Goal: Task Accomplishment & Management: Use online tool/utility

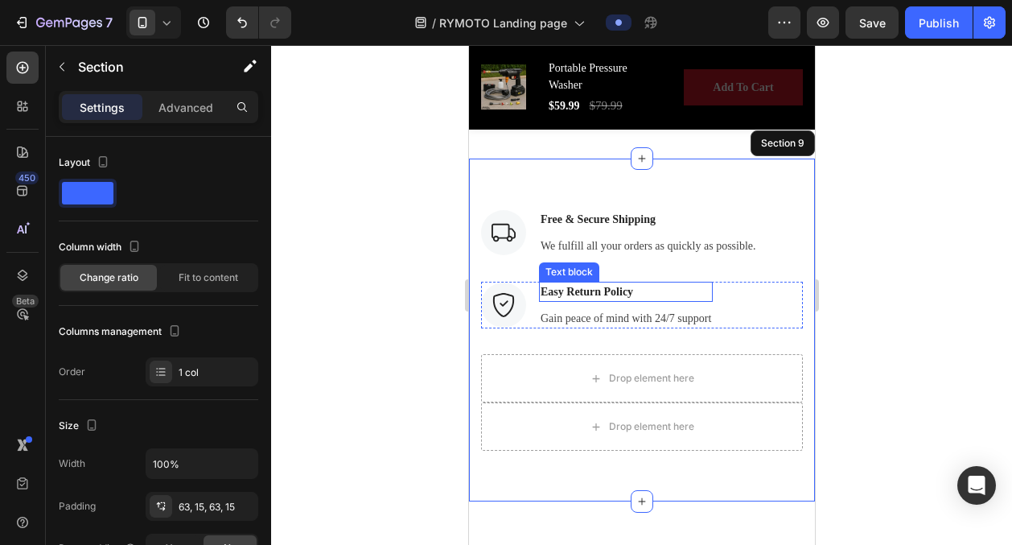
scroll to position [4729, 0]
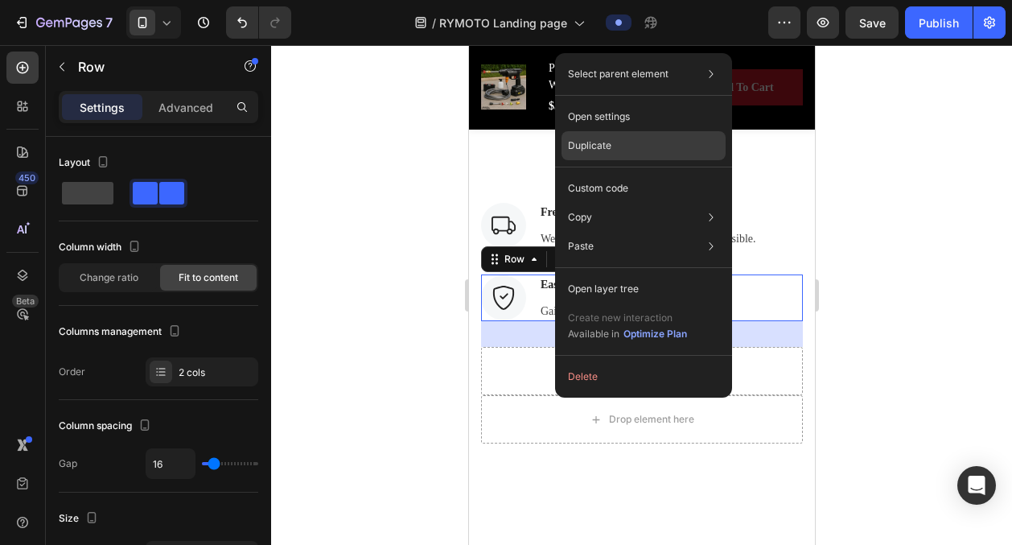
click at [612, 174] on div "Duplicate" at bounding box center [644, 188] width 164 height 29
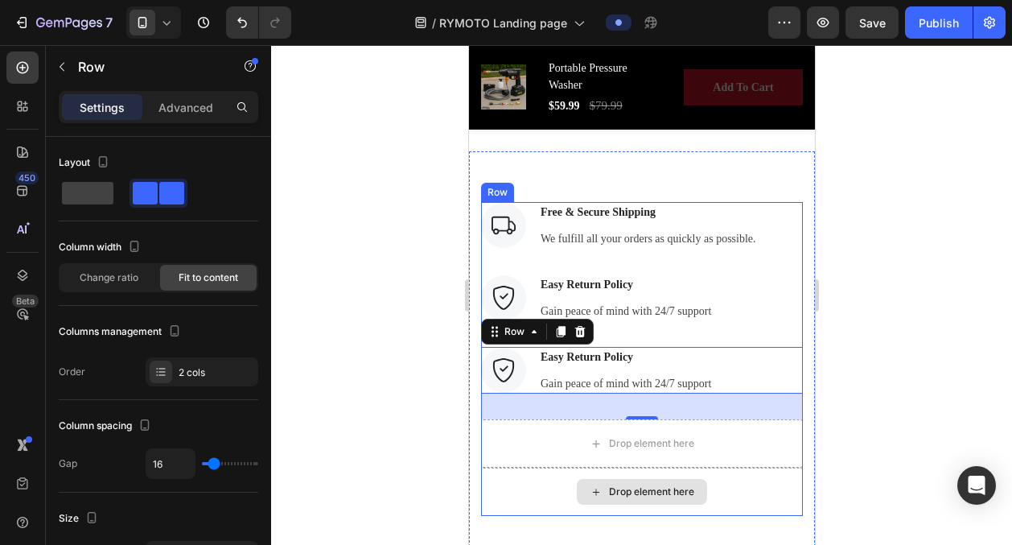
scroll to position [4819, 0]
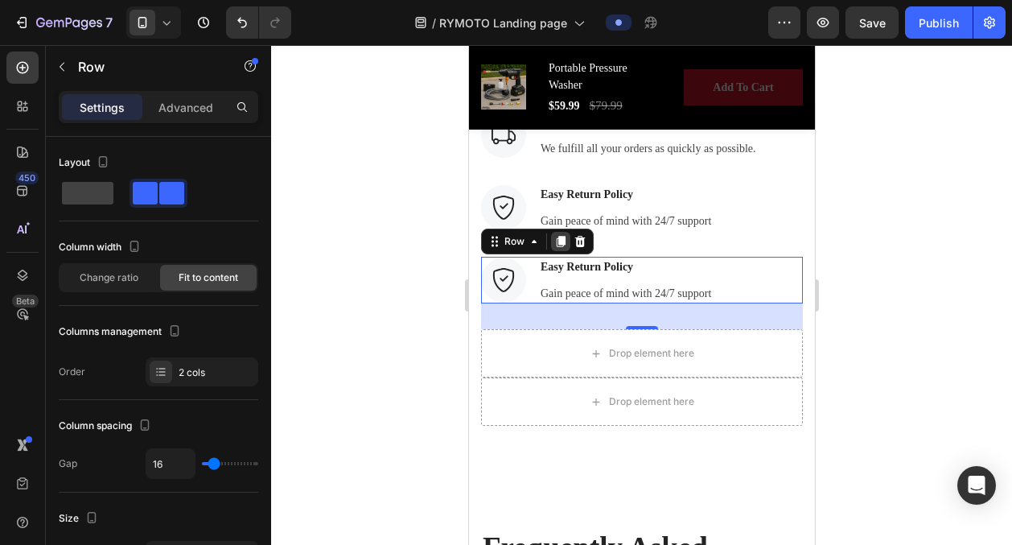
click at [562, 248] on div at bounding box center [559, 241] width 19 height 19
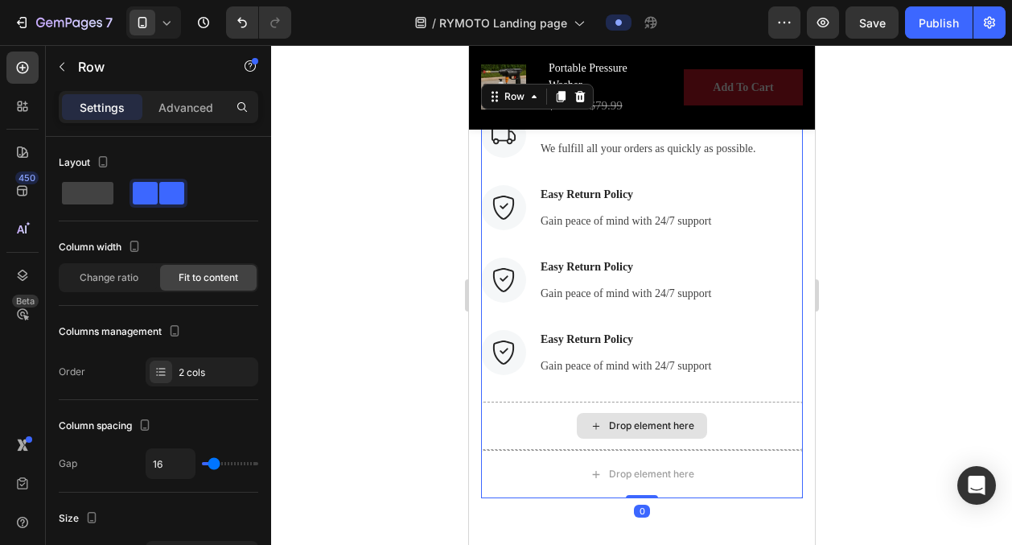
click at [720, 426] on div "Drop element here" at bounding box center [641, 425] width 322 height 48
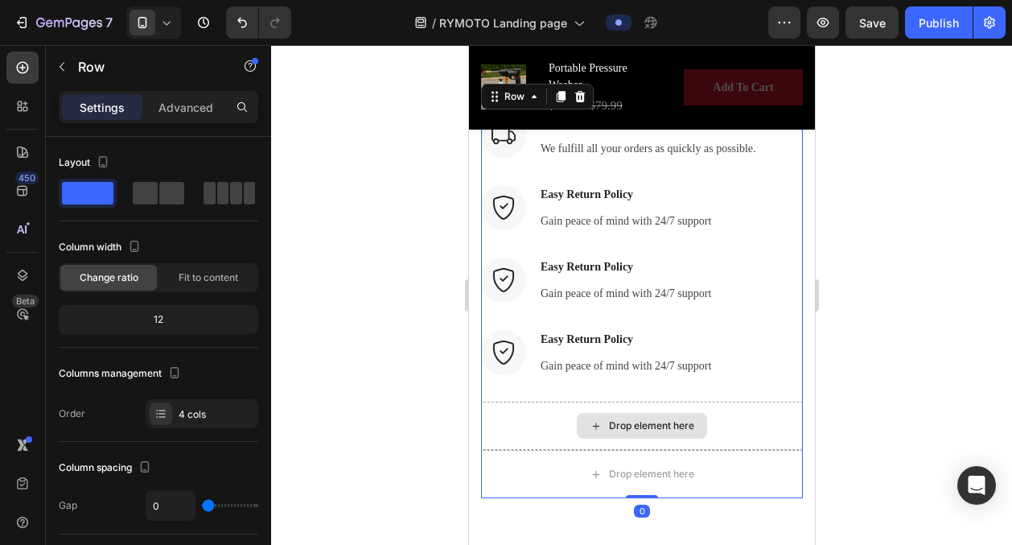
click at [718, 421] on div "Drop element here" at bounding box center [641, 425] width 322 height 48
click at [707, 423] on div "Drop element here" at bounding box center [641, 425] width 322 height 48
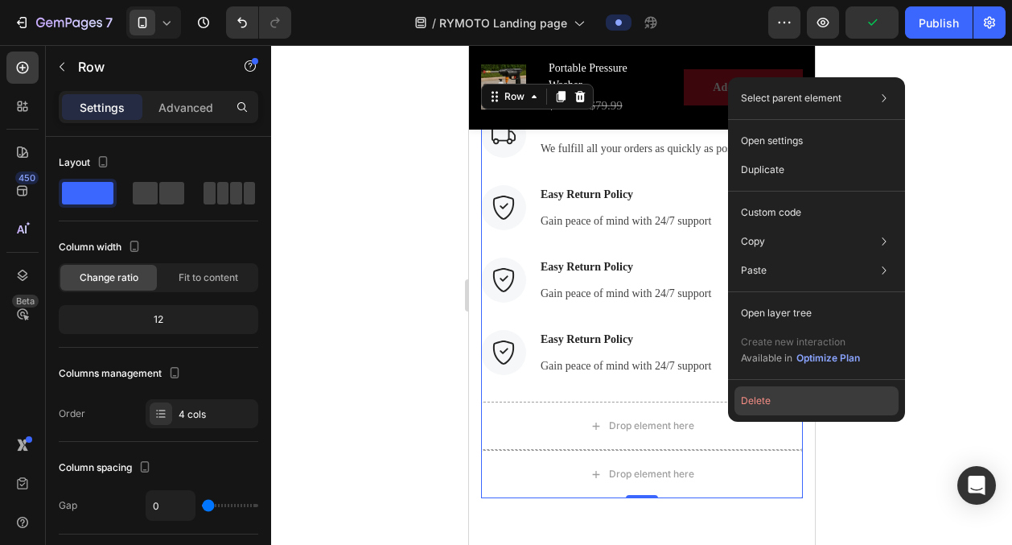
click at [756, 401] on button "Delete" at bounding box center [817, 400] width 164 height 29
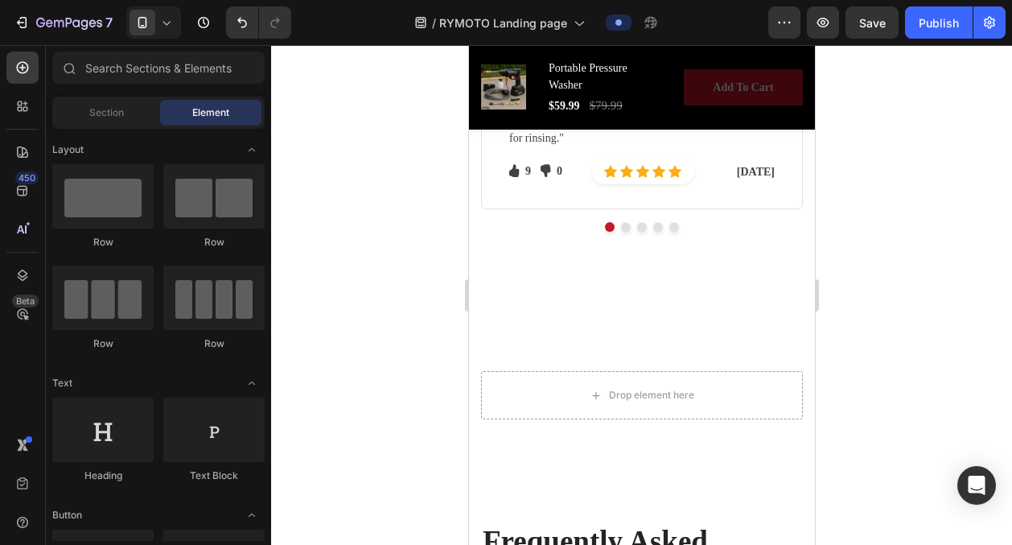
scroll to position [4560, 0]
click at [236, 28] on icon "Undo/Redo" at bounding box center [242, 22] width 16 height 16
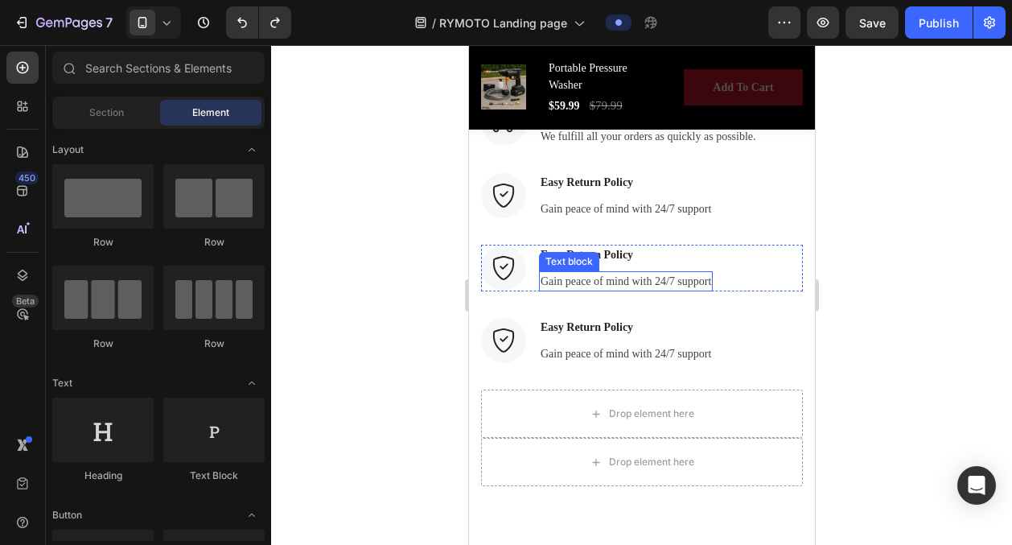
scroll to position [4844, 0]
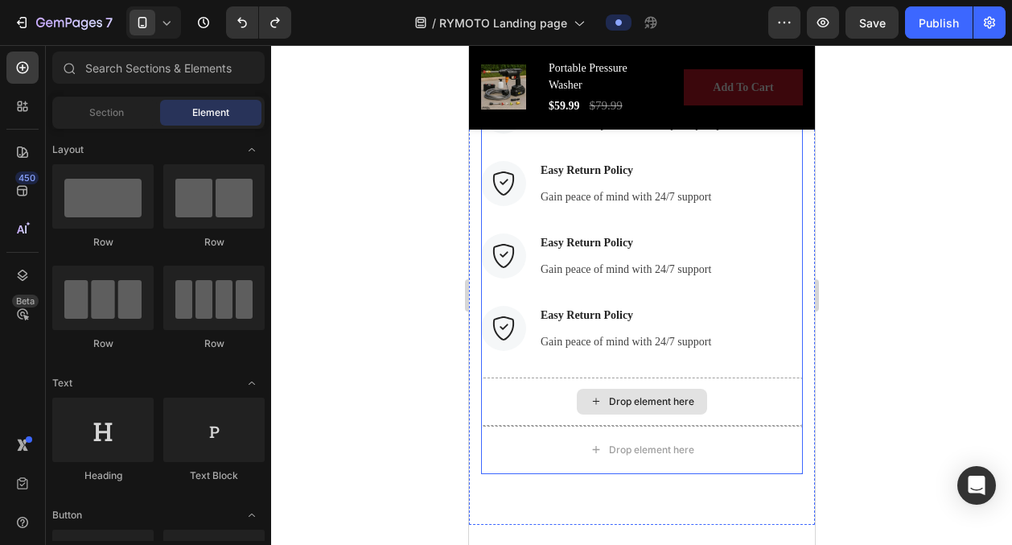
click at [724, 410] on div "Drop element here" at bounding box center [641, 401] width 322 height 48
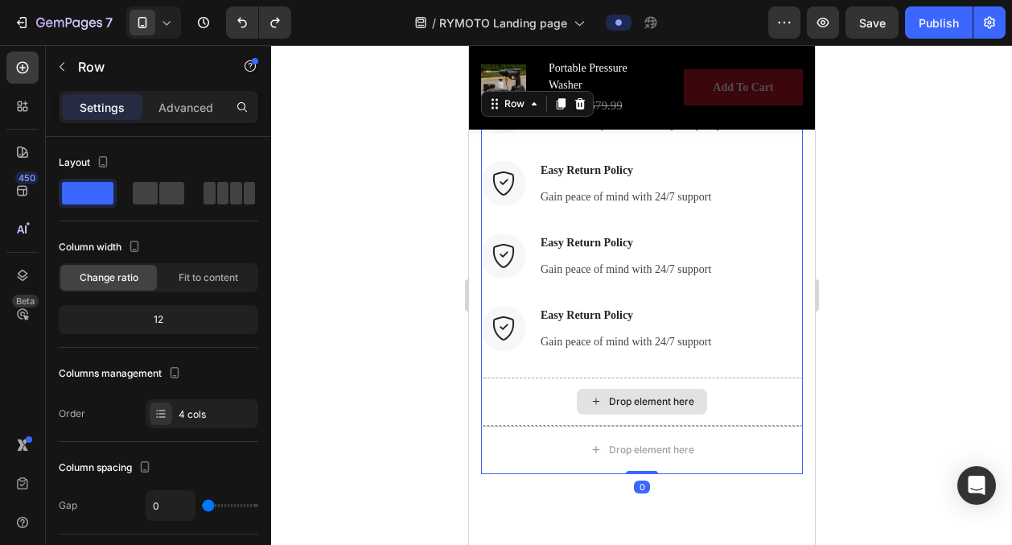
click at [710, 392] on div "Drop element here" at bounding box center [641, 401] width 322 height 48
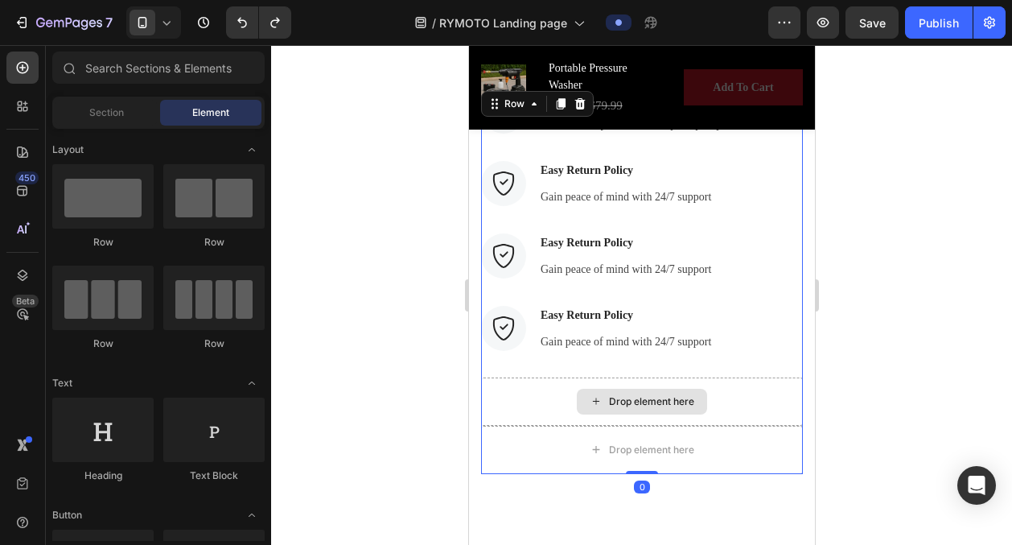
click at [661, 395] on div "Drop element here" at bounding box center [650, 401] width 85 height 13
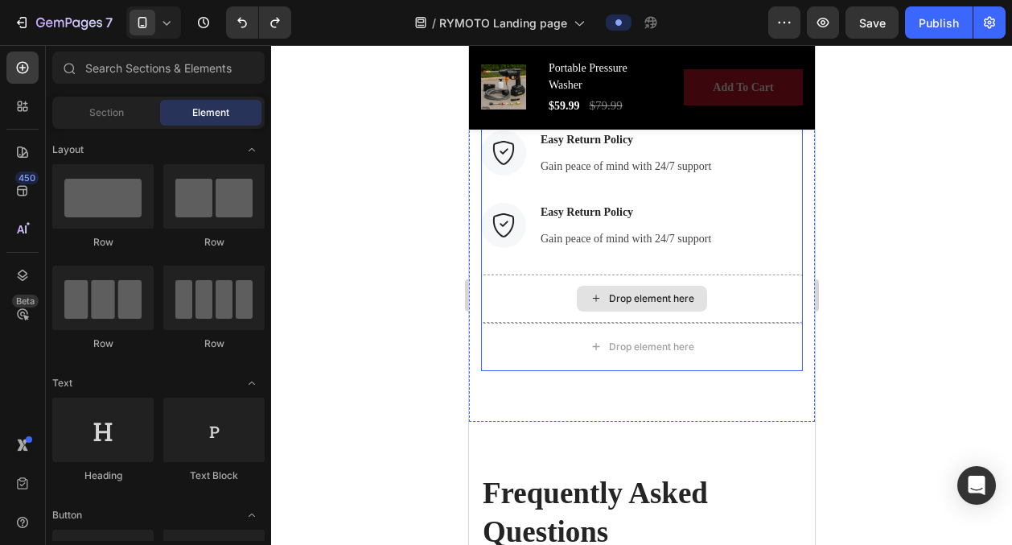
scroll to position [4968, 0]
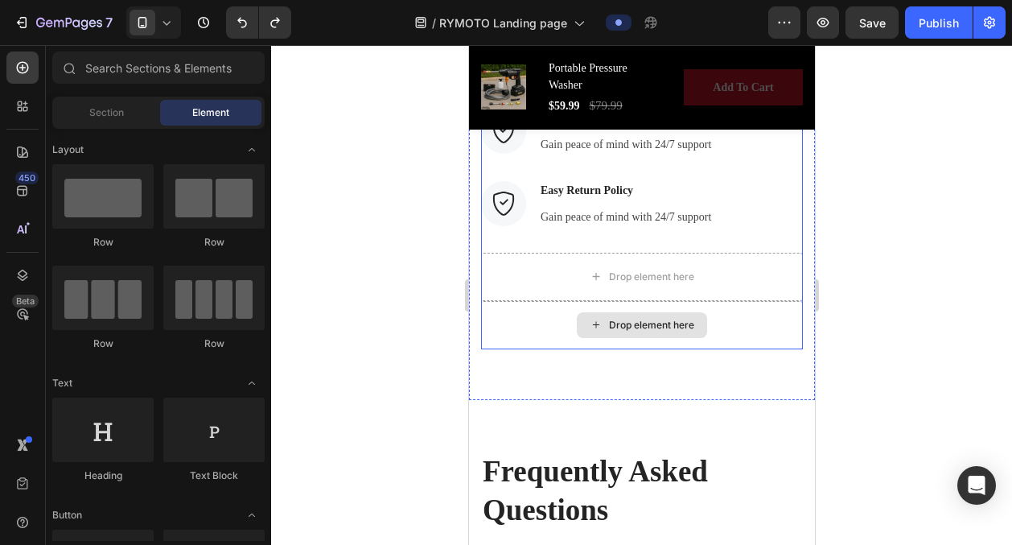
click at [563, 321] on div "Drop element here" at bounding box center [641, 325] width 322 height 48
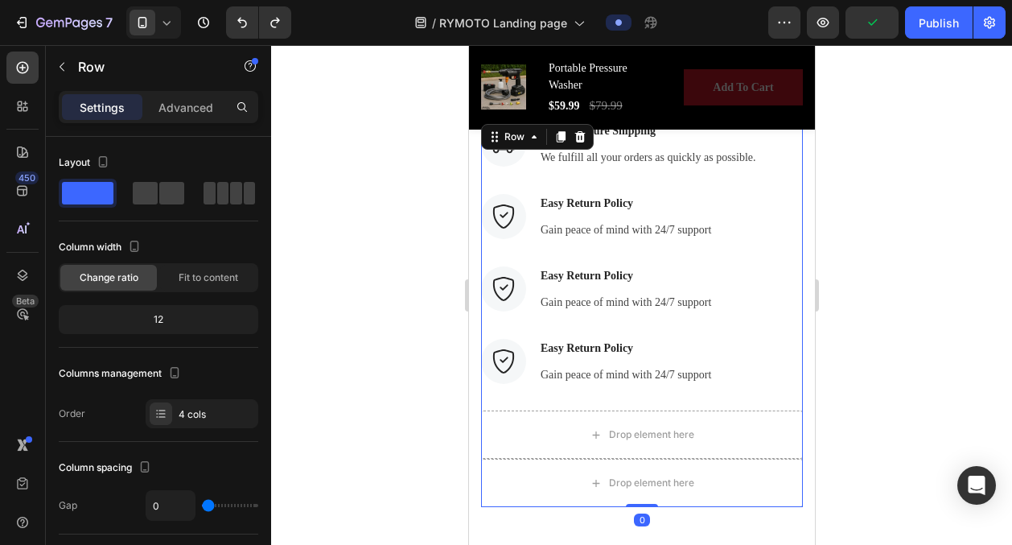
scroll to position [4673, 0]
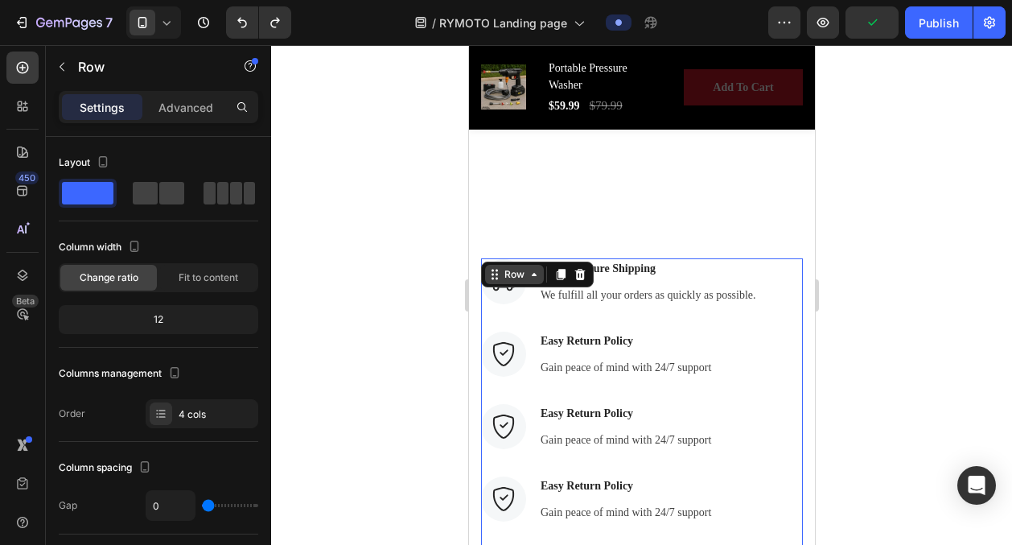
click at [525, 274] on div "Row" at bounding box center [513, 274] width 27 height 14
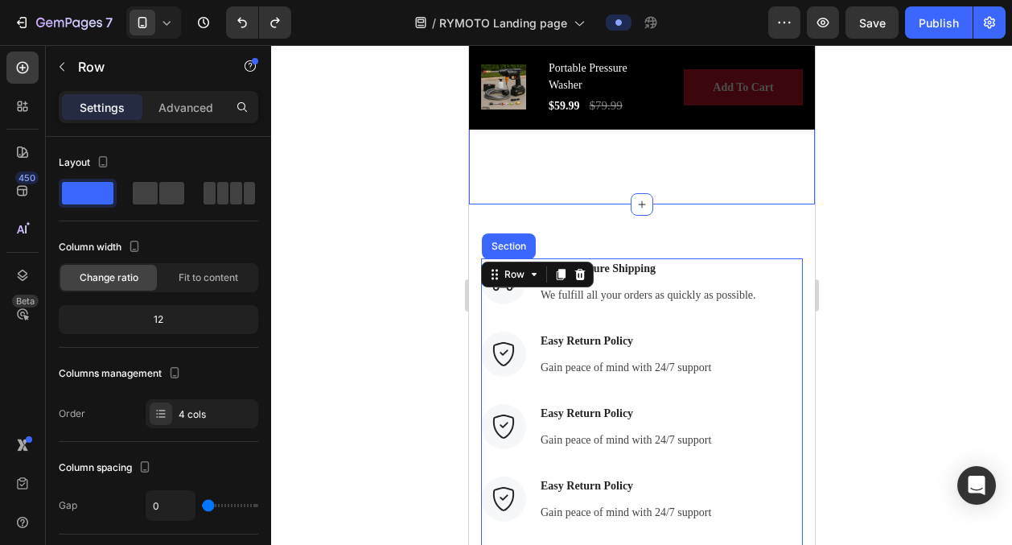
click at [414, 293] on div at bounding box center [641, 295] width 741 height 500
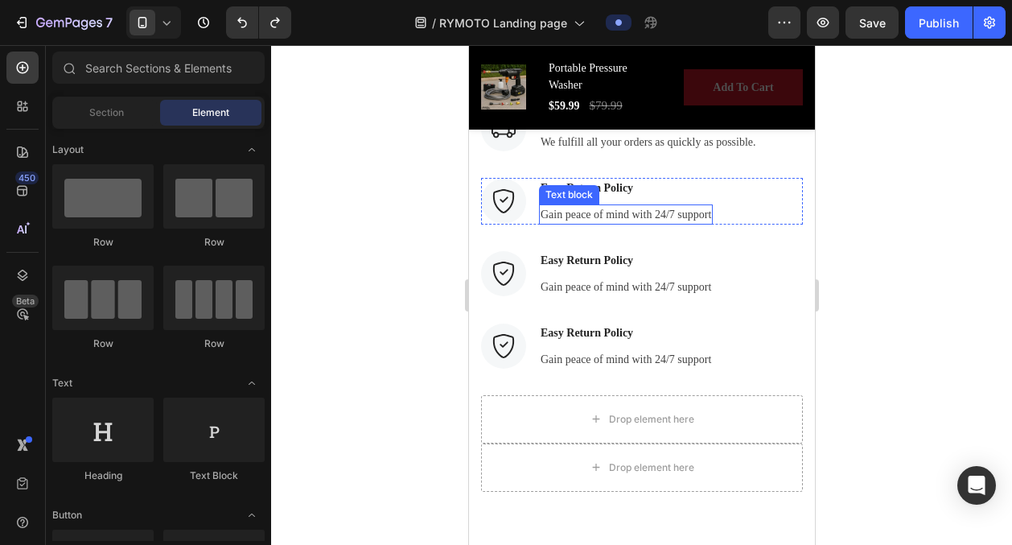
scroll to position [4832, 0]
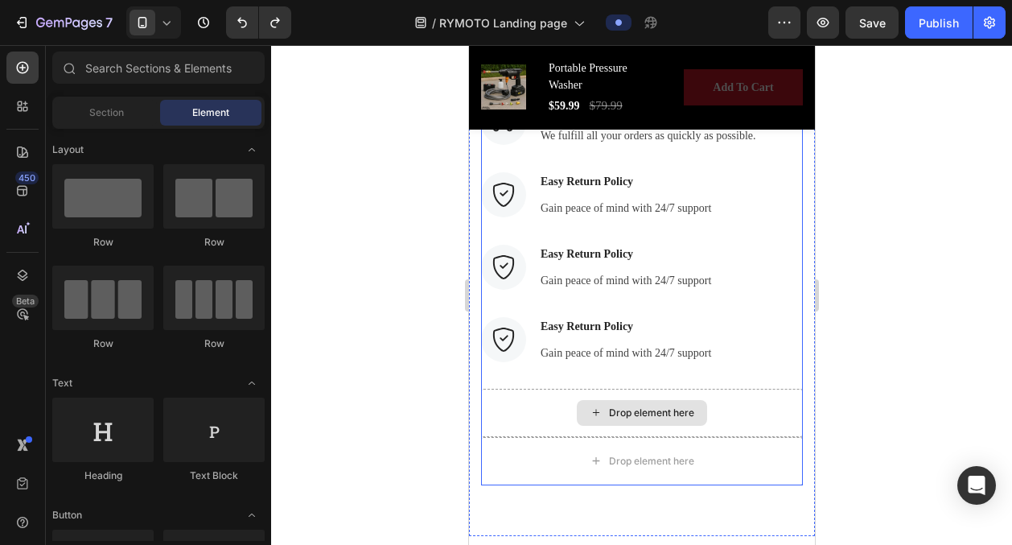
click at [677, 399] on div "Drop element here" at bounding box center [641, 413] width 322 height 48
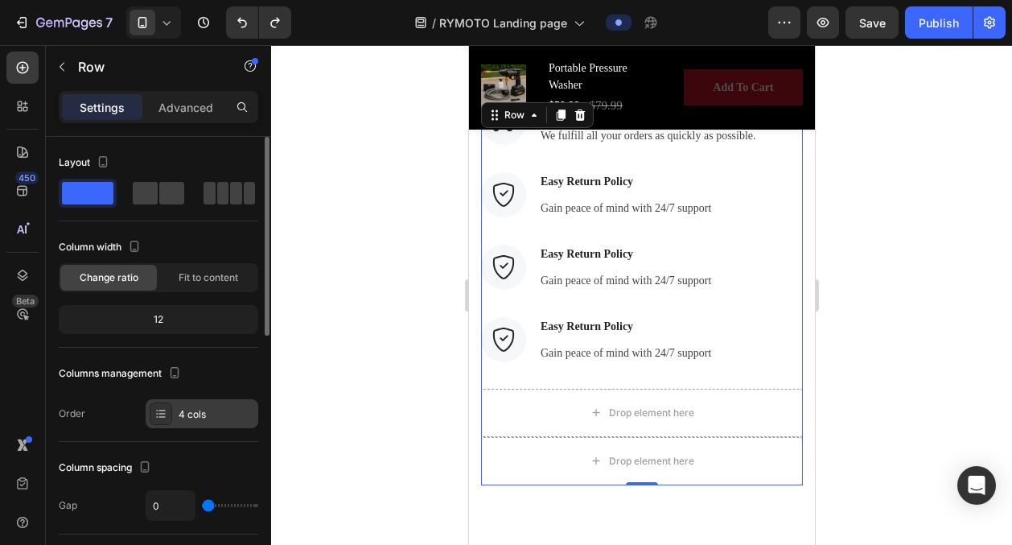
click at [216, 410] on div "4 cols" at bounding box center [217, 414] width 76 height 14
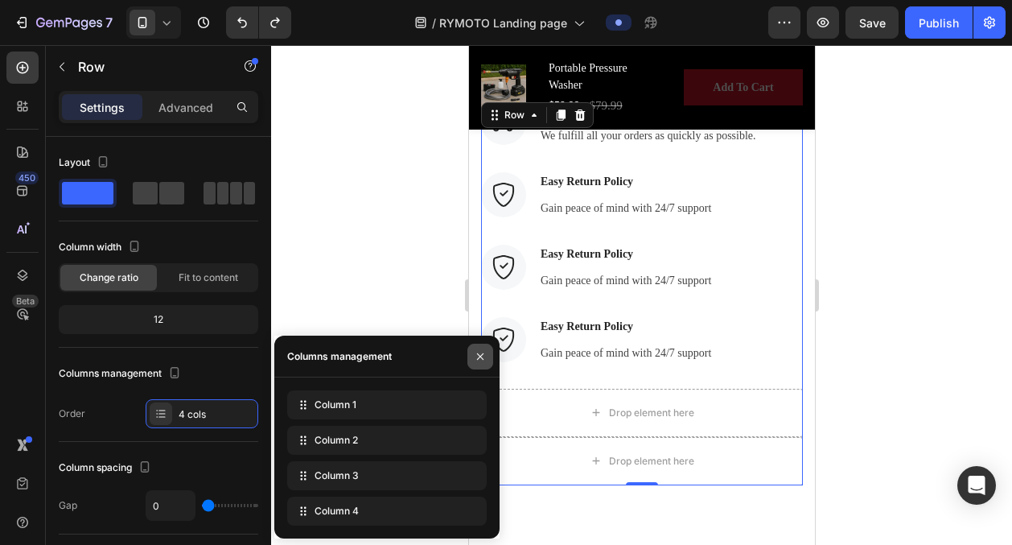
click at [477, 352] on icon "button" at bounding box center [480, 355] width 6 height 6
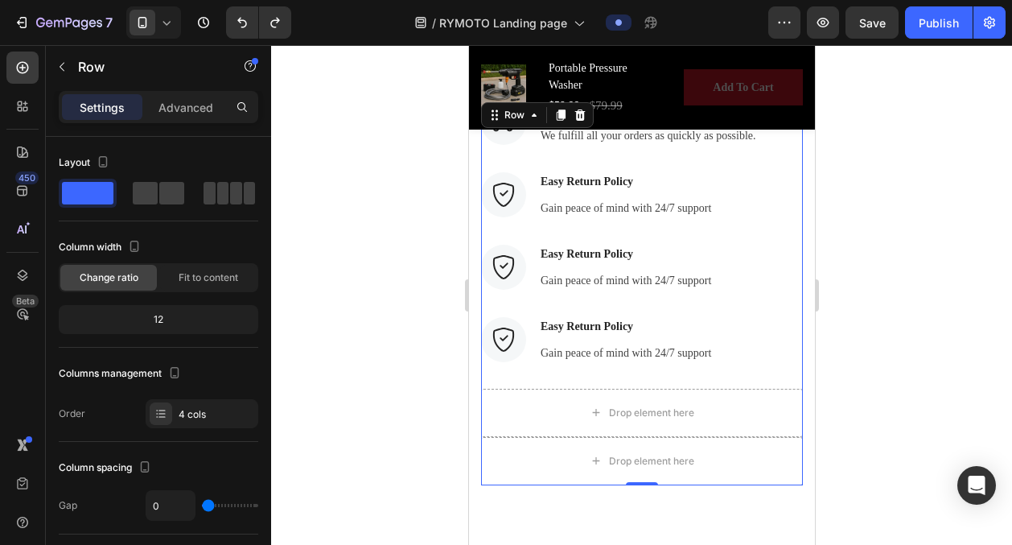
click at [427, 388] on div at bounding box center [641, 295] width 741 height 500
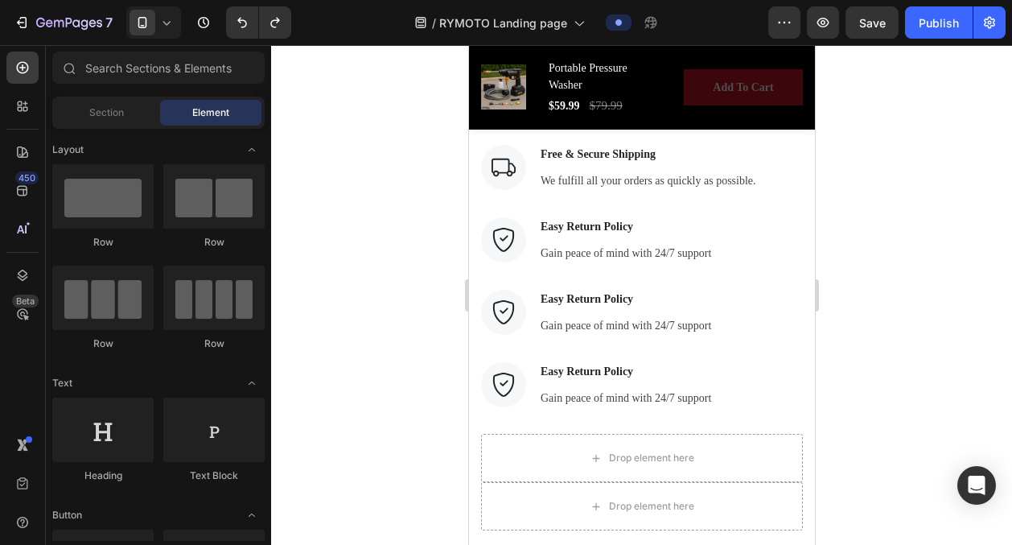
scroll to position [4797, 0]
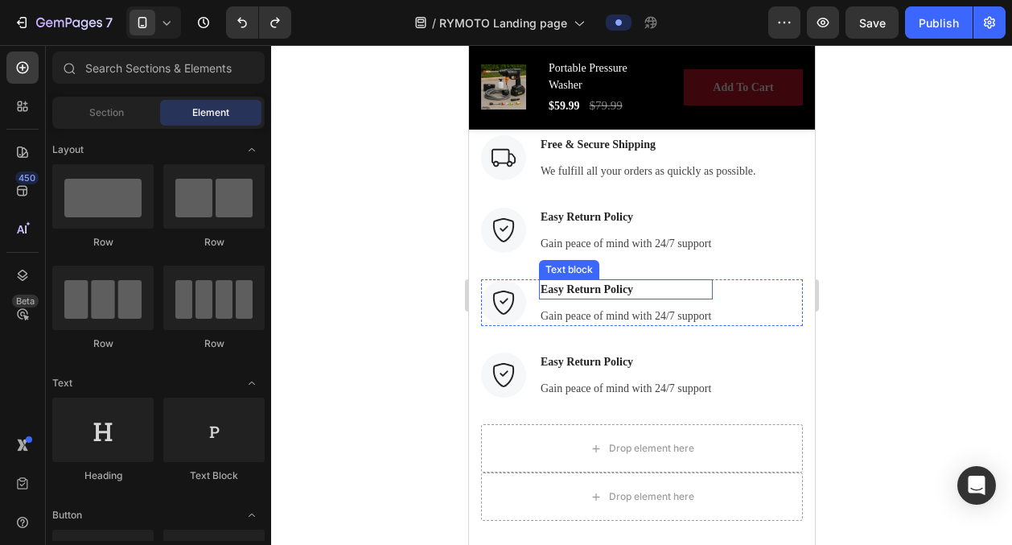
click at [603, 291] on p "Easy Return Policy" at bounding box center [625, 289] width 171 height 17
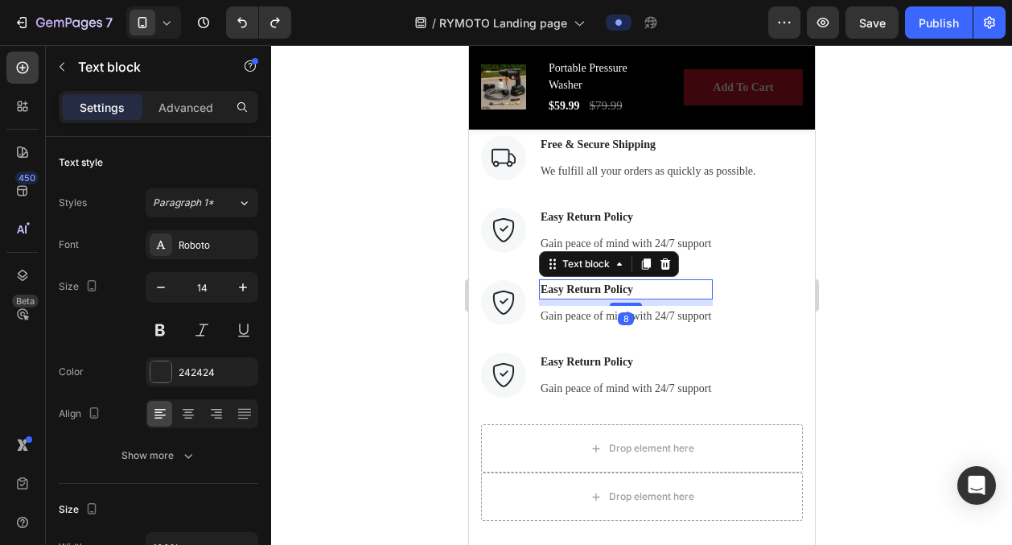
click at [603, 291] on p "Easy Return Policy" at bounding box center [625, 289] width 171 height 17
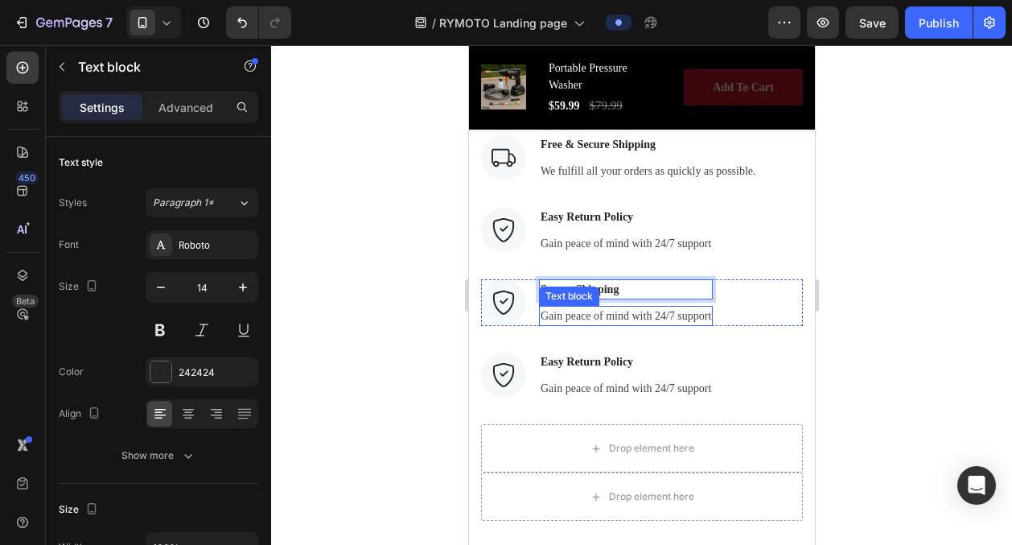
click at [592, 316] on p "Gain peace of mind with 24/7 support" at bounding box center [625, 315] width 171 height 17
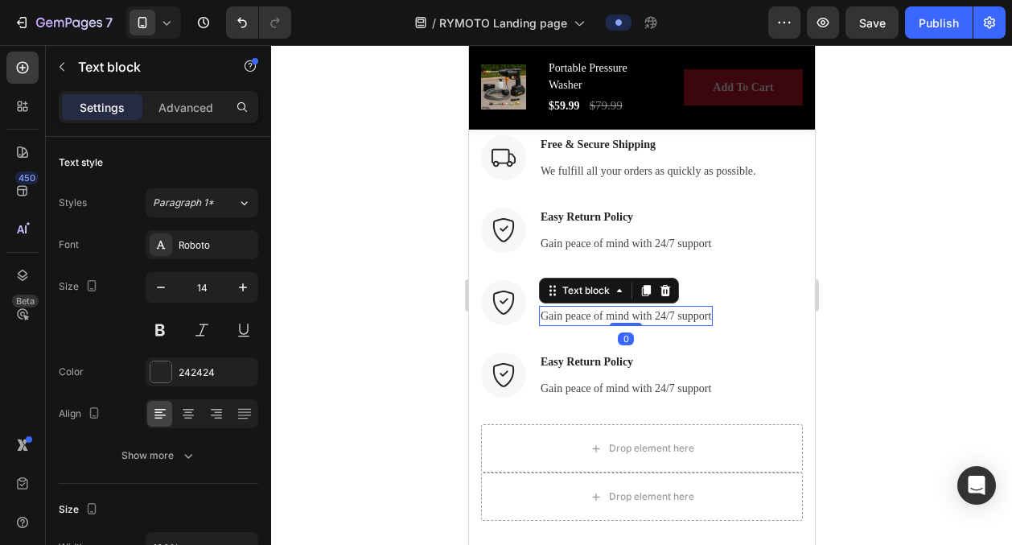
click at [592, 316] on p "Gain peace of mind with 24/7 support" at bounding box center [625, 315] width 171 height 17
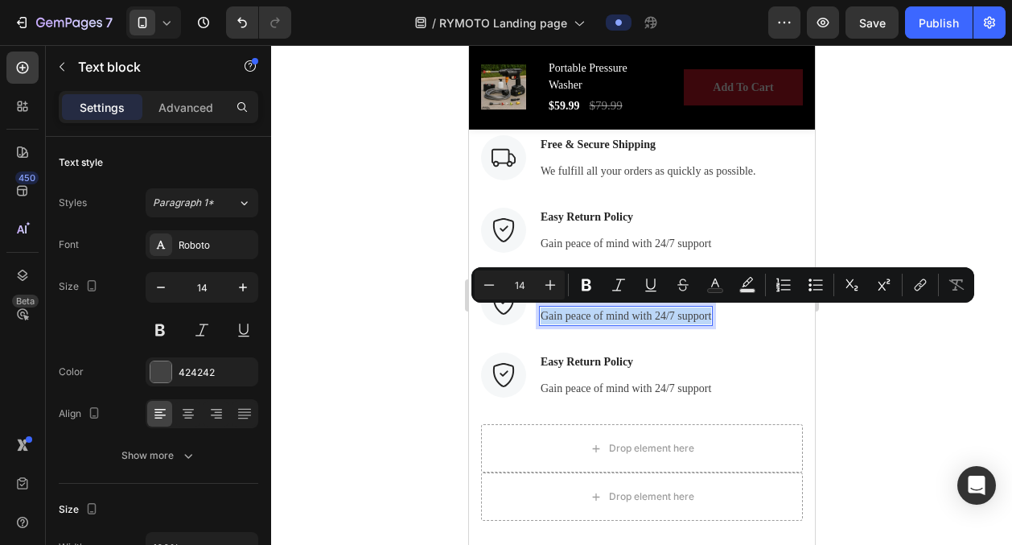
click at [592, 316] on p "Gain peace of mind with 24/7 support" at bounding box center [625, 315] width 171 height 17
click at [404, 348] on div at bounding box center [641, 295] width 741 height 500
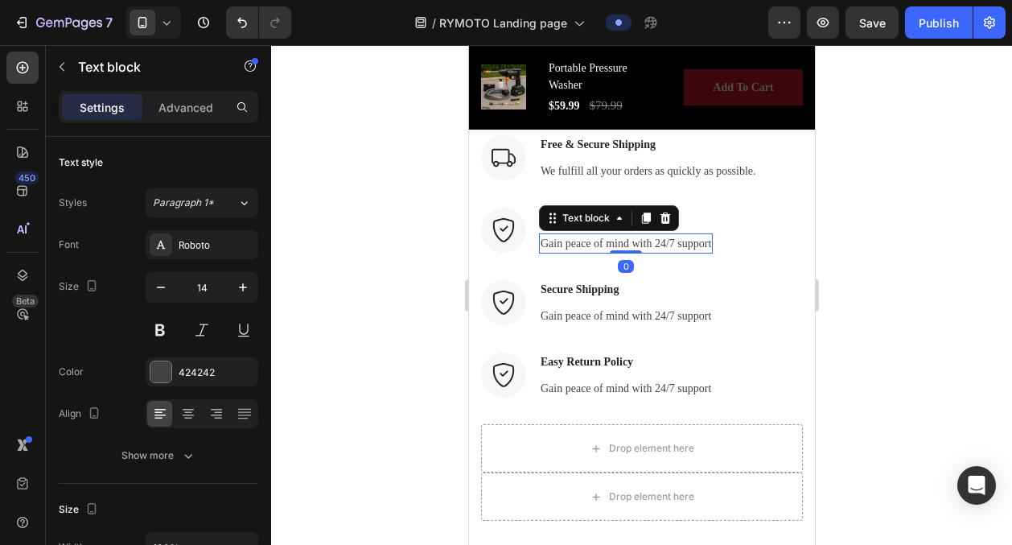
click at [619, 243] on p "Gain peace of mind with 24/7 support" at bounding box center [625, 243] width 171 height 17
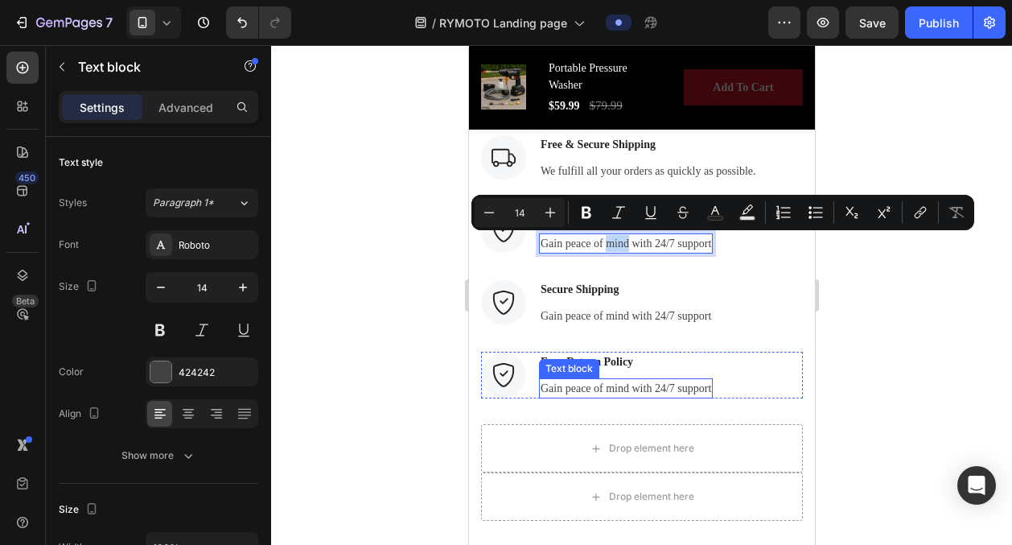
click at [579, 359] on div "Text block" at bounding box center [568, 368] width 60 height 19
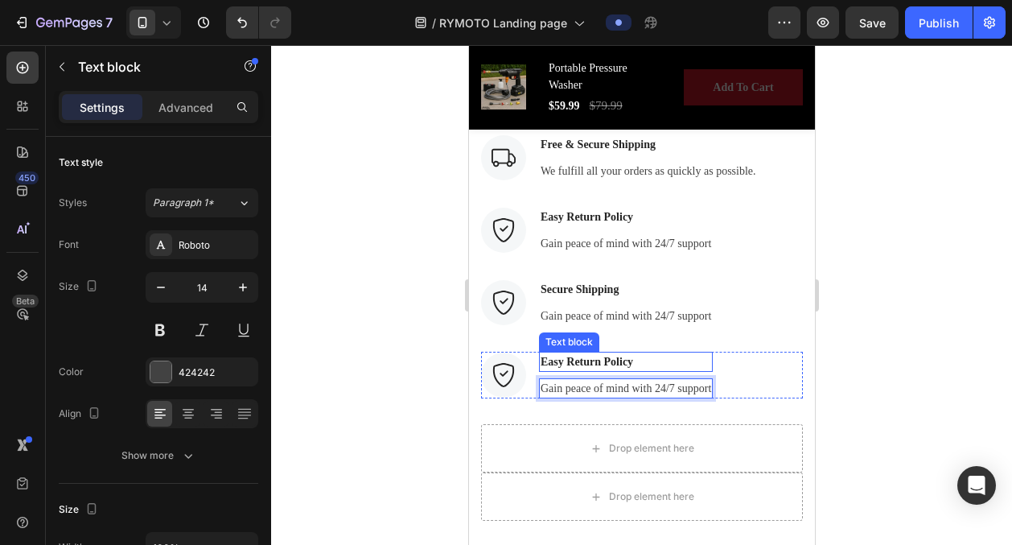
click at [610, 360] on p "Easy Return Policy" at bounding box center [625, 361] width 171 height 17
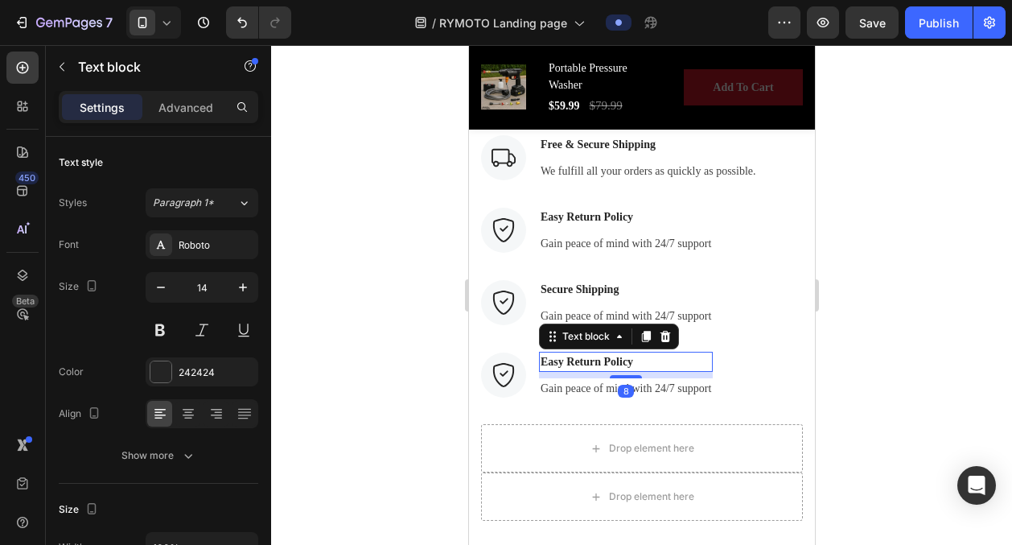
click at [610, 360] on p "Easy Return Policy" at bounding box center [625, 361] width 171 height 17
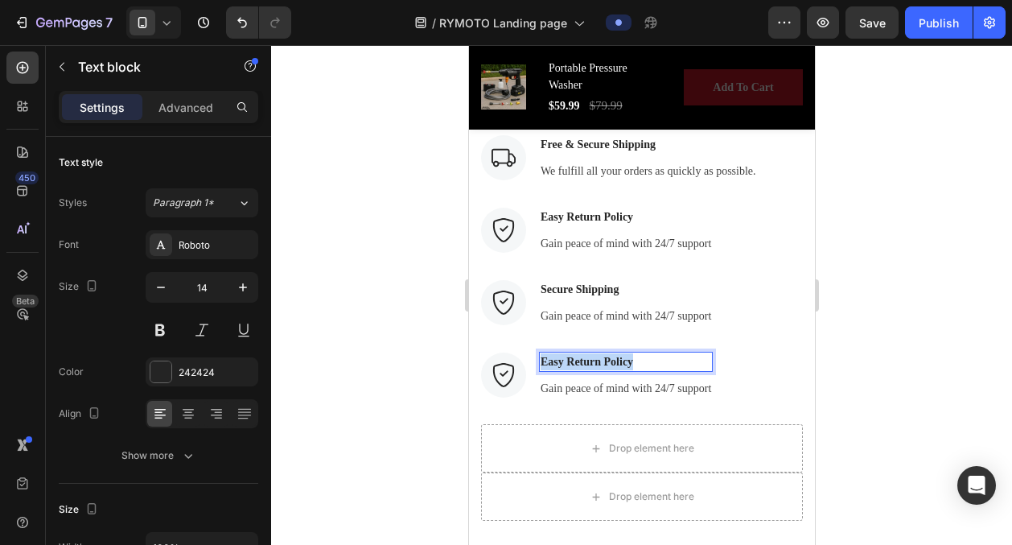
click at [610, 360] on p "Easy Return Policy" at bounding box center [625, 361] width 171 height 17
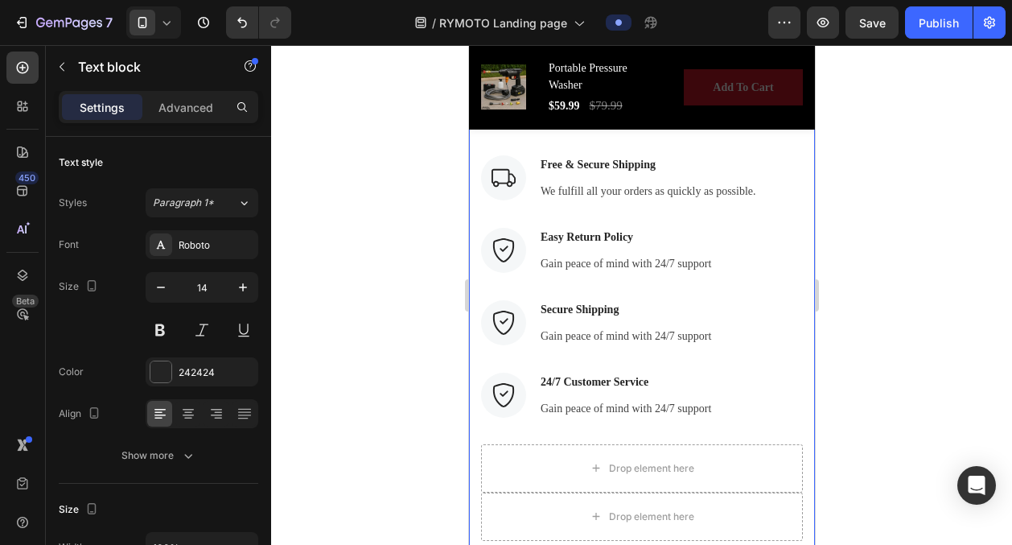
scroll to position [4710, 0]
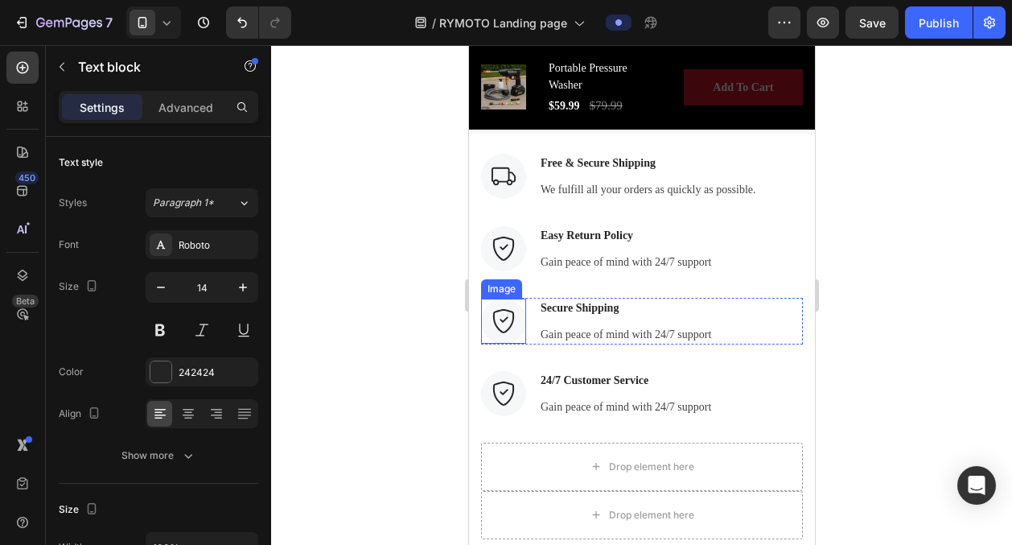
click at [495, 319] on img at bounding box center [502, 320] width 45 height 45
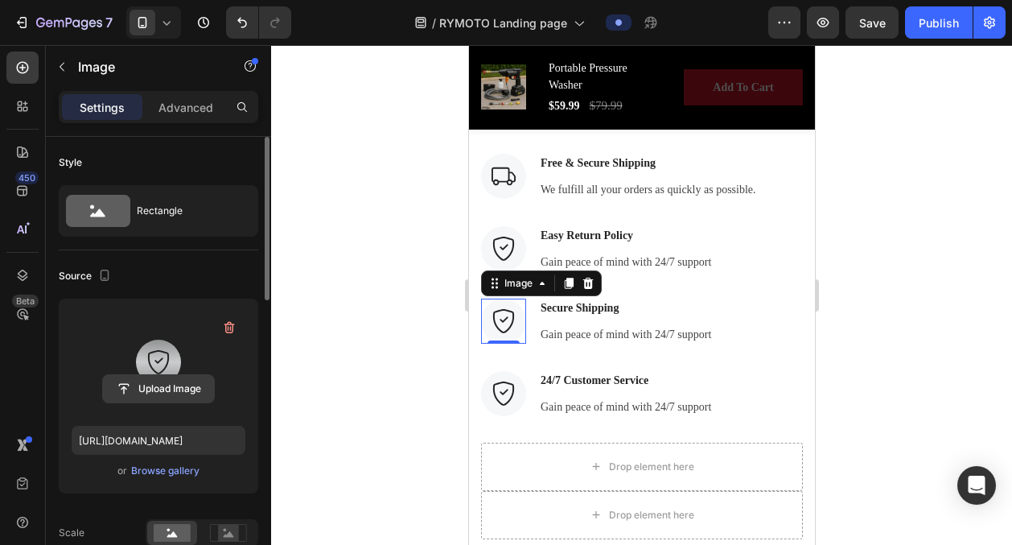
click at [168, 388] on input "file" at bounding box center [158, 388] width 111 height 27
click at [227, 323] on icon "button" at bounding box center [229, 328] width 10 height 12
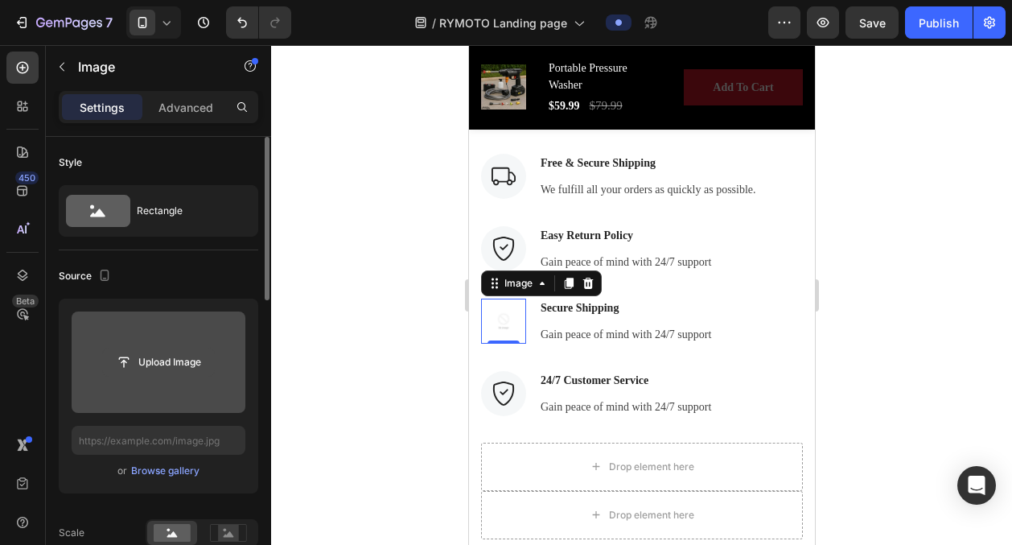
click at [171, 360] on input "file" at bounding box center [158, 361] width 111 height 27
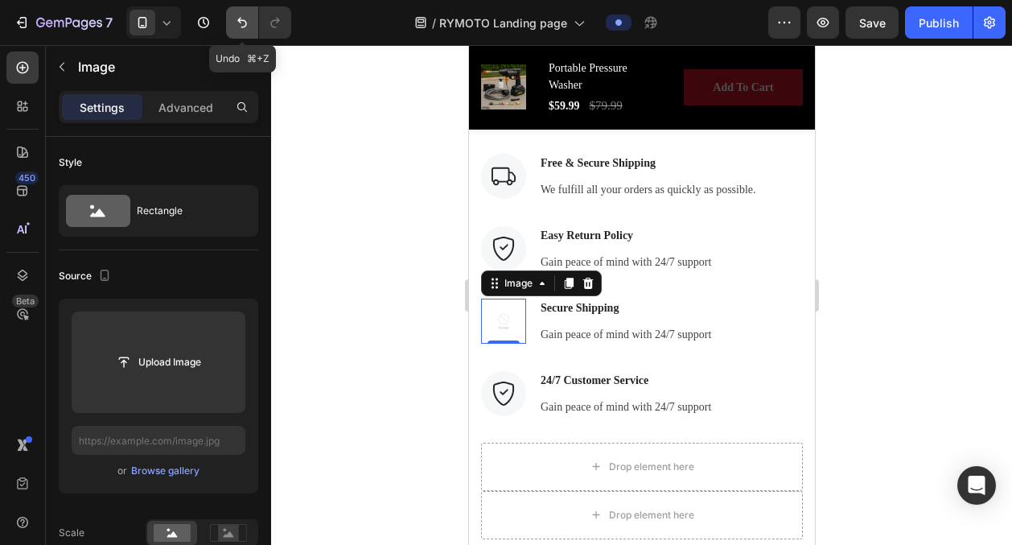
click at [246, 25] on icon "Undo/Redo" at bounding box center [242, 22] width 16 height 16
type input "[URL][DOMAIN_NAME]"
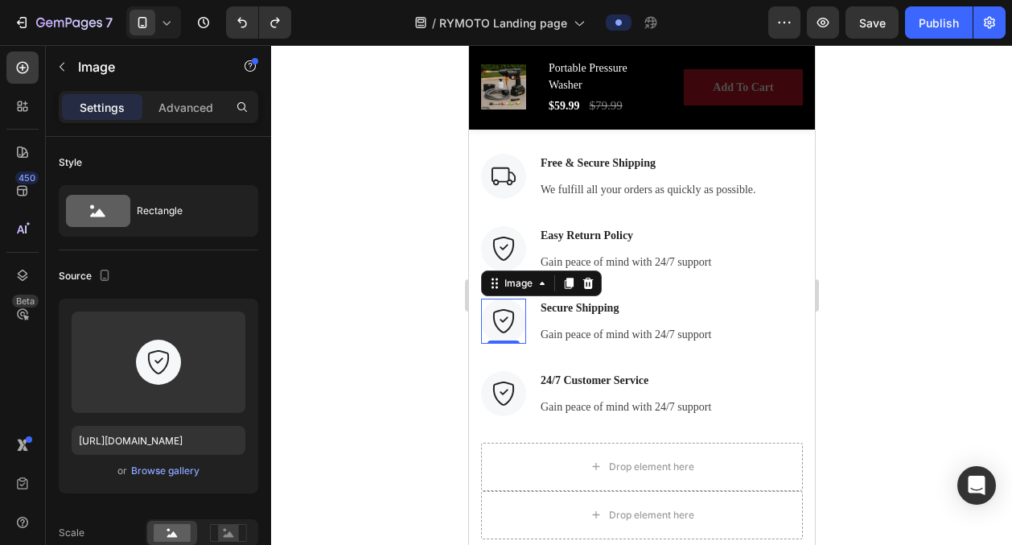
click at [455, 277] on div at bounding box center [641, 295] width 741 height 500
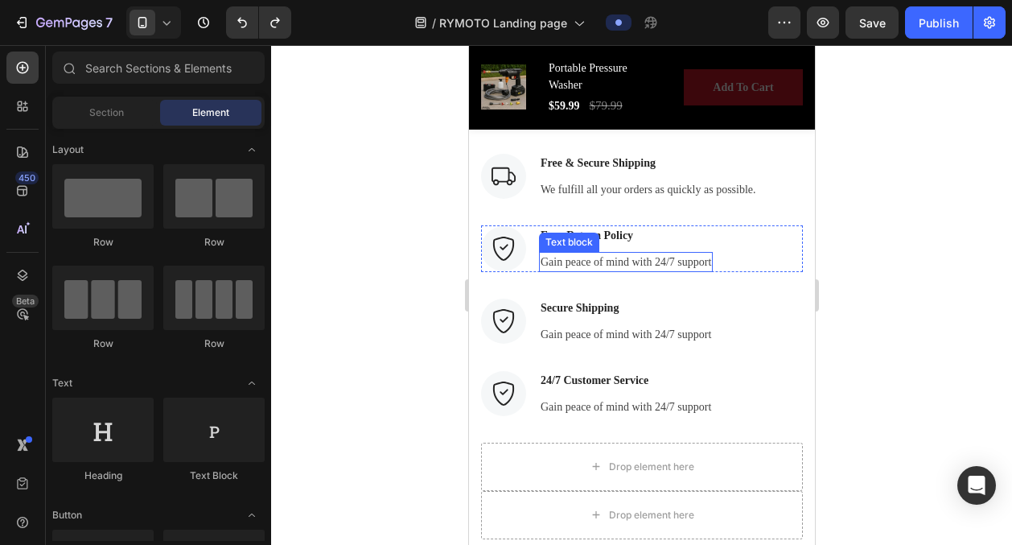
click at [599, 261] on p "Gain peace of mind with 24/7 support" at bounding box center [625, 261] width 171 height 17
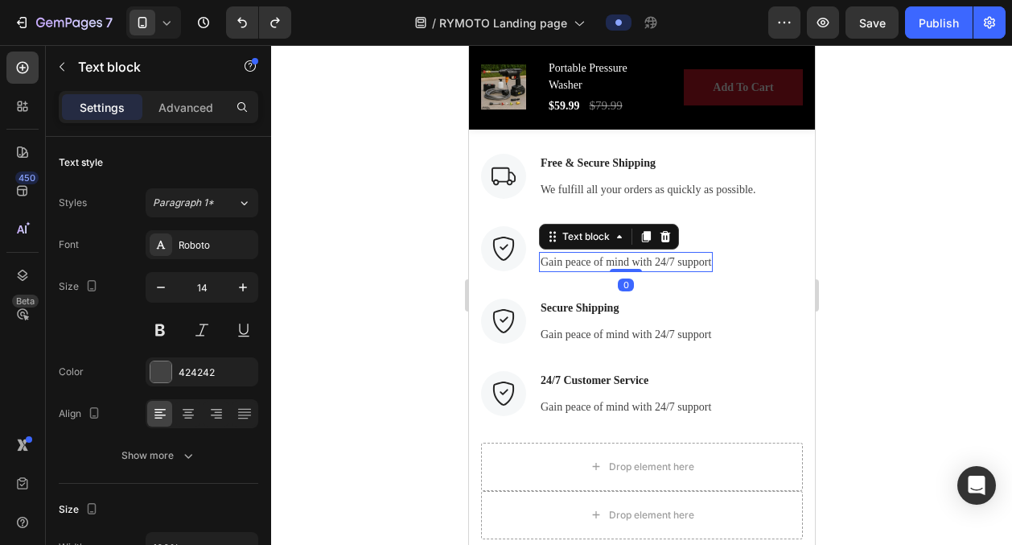
click at [599, 261] on p "Gain peace of mind with 24/7 support" at bounding box center [625, 261] width 171 height 17
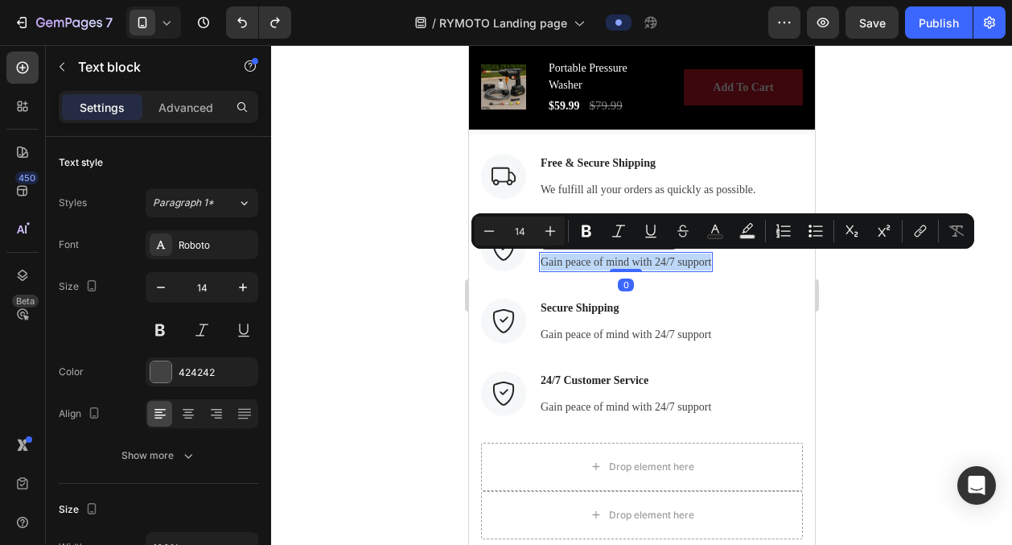
click at [599, 261] on p "Gain peace of mind with 24/7 support" at bounding box center [625, 261] width 171 height 17
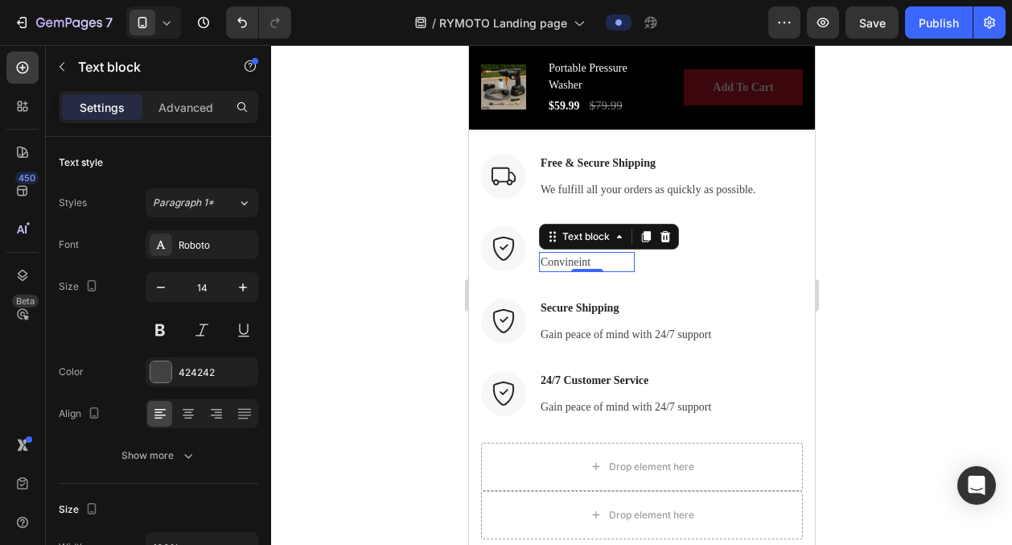
click at [551, 261] on p "Convineint" at bounding box center [586, 261] width 93 height 17
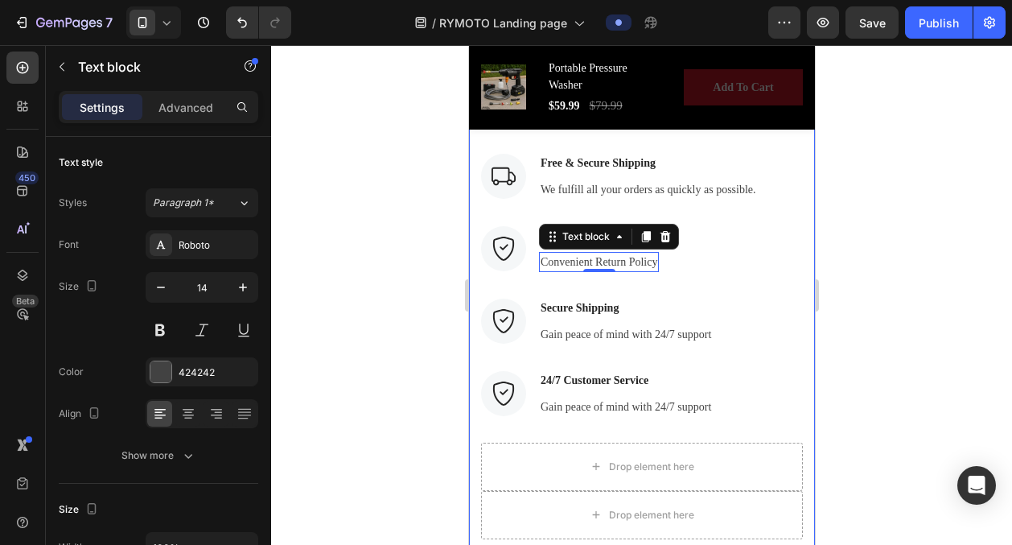
click at [419, 323] on div at bounding box center [641, 295] width 741 height 500
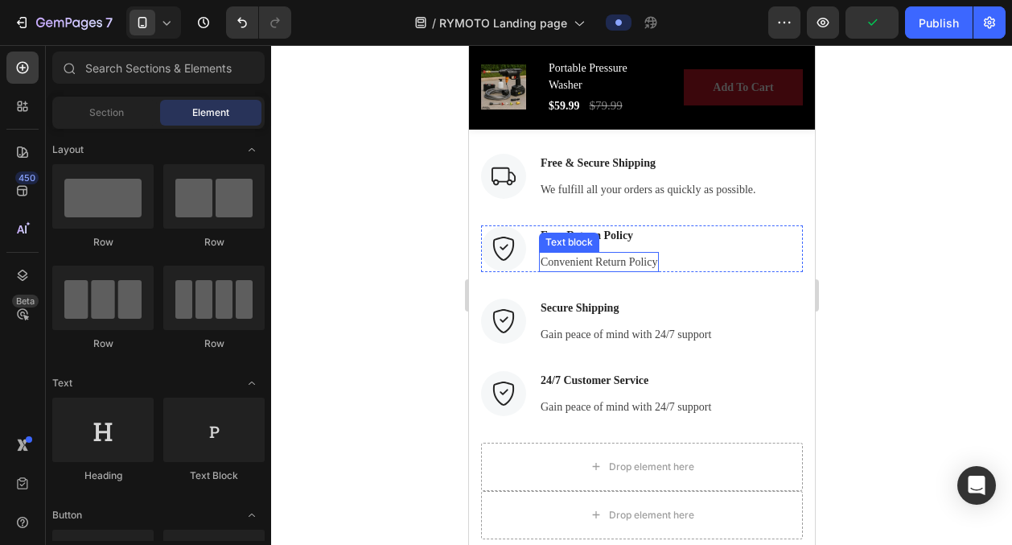
click at [633, 269] on p "Convenient Return Policy" at bounding box center [598, 261] width 117 height 17
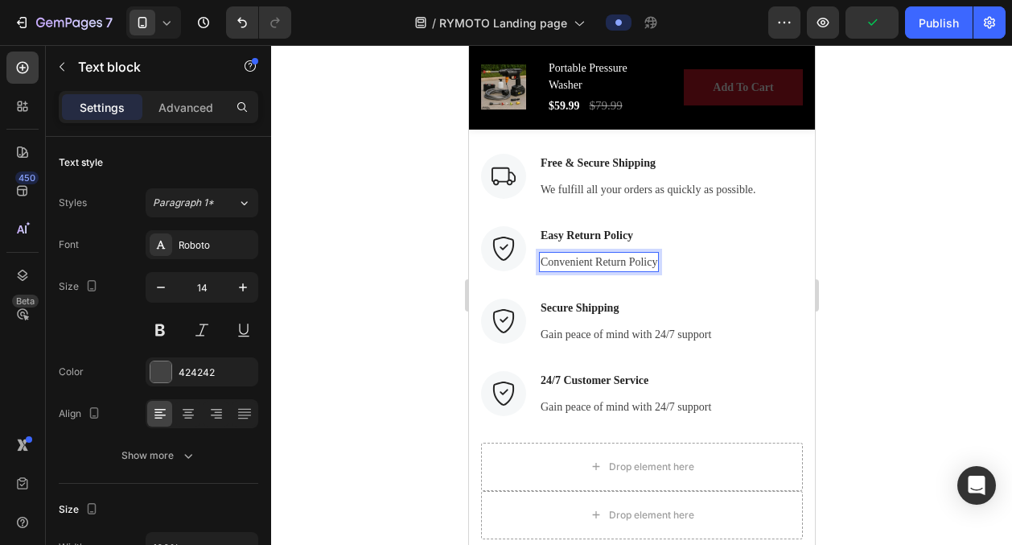
click at [632, 269] on p "Convenient Return Policy" at bounding box center [598, 261] width 117 height 17
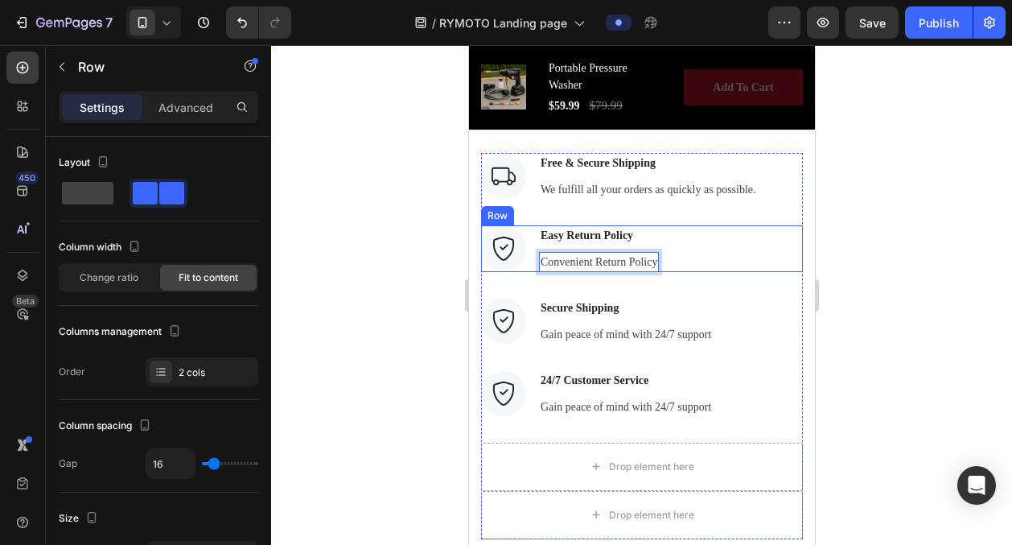
click at [661, 263] on div "Image Easy Return Policy Text block Convenient Return Policy Text block 0 Row" at bounding box center [641, 248] width 322 height 47
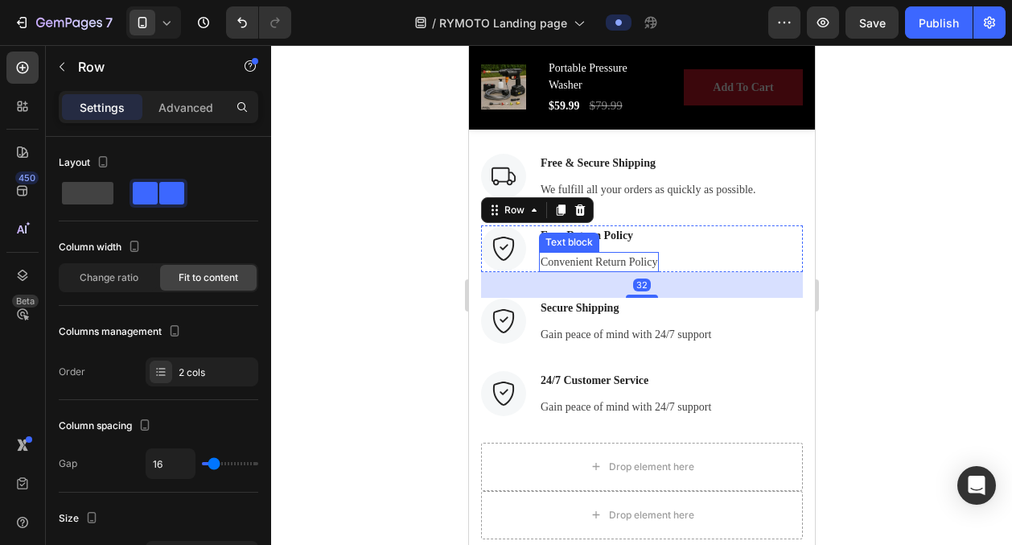
click at [653, 262] on p "Convenient Return Policy" at bounding box center [598, 261] width 117 height 17
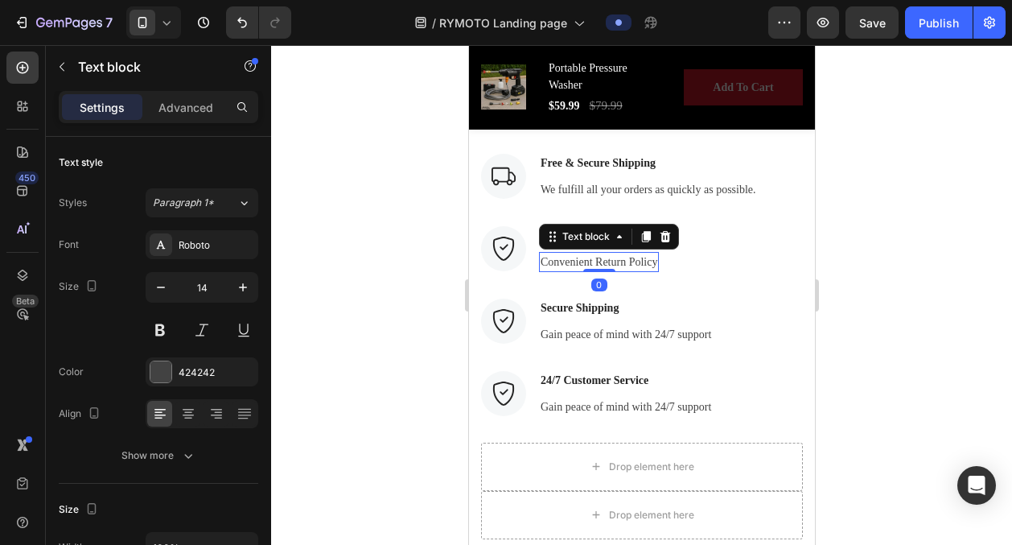
click at [402, 296] on div at bounding box center [641, 295] width 741 height 500
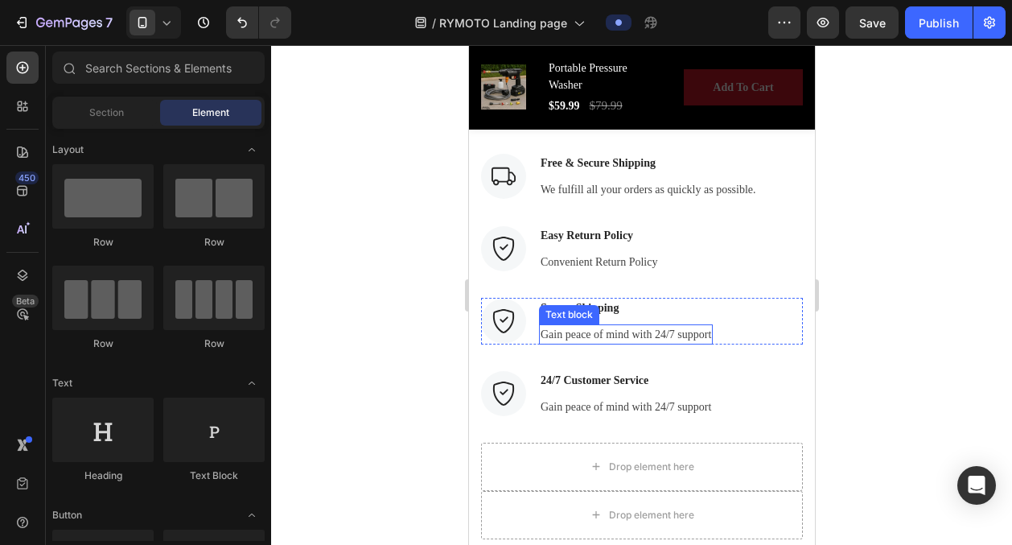
click at [615, 333] on p "Gain peace of mind with 24/7 support" at bounding box center [625, 334] width 171 height 17
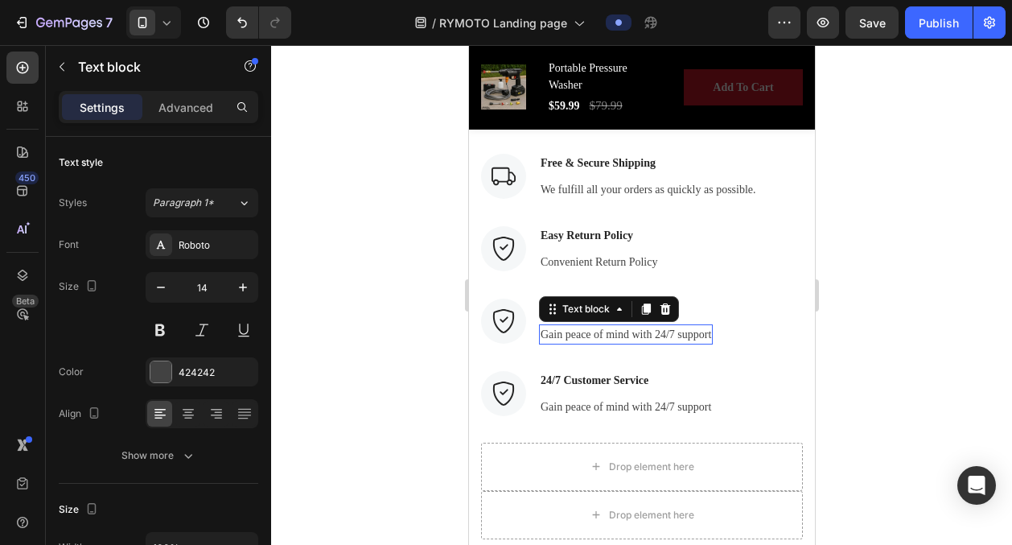
click at [615, 333] on p "Gain peace of mind with 24/7 support" at bounding box center [625, 334] width 171 height 17
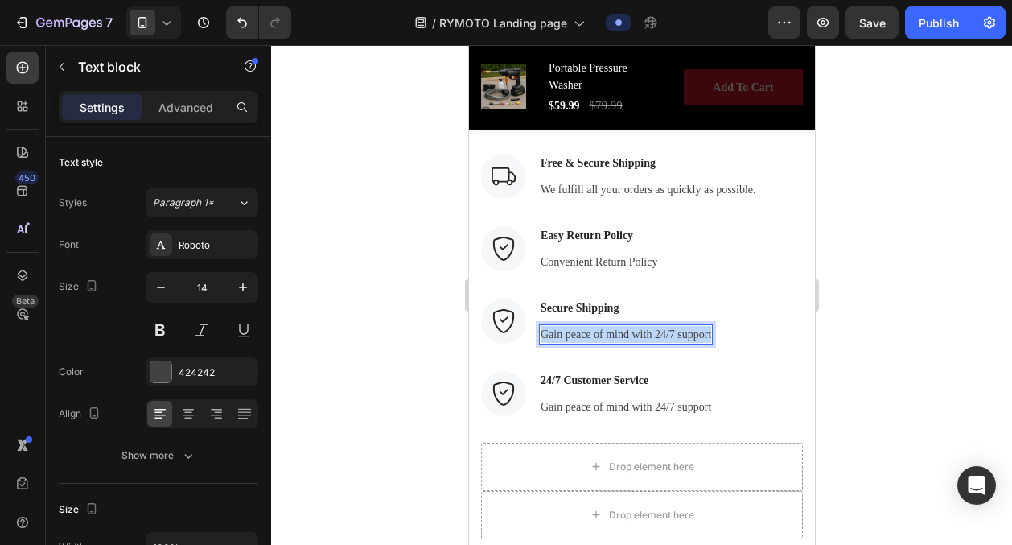
click at [615, 333] on p "Gain peace of mind with 24/7 support" at bounding box center [625, 334] width 171 height 17
click at [414, 341] on div at bounding box center [641, 295] width 741 height 500
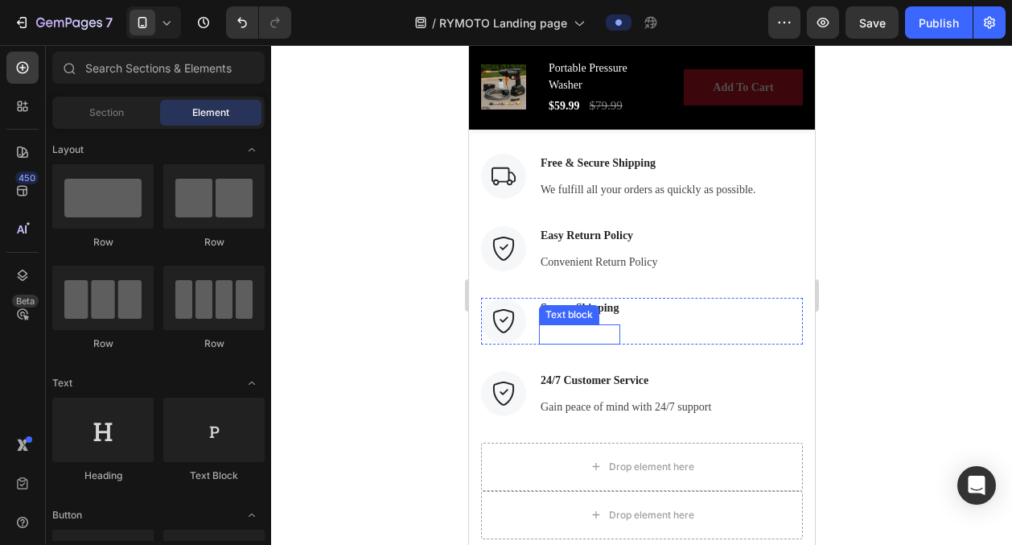
click at [560, 326] on p "Rich Text Editor. Editing area: main" at bounding box center [579, 334] width 78 height 17
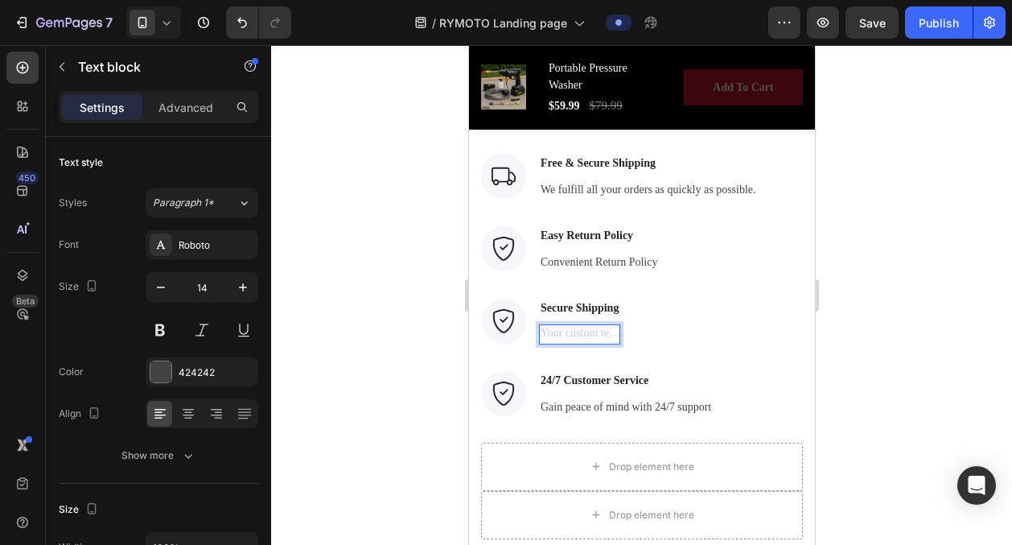
click at [564, 331] on div "Rich Text Editor. Editing area: main" at bounding box center [578, 334] width 81 height 20
click at [412, 346] on div at bounding box center [641, 295] width 741 height 500
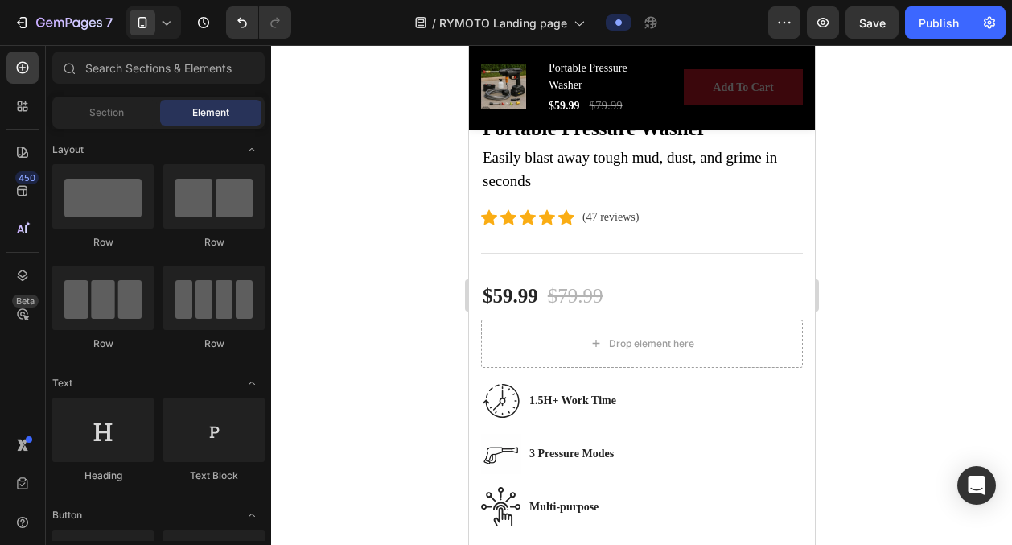
scroll to position [778, 0]
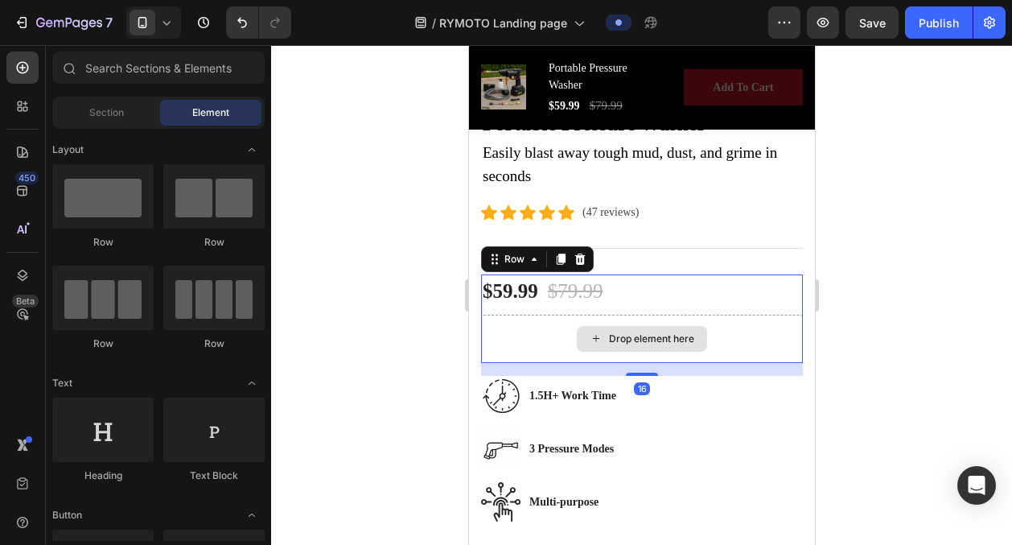
click at [529, 337] on div "Drop element here" at bounding box center [641, 339] width 322 height 48
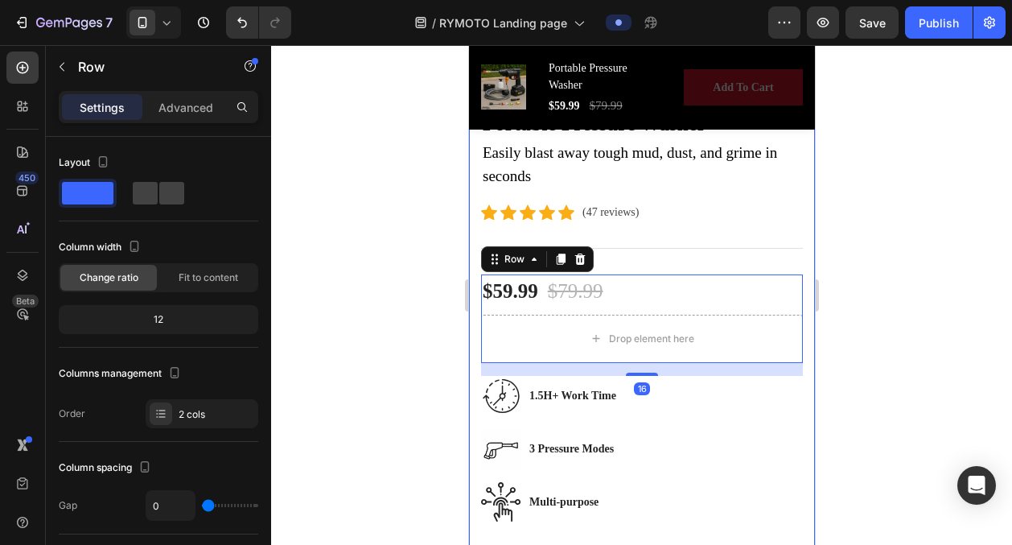
click at [452, 330] on div at bounding box center [641, 295] width 741 height 500
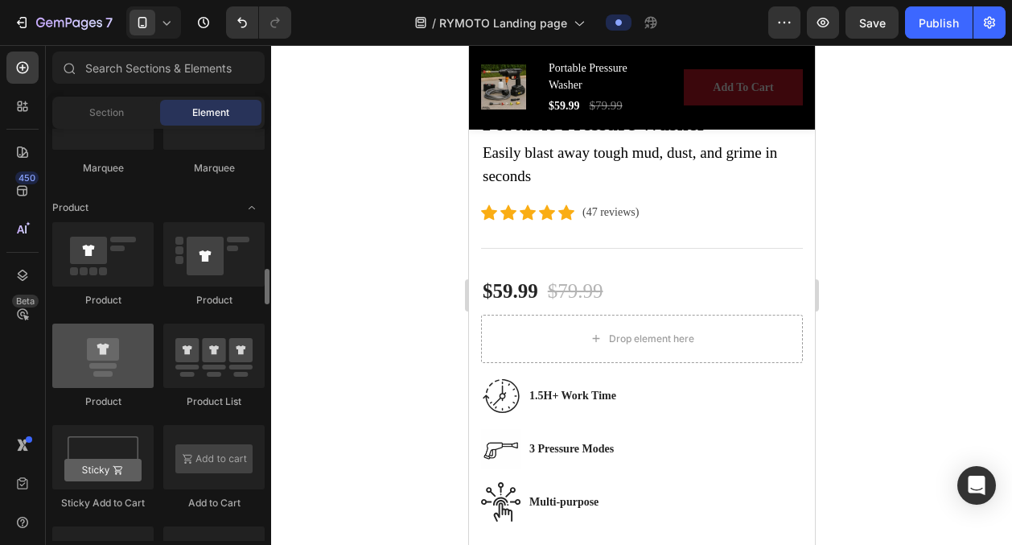
scroll to position [1962, 0]
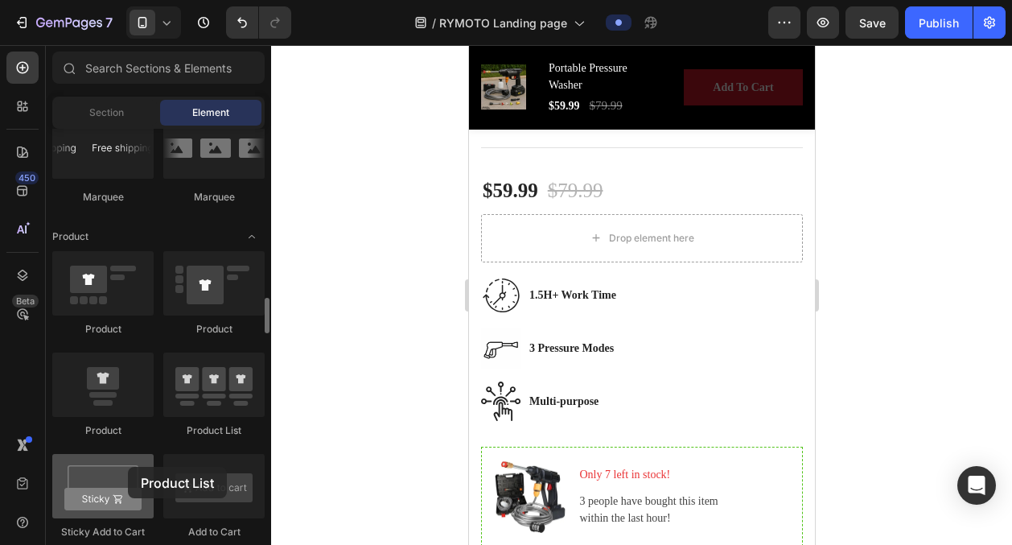
drag, startPoint x: 218, startPoint y: 389, endPoint x: 104, endPoint y: 455, distance: 132.3
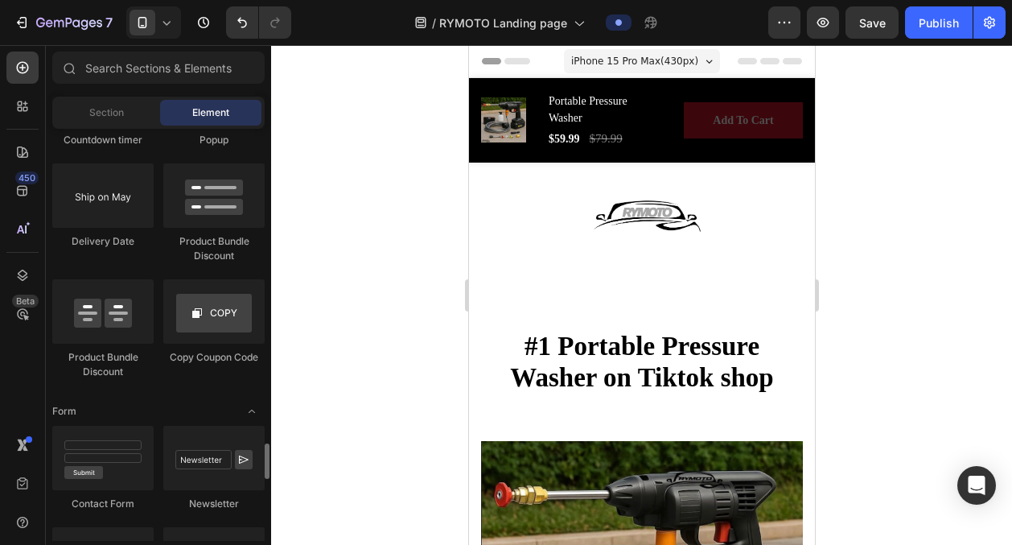
scroll to position [3477, 0]
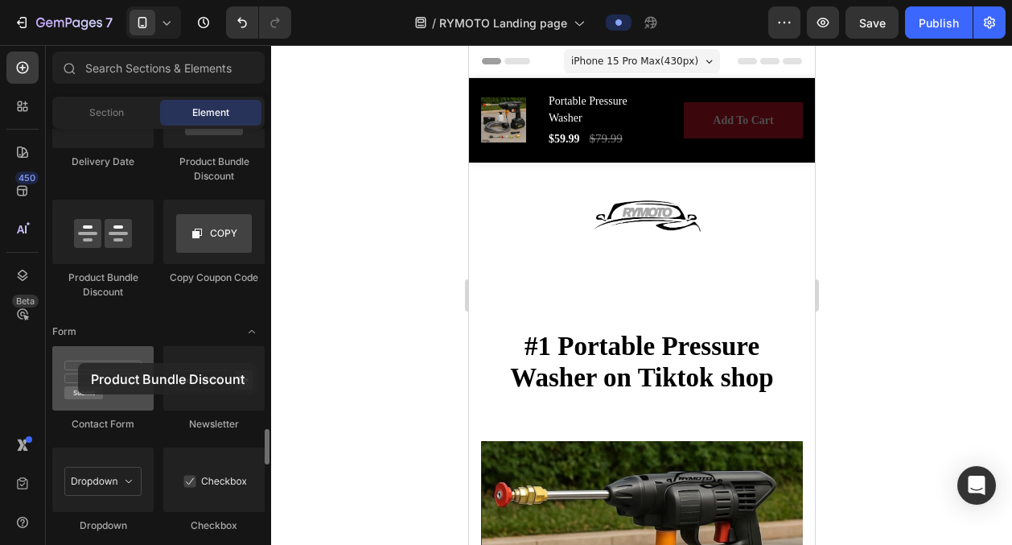
drag, startPoint x: 96, startPoint y: 235, endPoint x: 79, endPoint y: 364, distance: 129.8
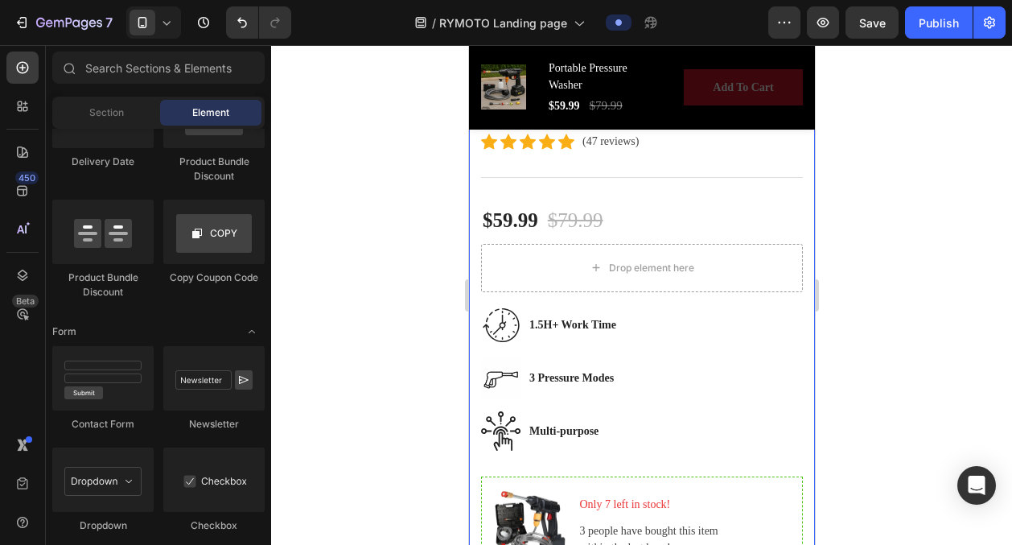
scroll to position [882, 0]
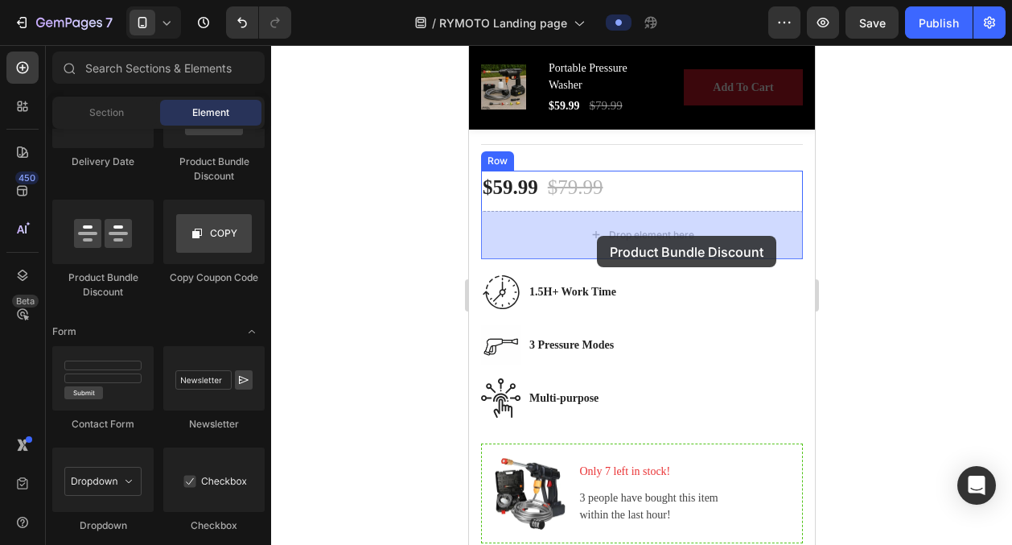
drag, startPoint x: 569, startPoint y: 296, endPoint x: 596, endPoint y: 236, distance: 66.3
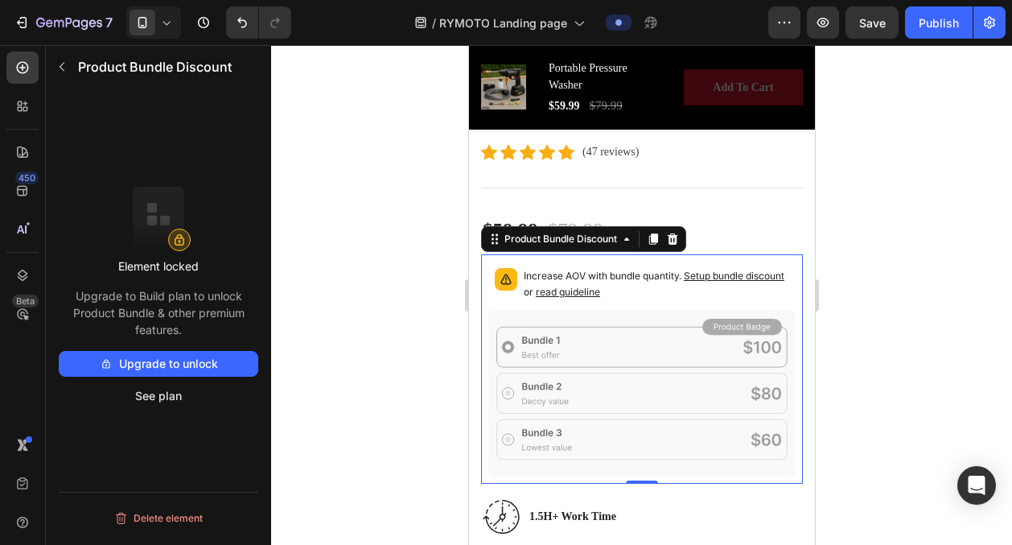
scroll to position [840, 0]
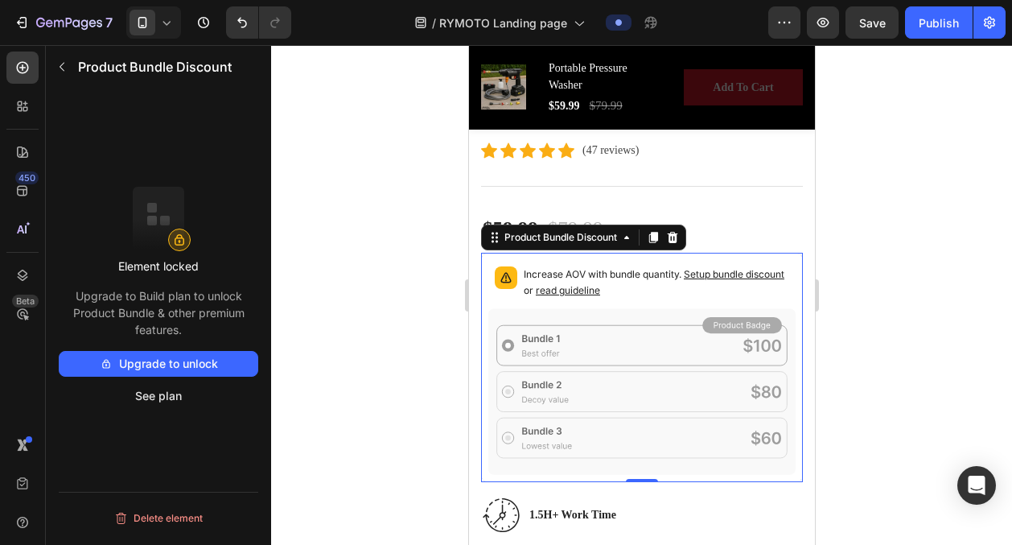
click at [557, 363] on icon at bounding box center [641, 391] width 307 height 166
click at [521, 345] on icon at bounding box center [641, 391] width 307 height 166
click at [167, 537] on div "Delete element" at bounding box center [159, 535] width 200 height 86
click at [162, 525] on button "Delete element" at bounding box center [159, 518] width 200 height 26
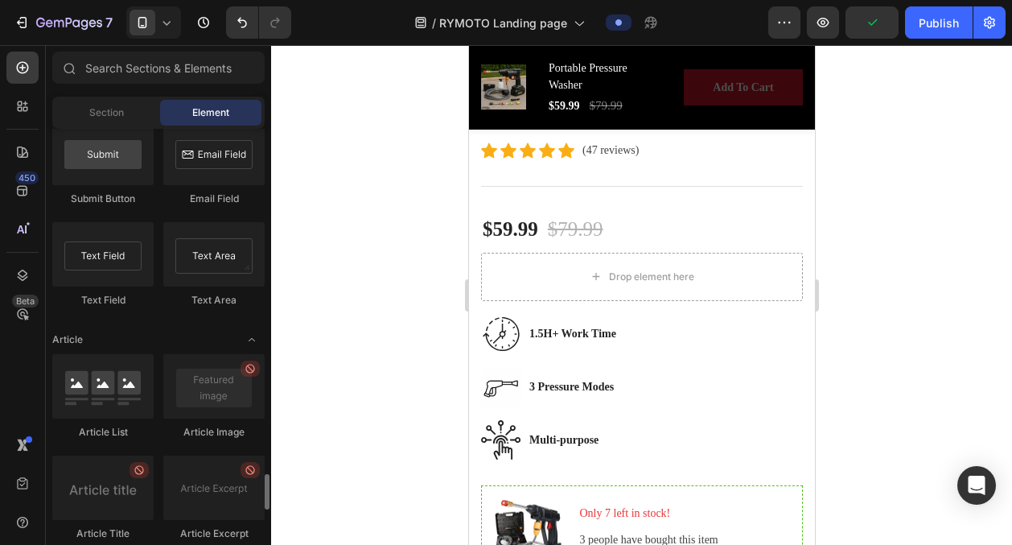
scroll to position [3922, 0]
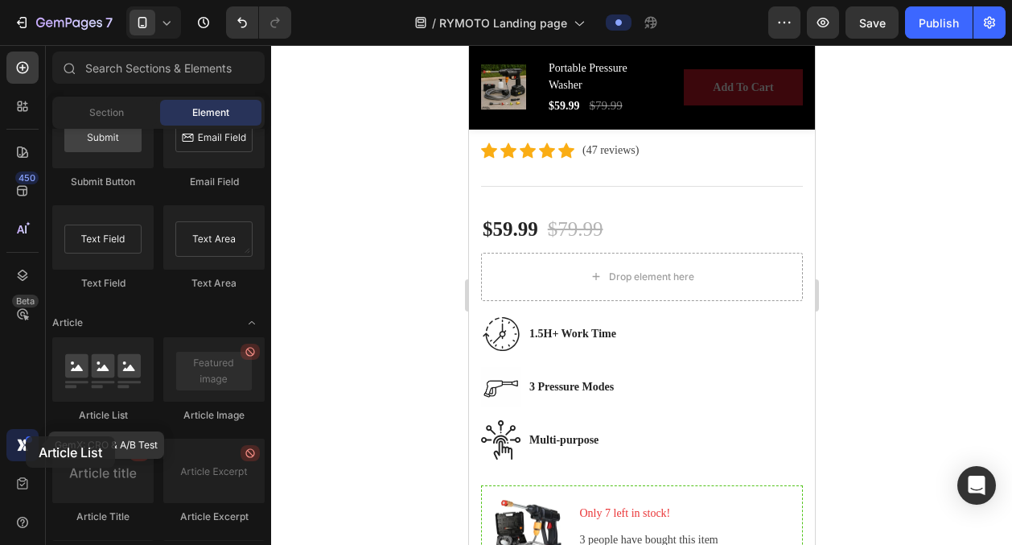
drag, startPoint x: 132, startPoint y: 371, endPoint x: 25, endPoint y: 436, distance: 125.3
click at [25, 436] on div "450 Beta GemX: CRO & A/B Test Sections(18) Elements(83) Section Element Hero Se…" at bounding box center [135, 295] width 271 height 500
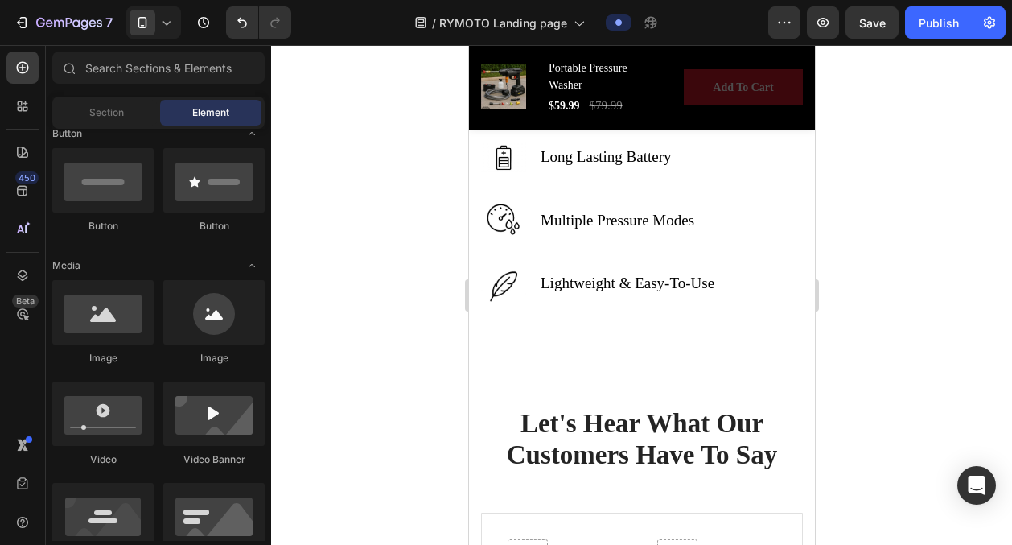
scroll to position [4053, 0]
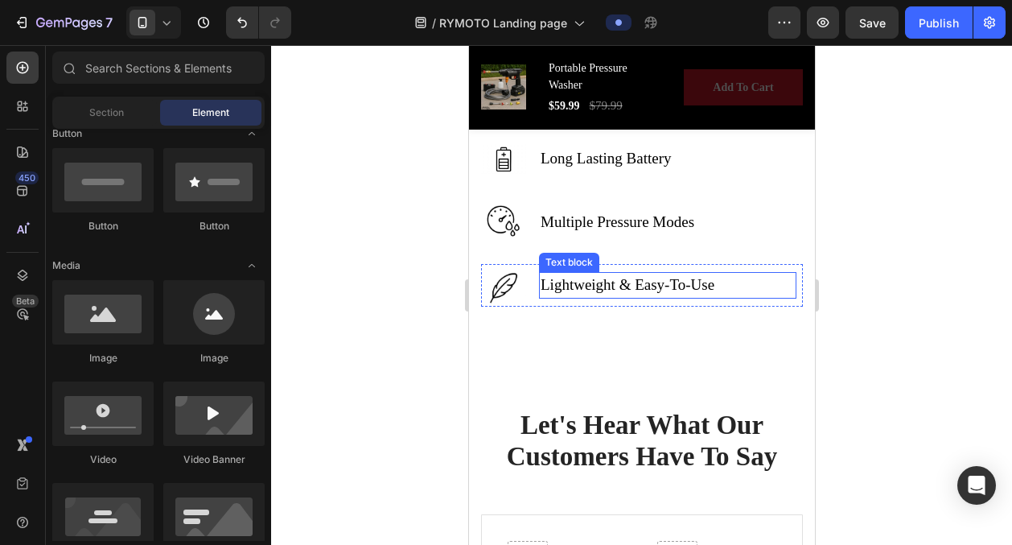
click at [692, 286] on p "Lightweight & Easy-To-Use" at bounding box center [627, 285] width 174 height 23
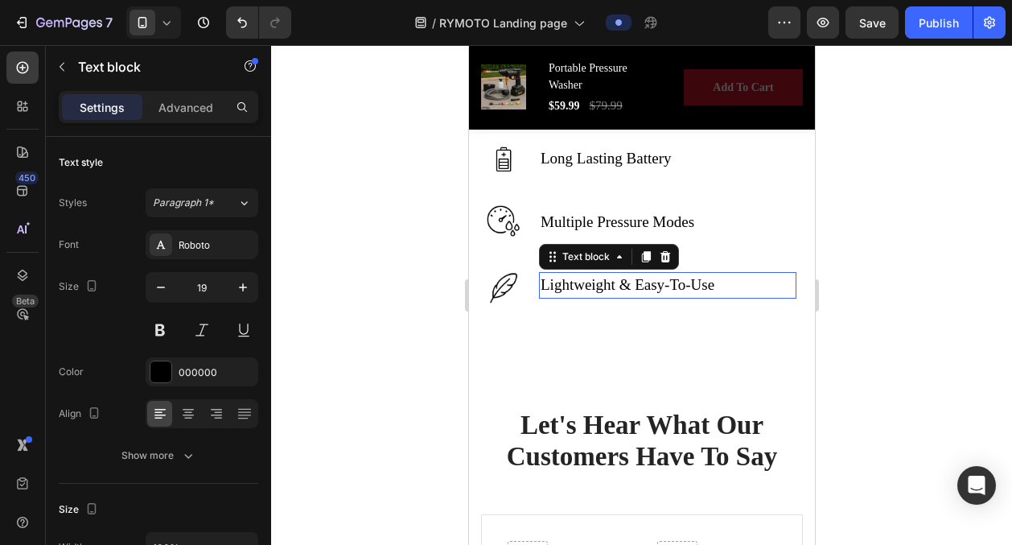
click at [692, 286] on p "Lightweight & Easy-To-Use" at bounding box center [627, 285] width 174 height 23
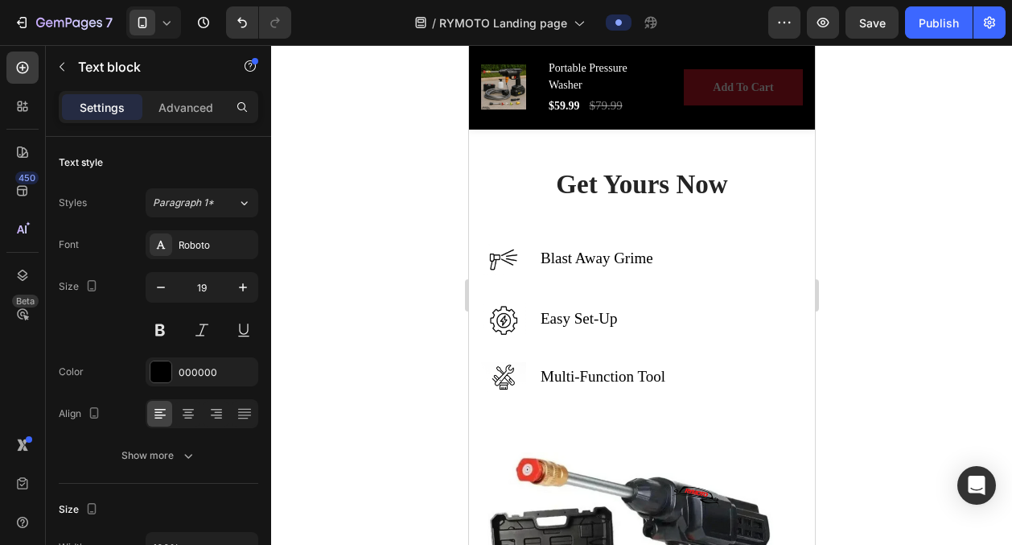
scroll to position [3391, 0]
click at [587, 317] on p "Easy Set-Up" at bounding box center [578, 319] width 77 height 23
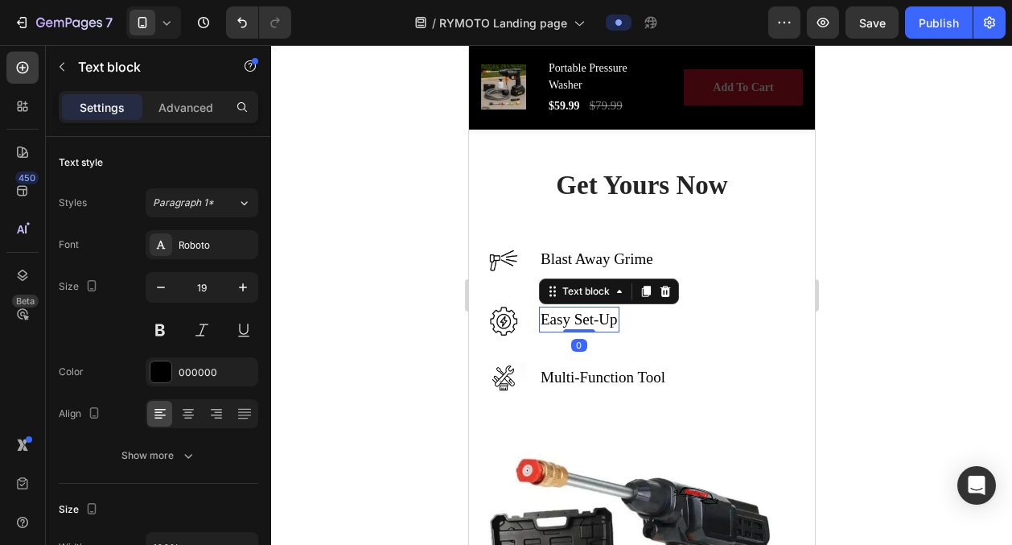
click at [587, 317] on p "Easy Set-Up" at bounding box center [578, 319] width 77 height 23
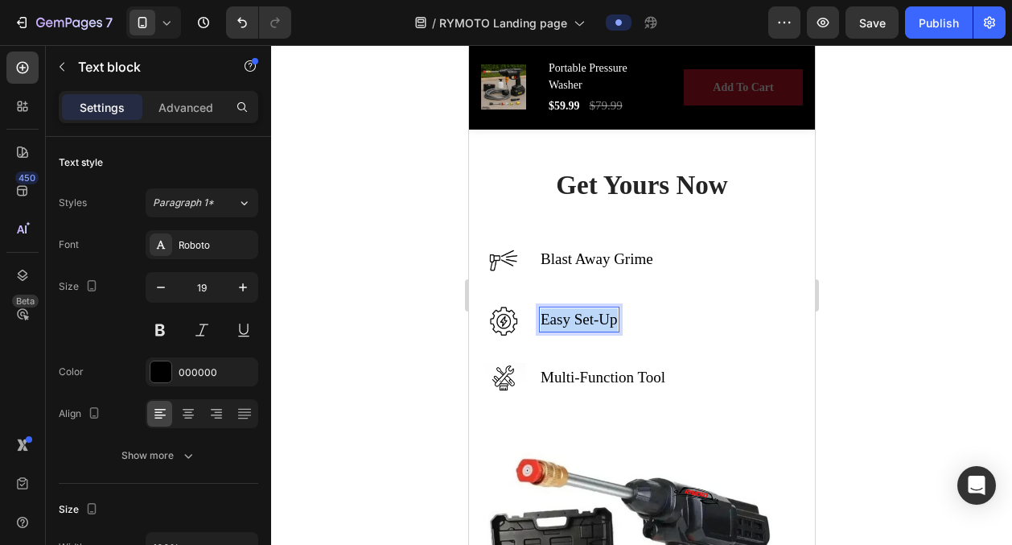
click at [587, 317] on p "Easy Set-Up" at bounding box center [578, 319] width 77 height 23
click at [581, 319] on p "Save your Money" at bounding box center [594, 319] width 109 height 23
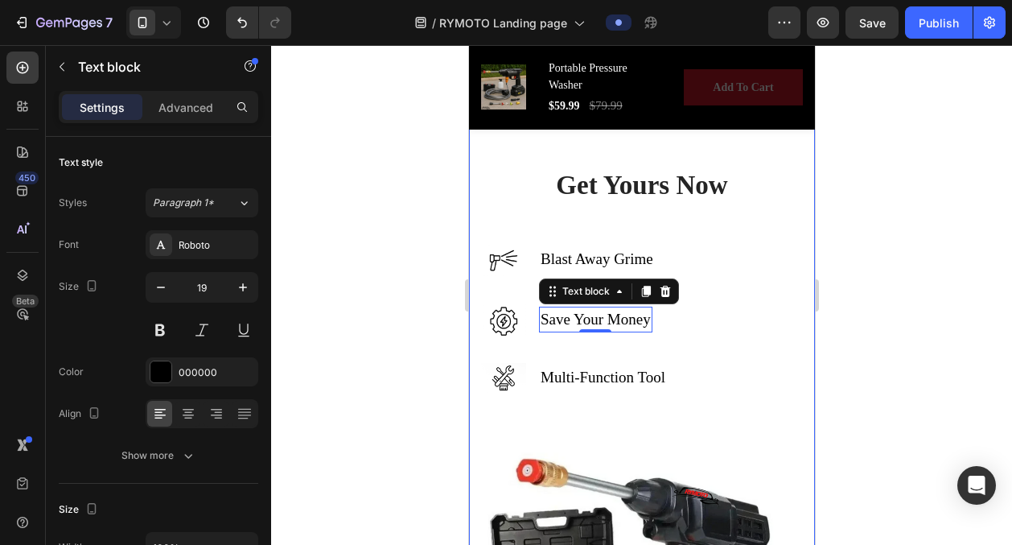
click at [430, 279] on div at bounding box center [641, 295] width 741 height 500
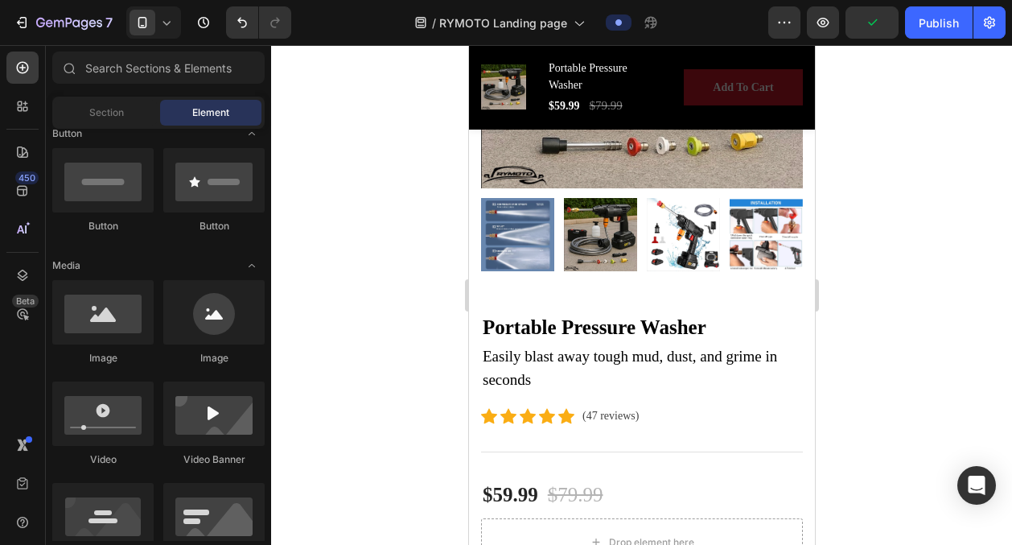
scroll to position [574, 0]
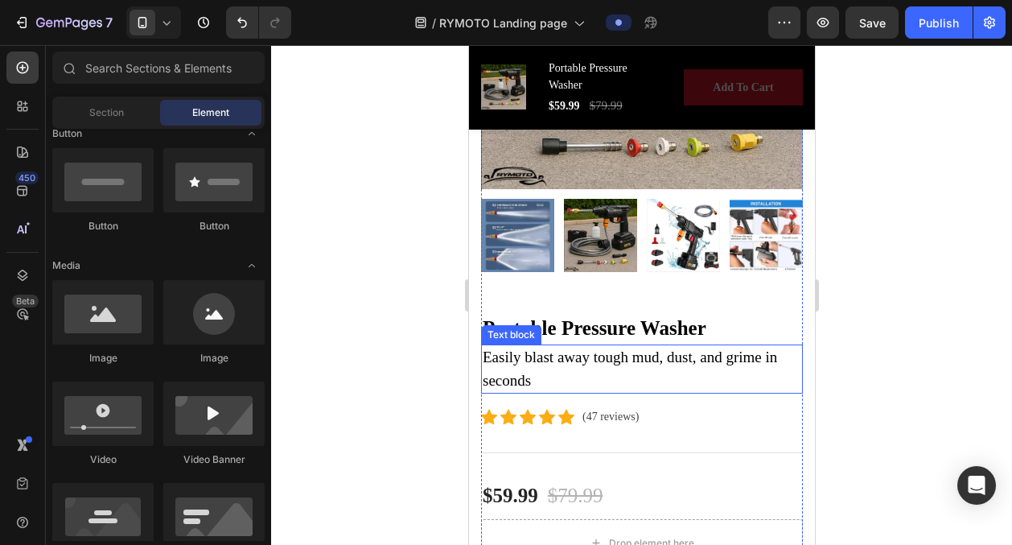
click at [537, 377] on p "Easily blast away tough mud, dust, and grime in seconds" at bounding box center [641, 369] width 319 height 46
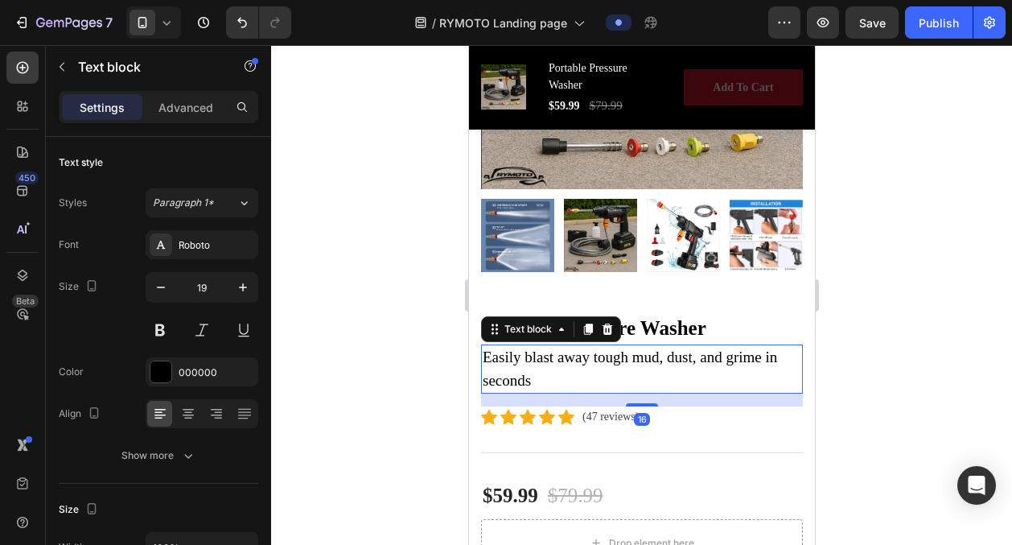
click at [537, 377] on p "Easily blast away tough mud, dust, and grime in seconds" at bounding box center [641, 369] width 319 height 46
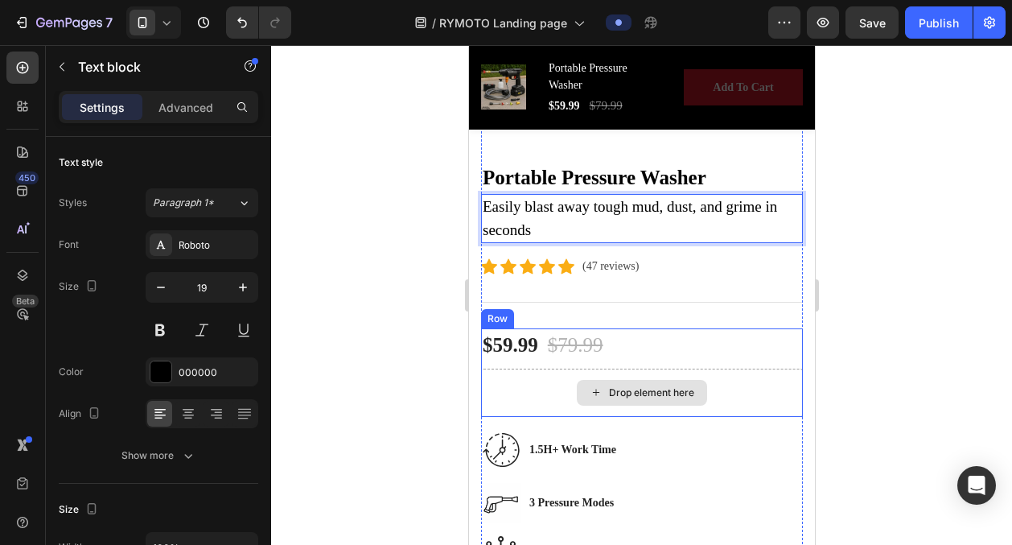
scroll to position [714, 0]
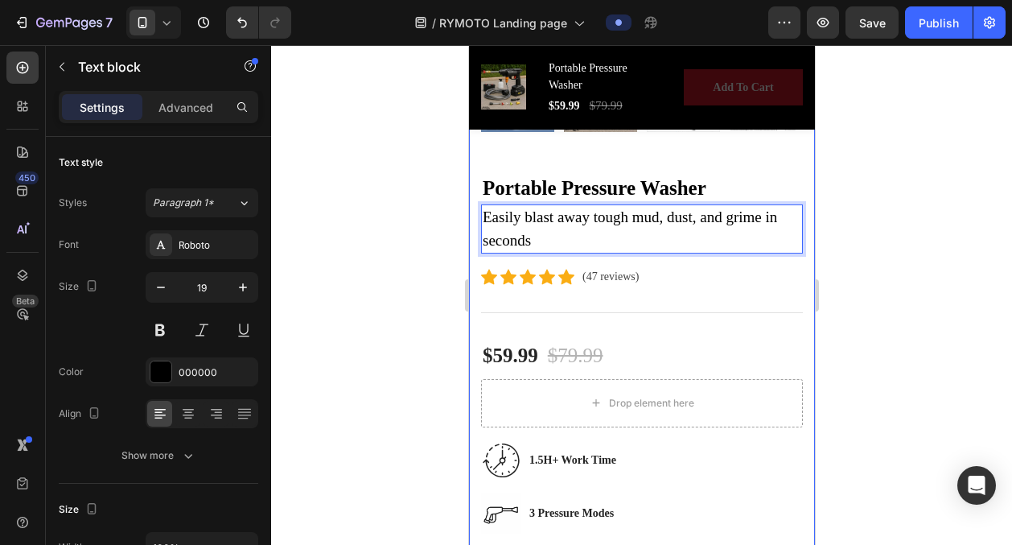
click at [418, 323] on div at bounding box center [641, 295] width 741 height 500
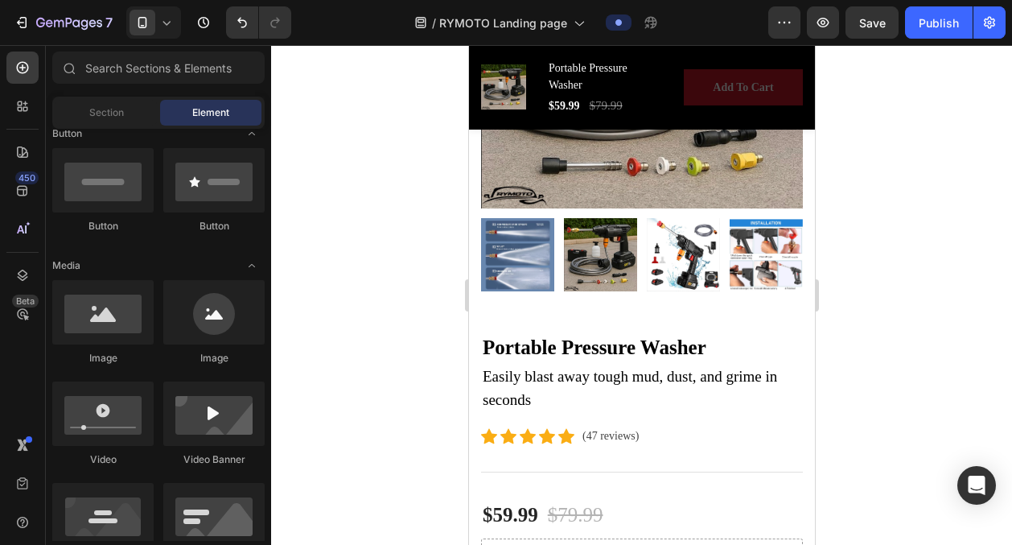
scroll to position [566, 0]
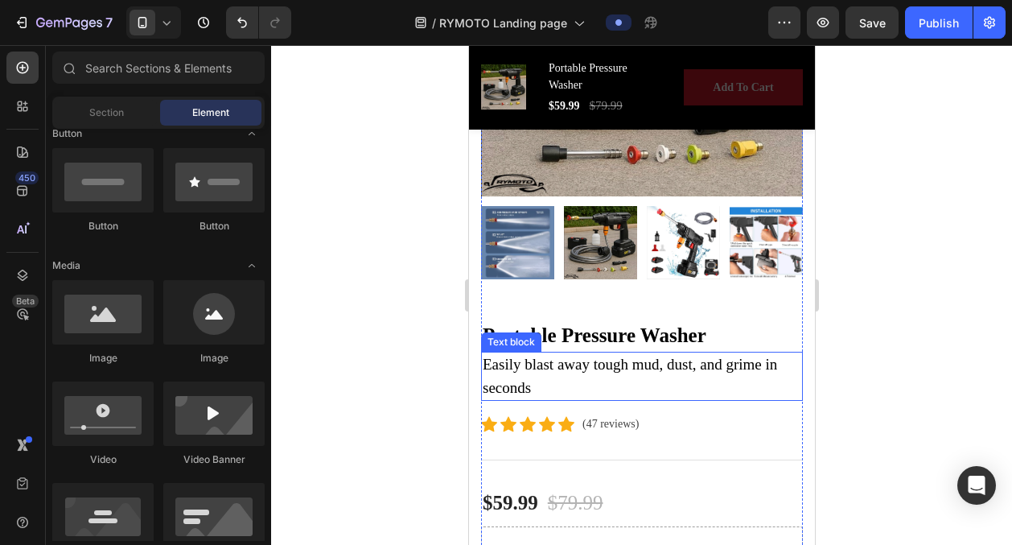
click at [521, 381] on p "Easily blast away tough mud, dust, and grime in seconds" at bounding box center [641, 376] width 319 height 46
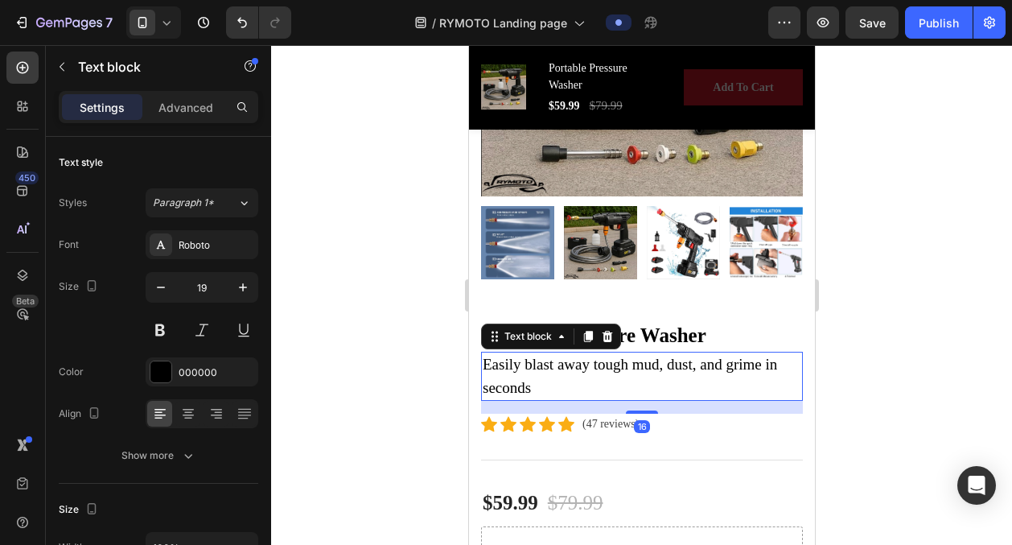
click at [521, 381] on p "Easily blast away tough mud, dust, and grime in seconds" at bounding box center [641, 376] width 319 height 46
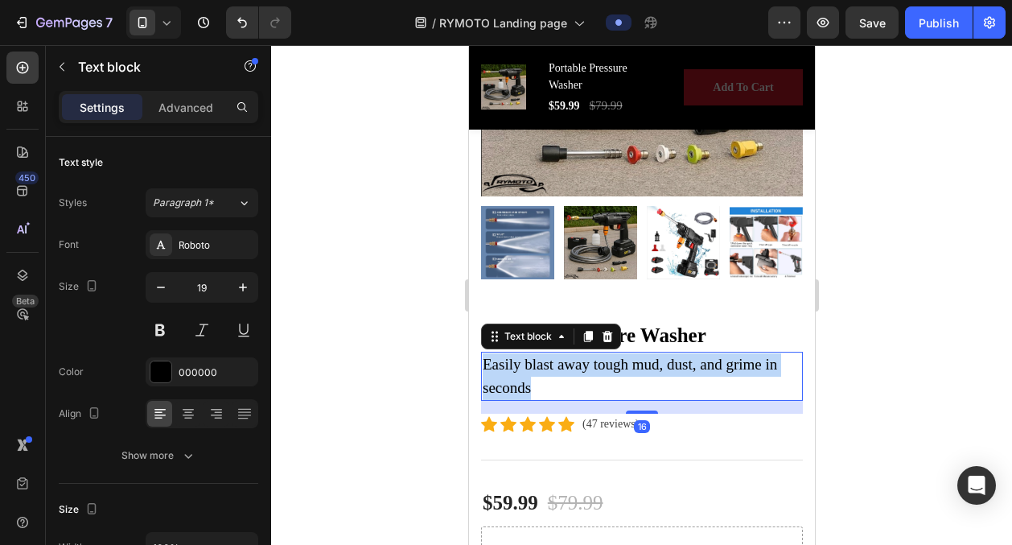
click at [521, 381] on p "Easily blast away tough mud, dust, and grime in seconds" at bounding box center [641, 376] width 319 height 46
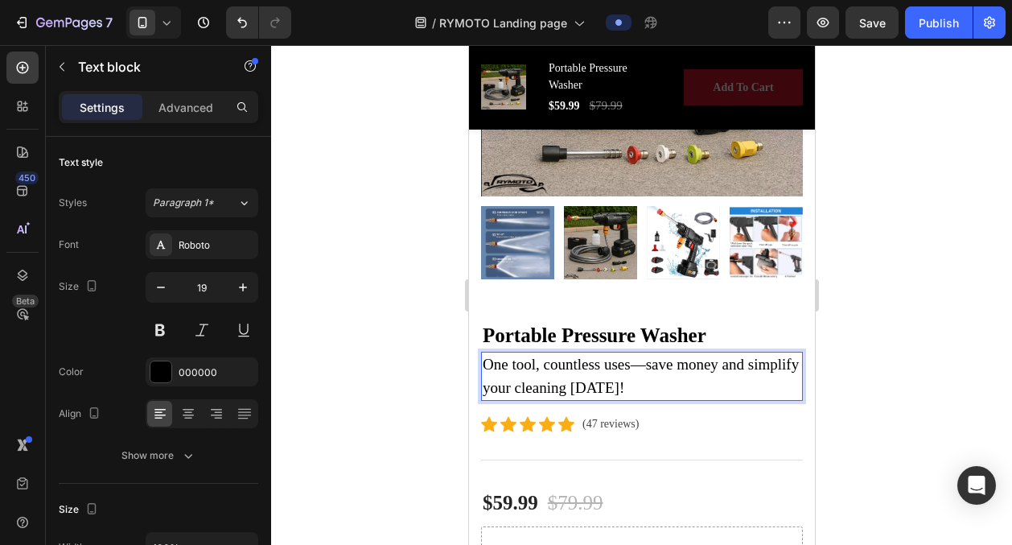
click at [419, 385] on div at bounding box center [641, 295] width 741 height 500
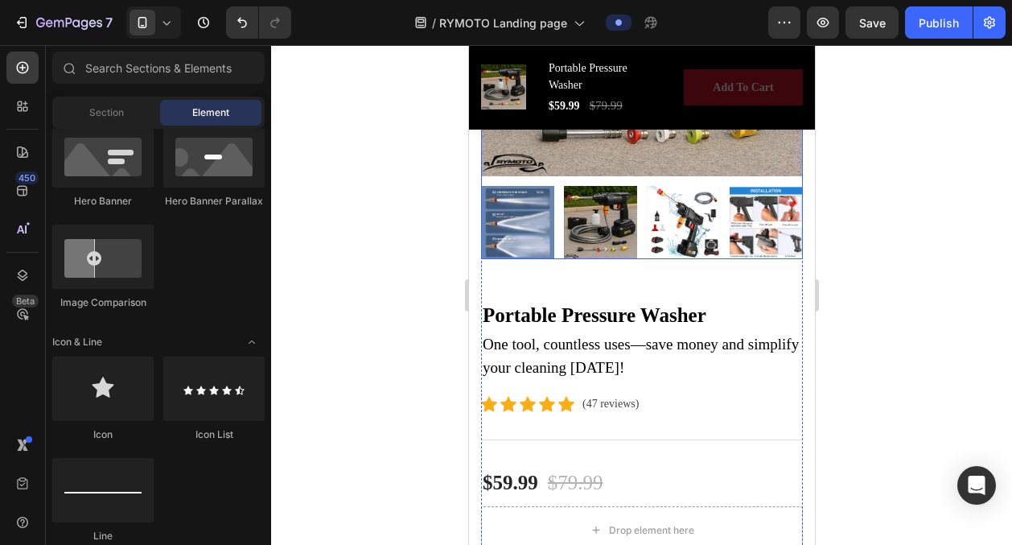
scroll to position [677, 0]
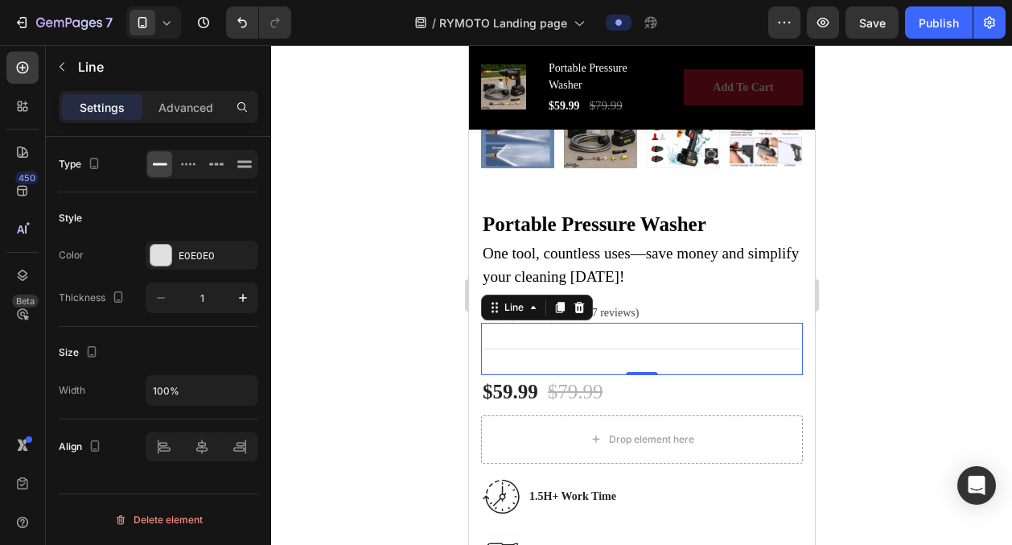
click at [499, 348] on div "Title Line 0" at bounding box center [641, 349] width 322 height 52
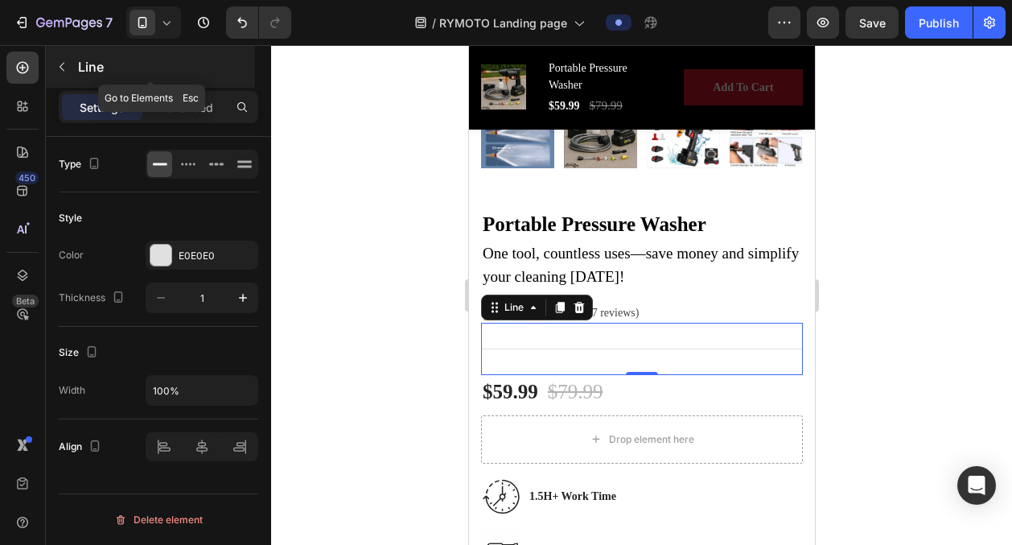
click at [64, 73] on button "button" at bounding box center [62, 67] width 26 height 26
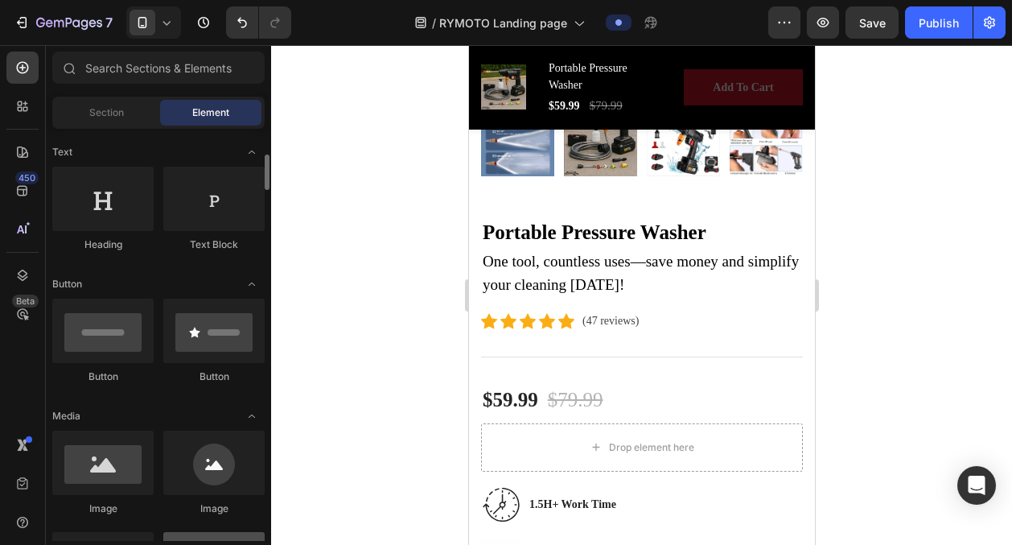
scroll to position [230, 0]
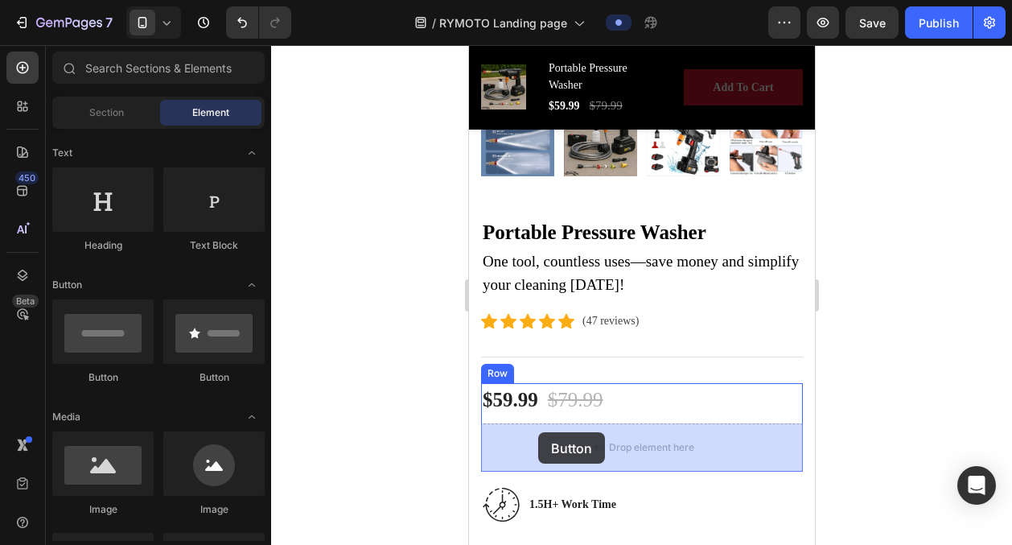
drag, startPoint x: 576, startPoint y: 381, endPoint x: 537, endPoint y: 434, distance: 66.1
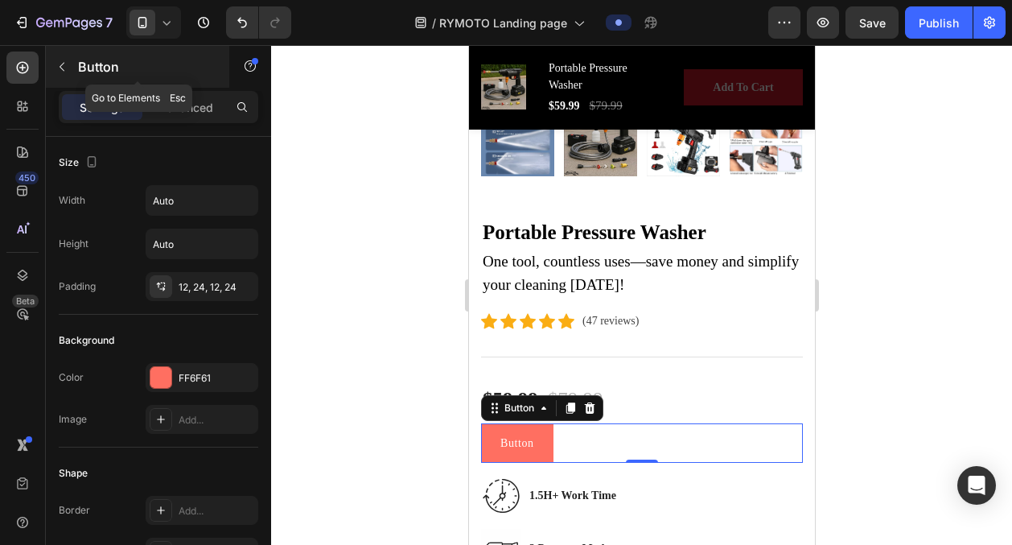
click at [64, 65] on icon "button" at bounding box center [62, 66] width 13 height 13
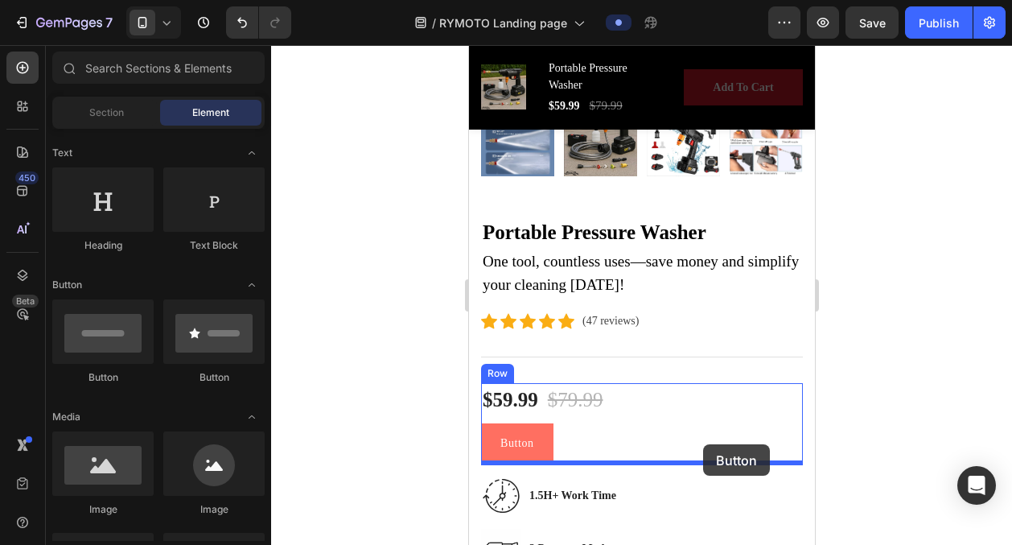
drag, startPoint x: 585, startPoint y: 385, endPoint x: 702, endPoint y: 444, distance: 131.7
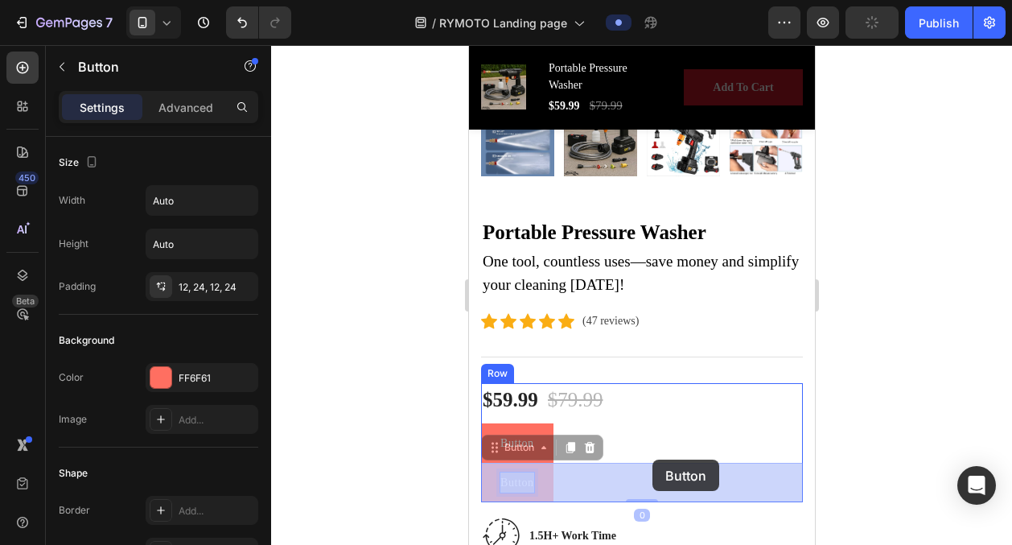
drag, startPoint x: 525, startPoint y: 477, endPoint x: 652, endPoint y: 459, distance: 127.6
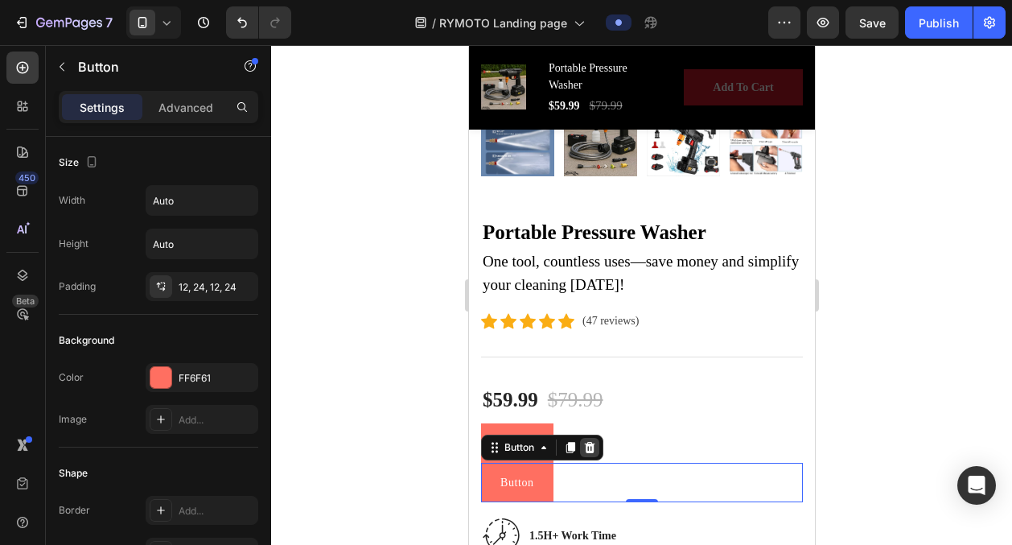
click at [586, 450] on icon at bounding box center [589, 447] width 10 height 11
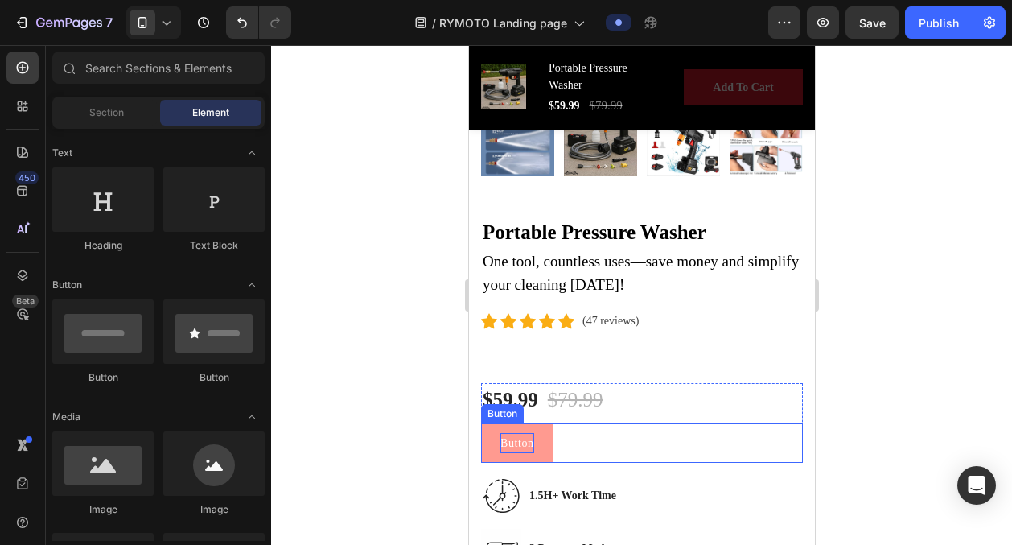
click at [529, 434] on p "Button" at bounding box center [517, 443] width 34 height 20
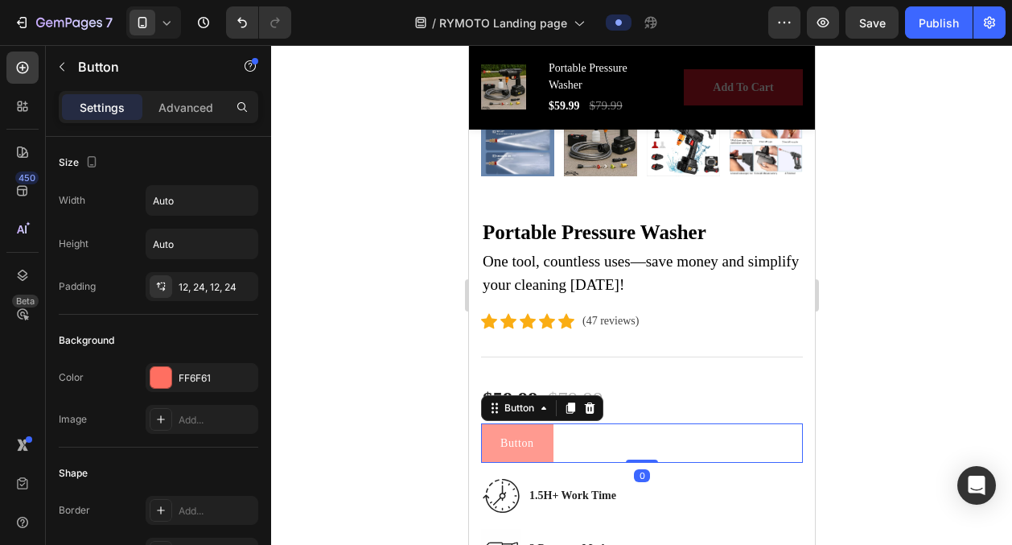
click at [549, 434] on button "Button" at bounding box center [516, 442] width 72 height 39
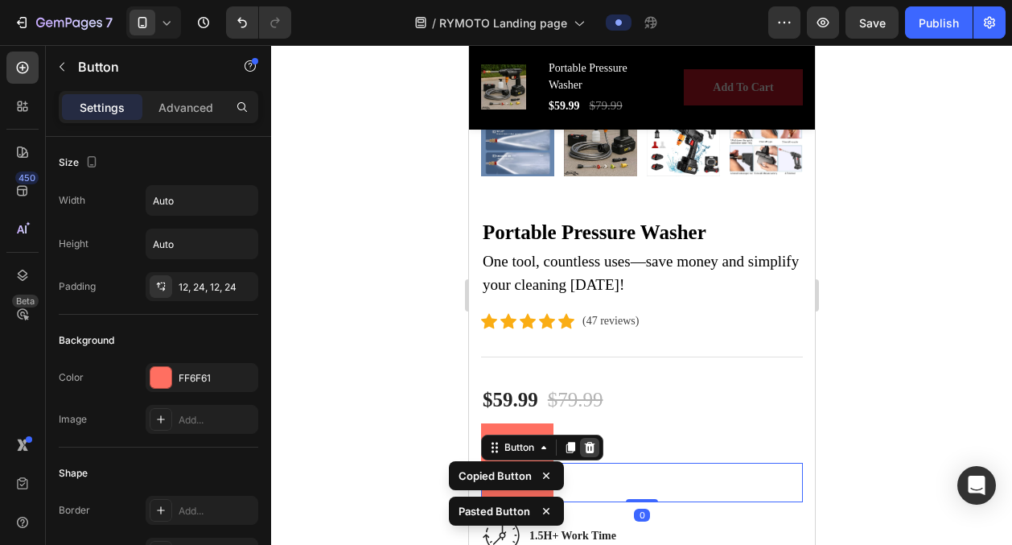
click at [593, 443] on icon at bounding box center [589, 447] width 10 height 11
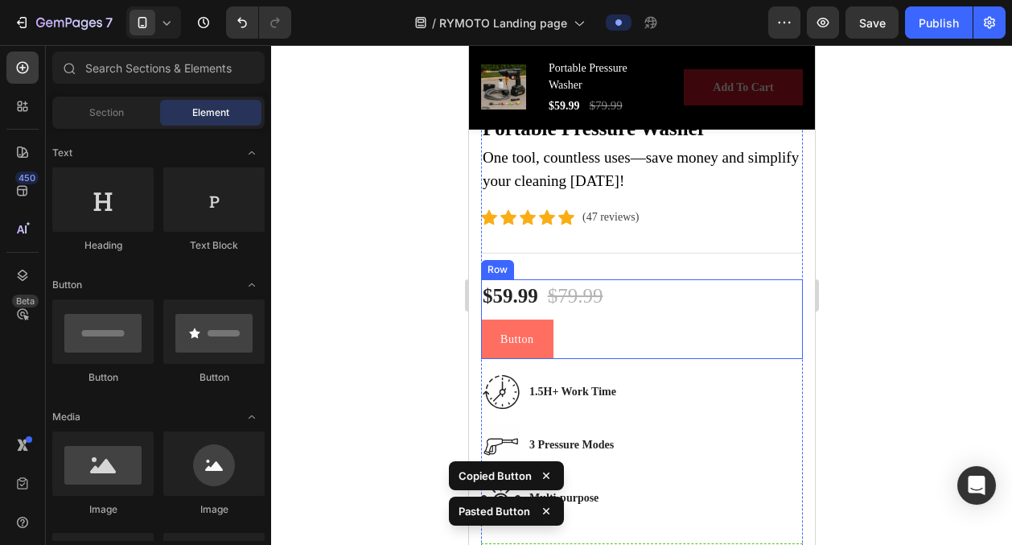
scroll to position [796, 0]
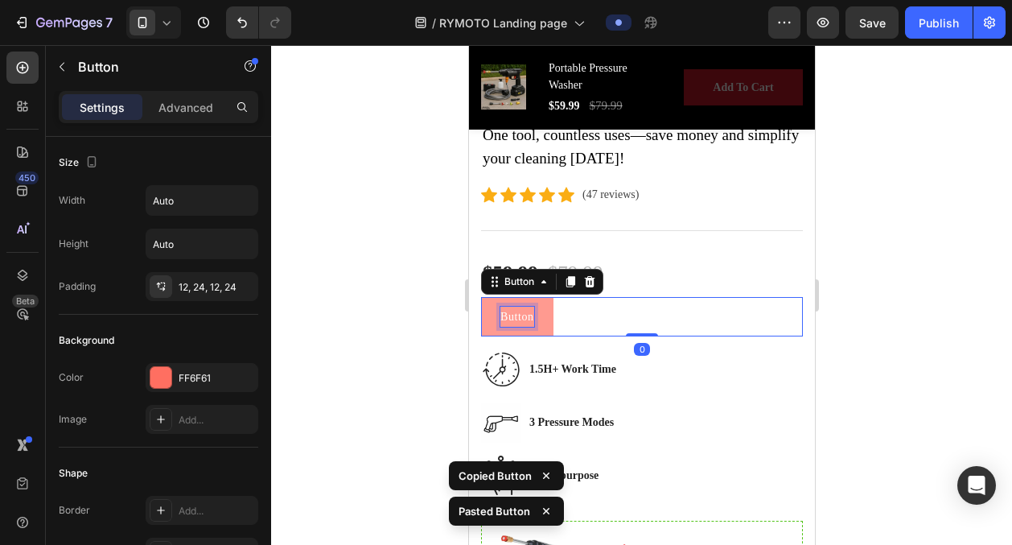
click at [523, 313] on p "Button" at bounding box center [517, 317] width 34 height 20
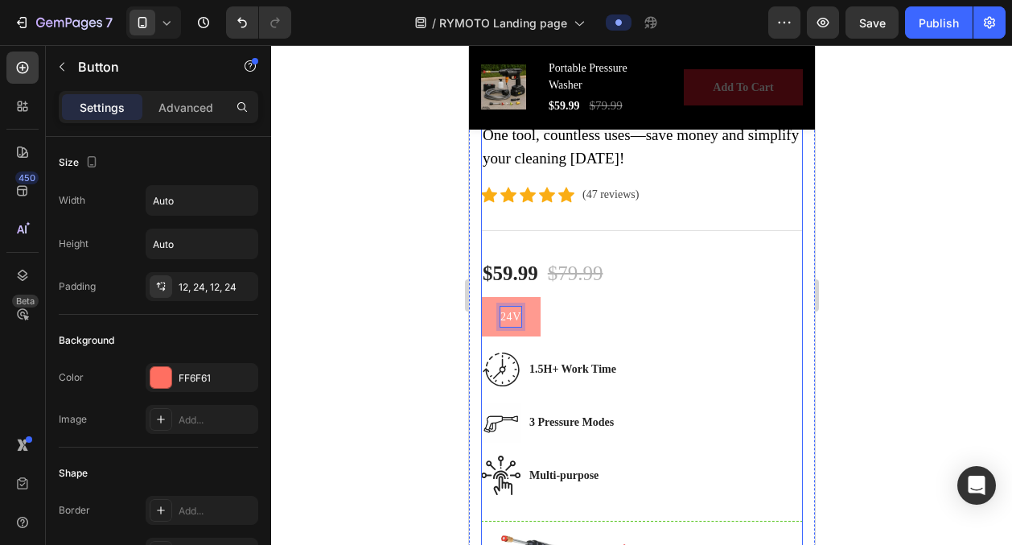
click at [428, 366] on div at bounding box center [641, 295] width 741 height 500
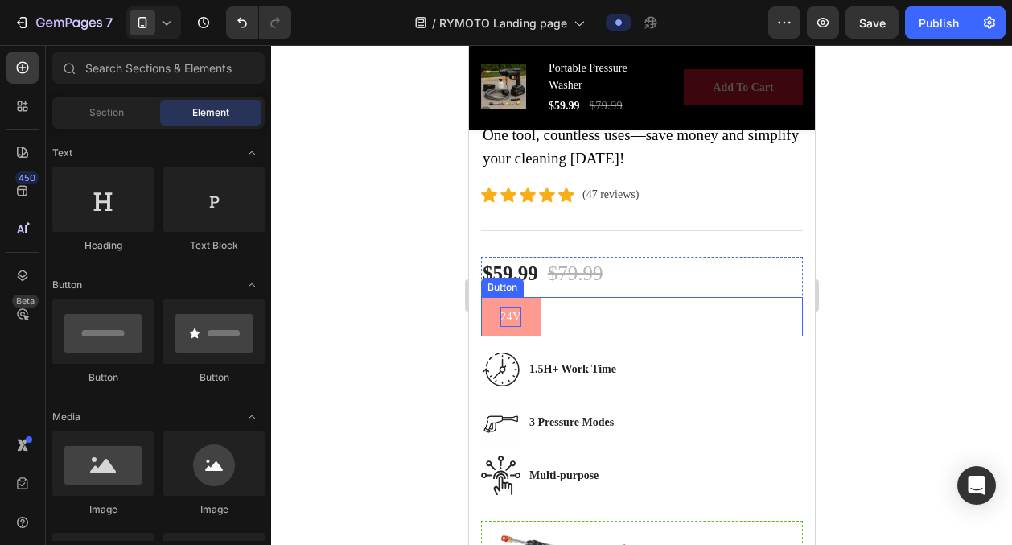
click at [567, 321] on div "24V Button" at bounding box center [641, 316] width 322 height 39
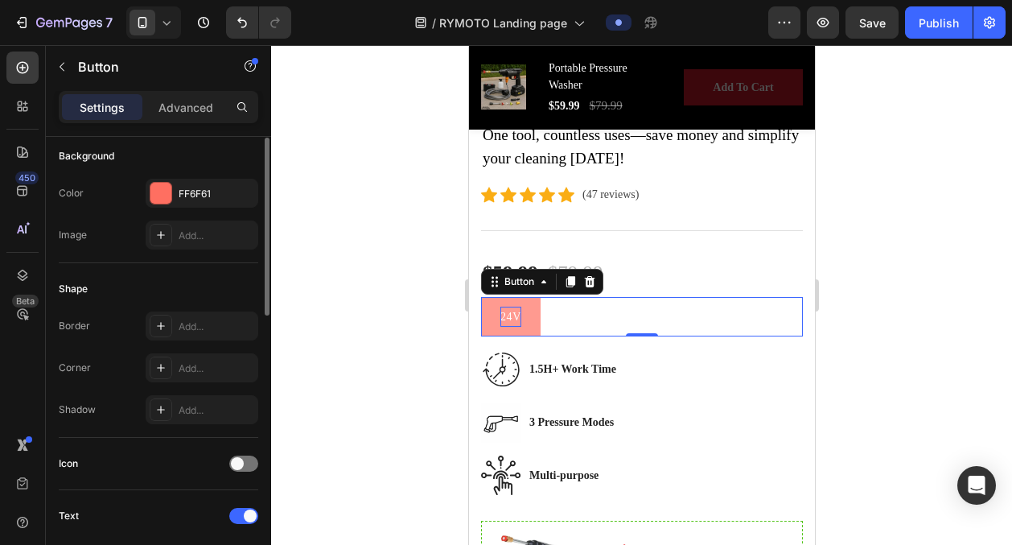
scroll to position [0, 0]
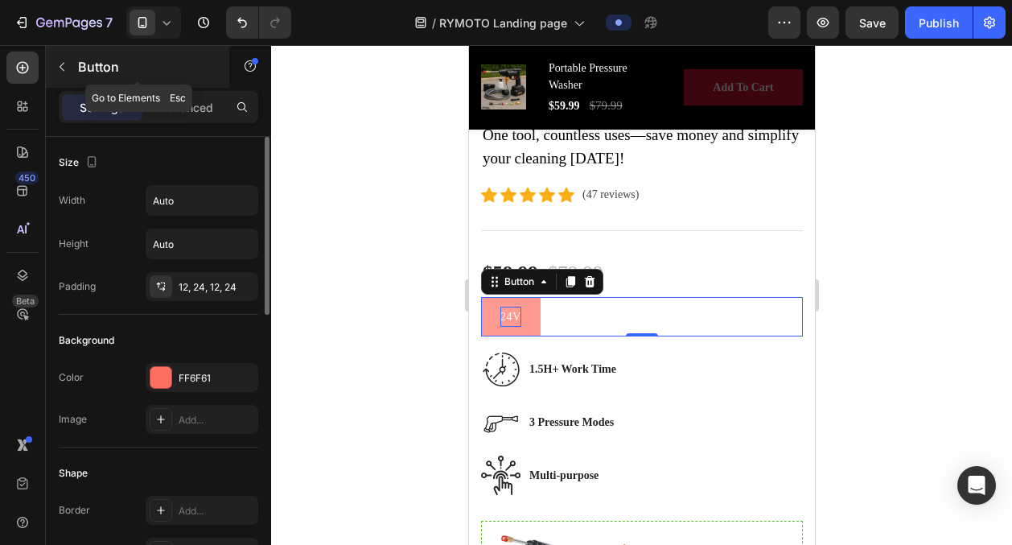
click at [56, 70] on icon "button" at bounding box center [62, 66] width 13 height 13
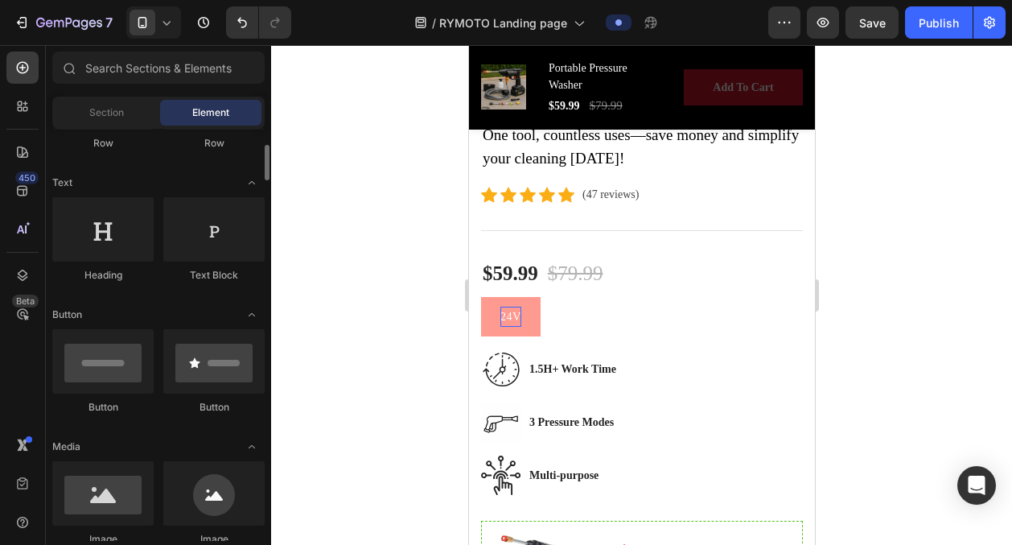
scroll to position [199, 0]
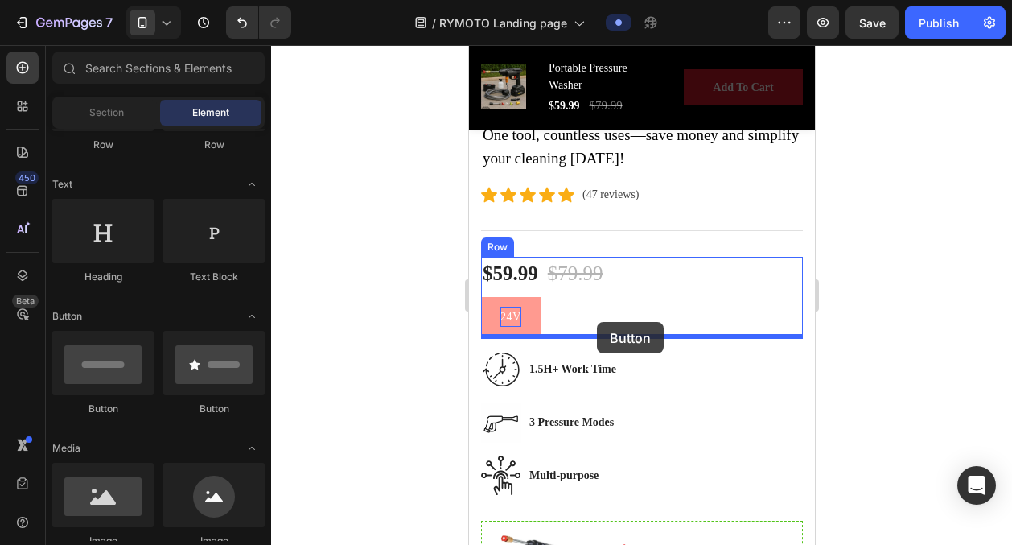
drag, startPoint x: 687, startPoint y: 426, endPoint x: 596, endPoint y: 322, distance: 138.6
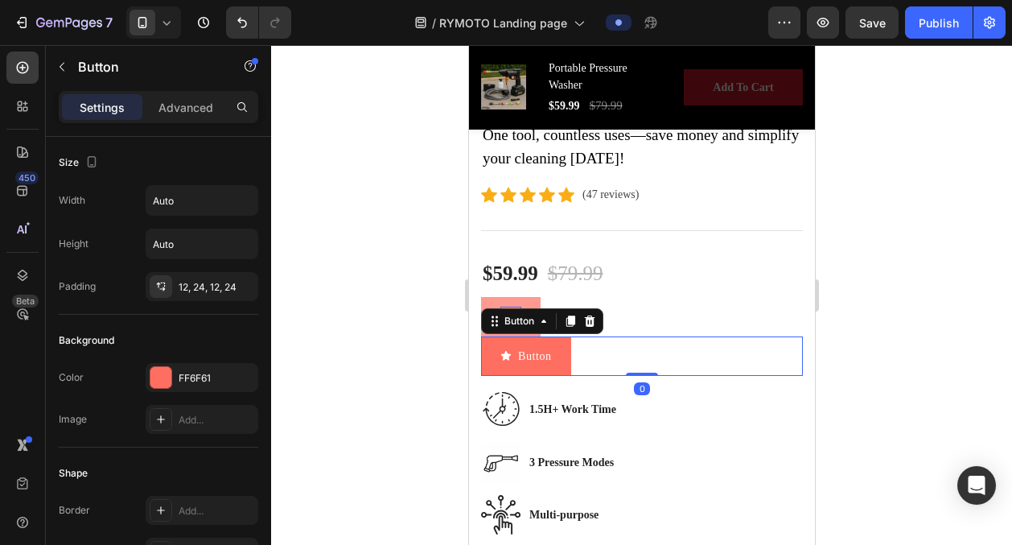
click at [400, 332] on div at bounding box center [641, 295] width 741 height 500
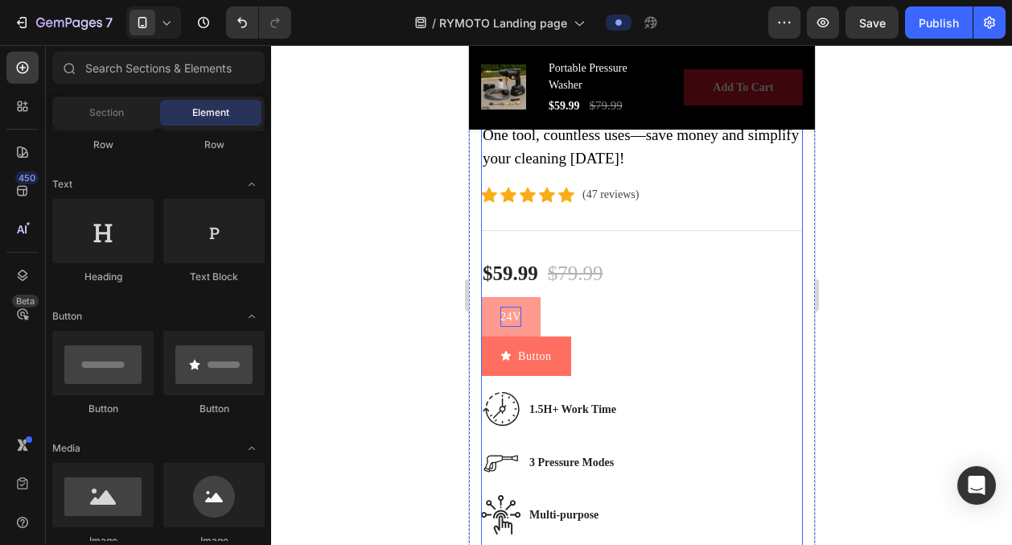
click at [582, 348] on div "Button Button" at bounding box center [641, 355] width 322 height 39
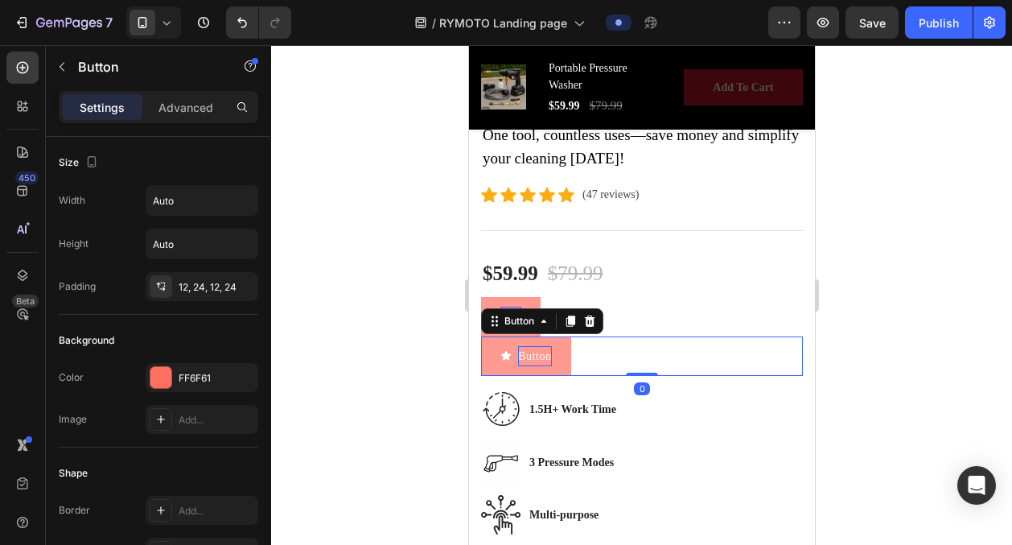
click at [549, 360] on p "Button" at bounding box center [534, 356] width 34 height 20
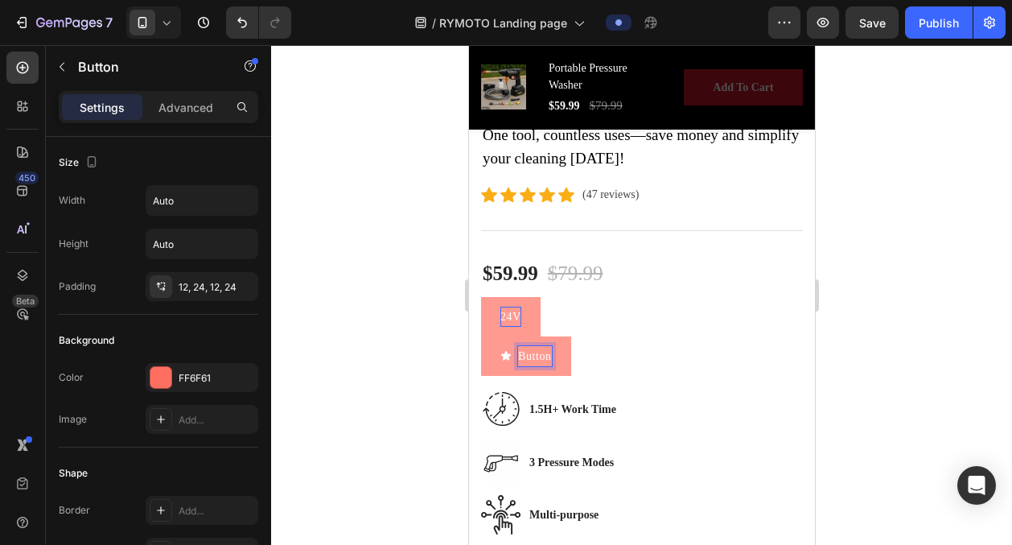
click at [569, 353] on button "Button" at bounding box center [525, 355] width 90 height 39
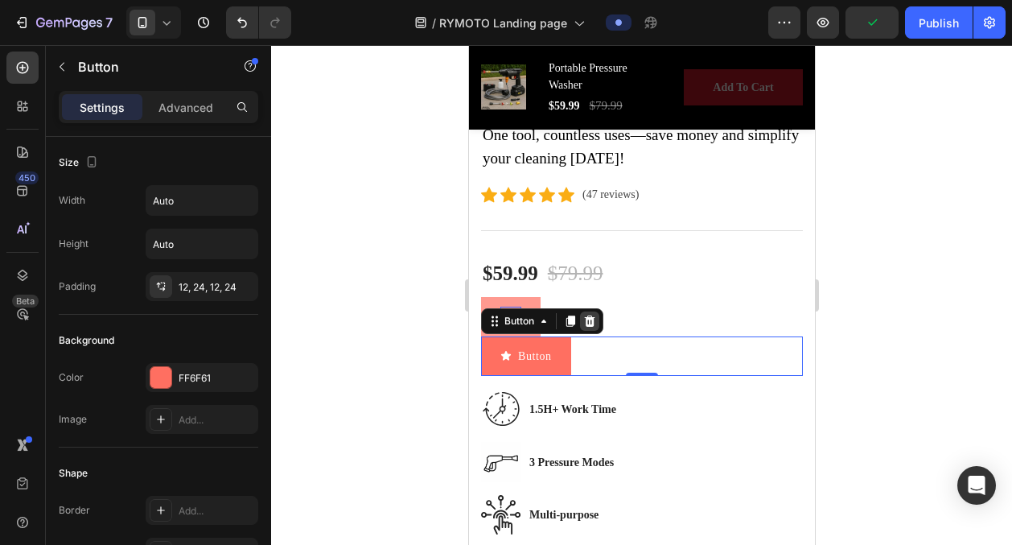
click at [588, 315] on icon at bounding box center [589, 320] width 10 height 11
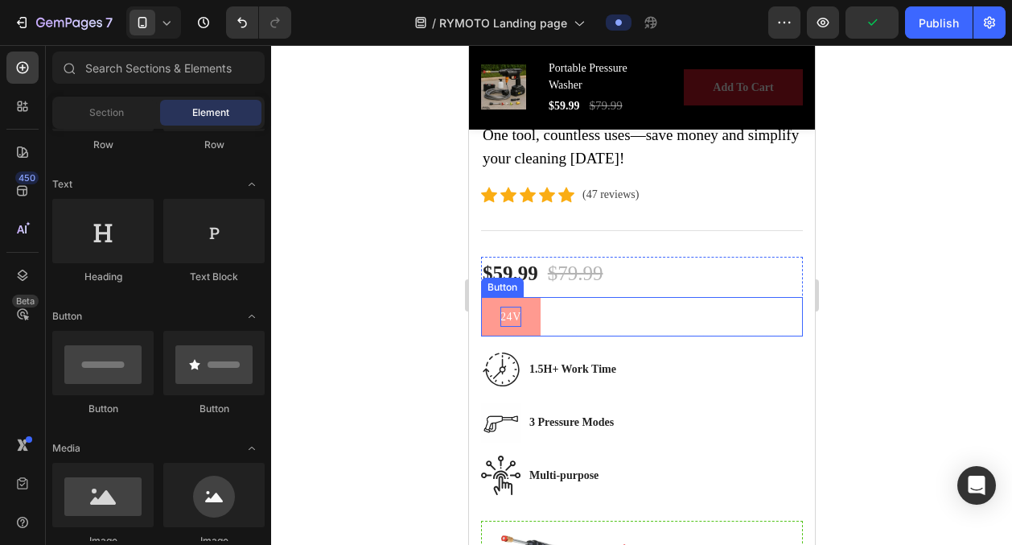
click at [533, 315] on button "24V" at bounding box center [510, 316] width 60 height 39
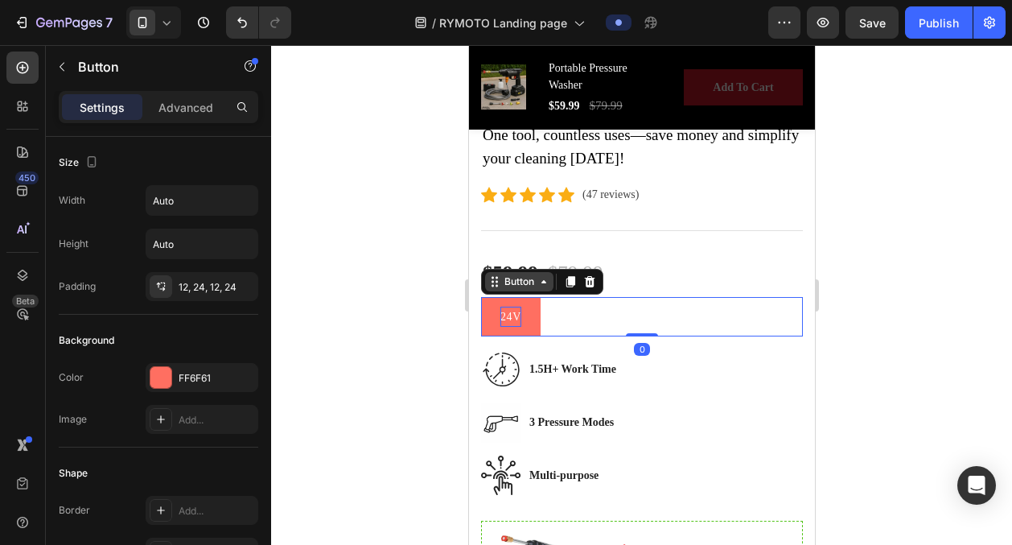
click at [539, 282] on icon at bounding box center [543, 281] width 13 height 13
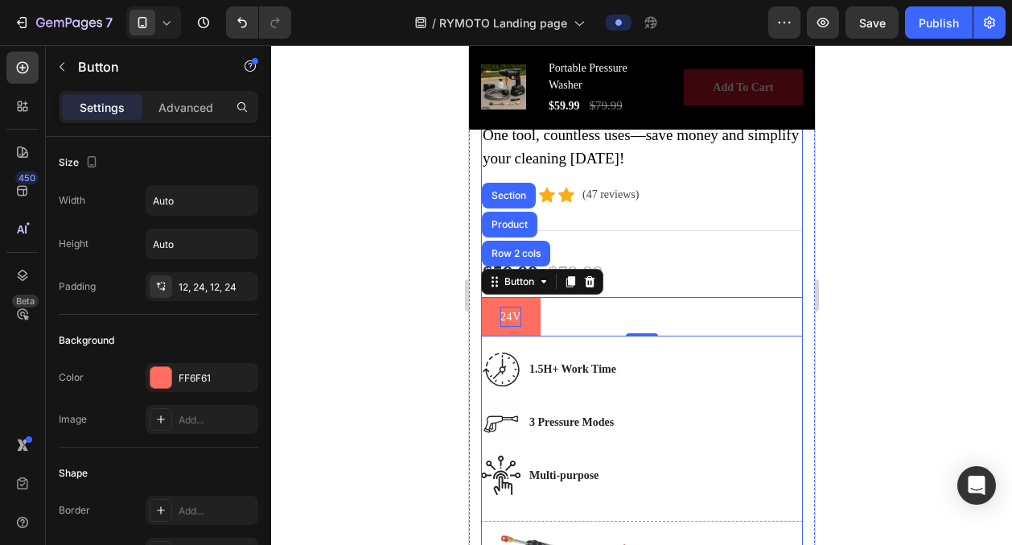
click at [412, 396] on div at bounding box center [641, 295] width 741 height 500
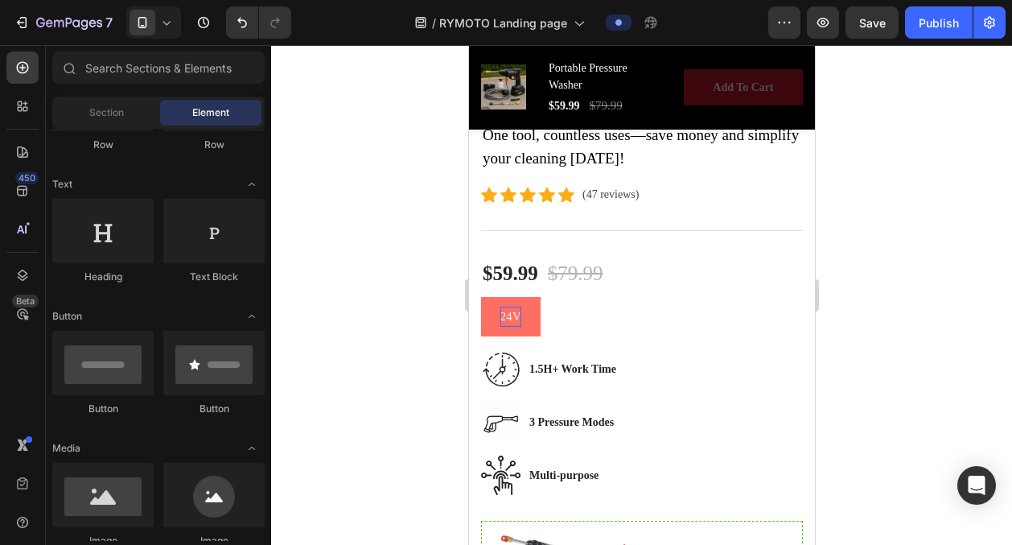
click at [127, 146] on div "Row" at bounding box center [102, 145] width 101 height 14
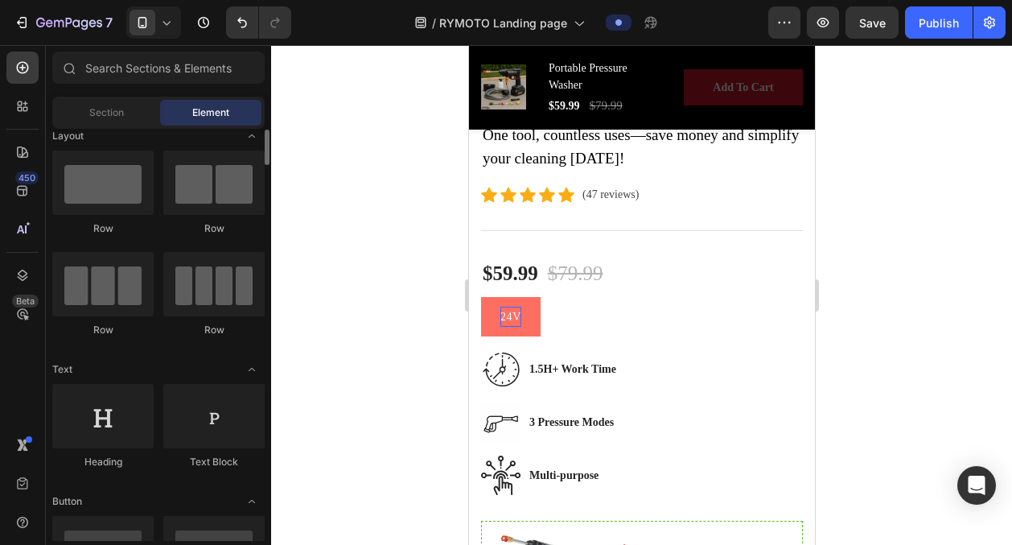
scroll to position [0, 0]
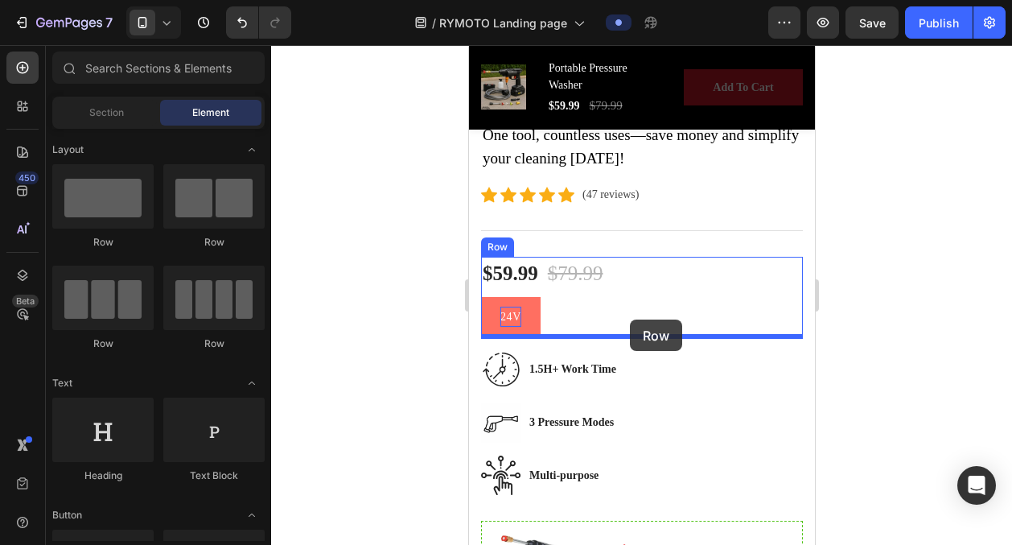
drag, startPoint x: 702, startPoint y: 259, endPoint x: 629, endPoint y: 319, distance: 94.9
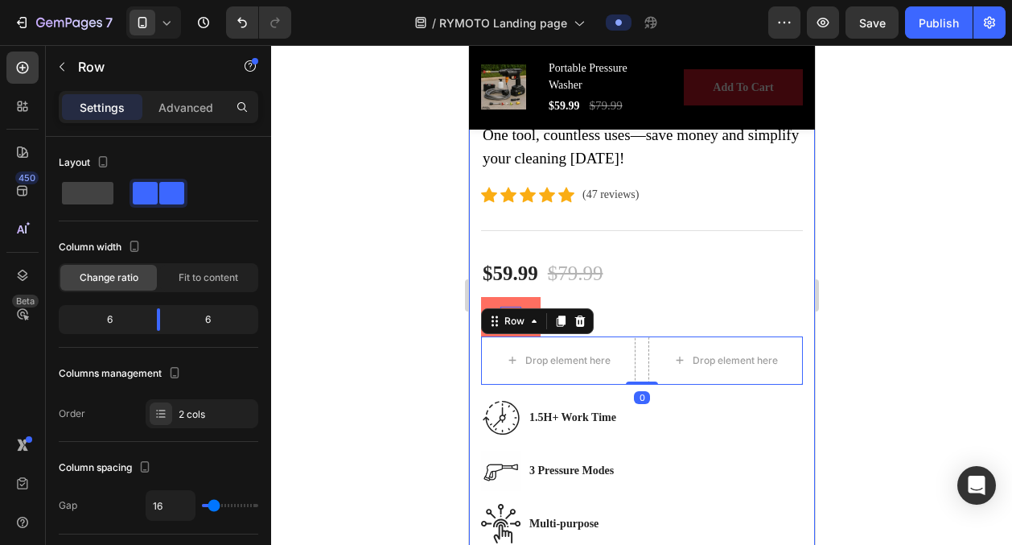
click at [431, 315] on div at bounding box center [641, 295] width 741 height 500
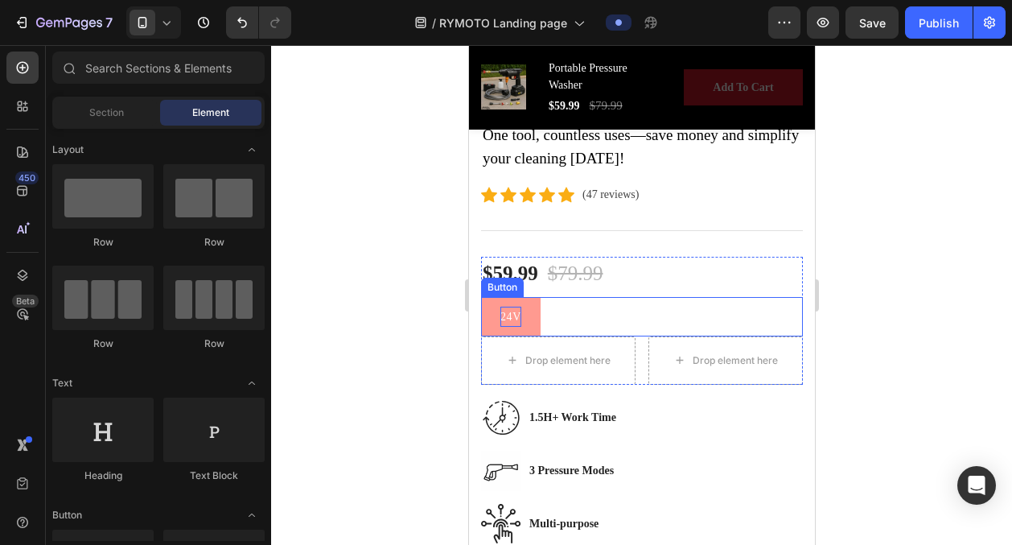
click at [530, 312] on button "24V" at bounding box center [510, 316] width 60 height 39
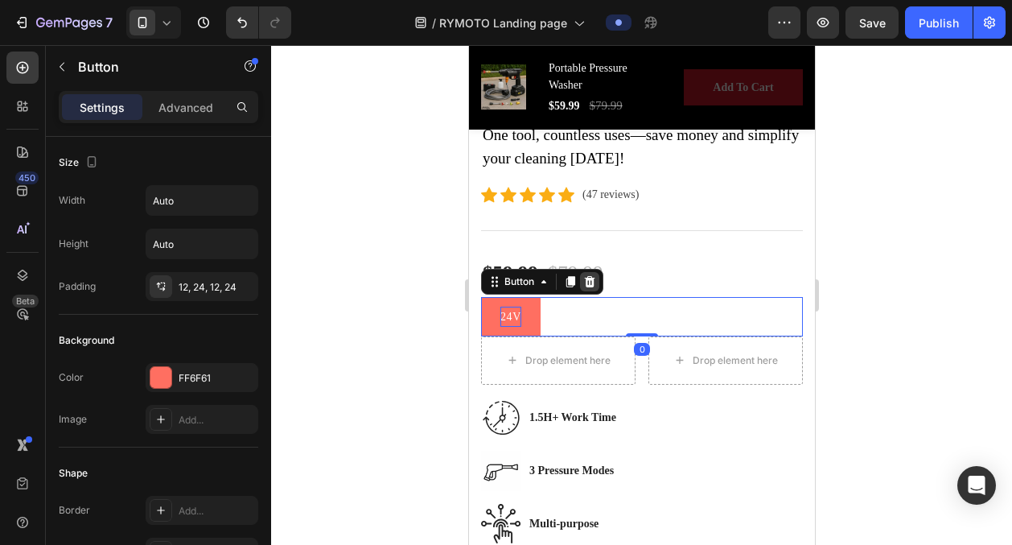
click at [585, 283] on icon at bounding box center [589, 281] width 13 height 13
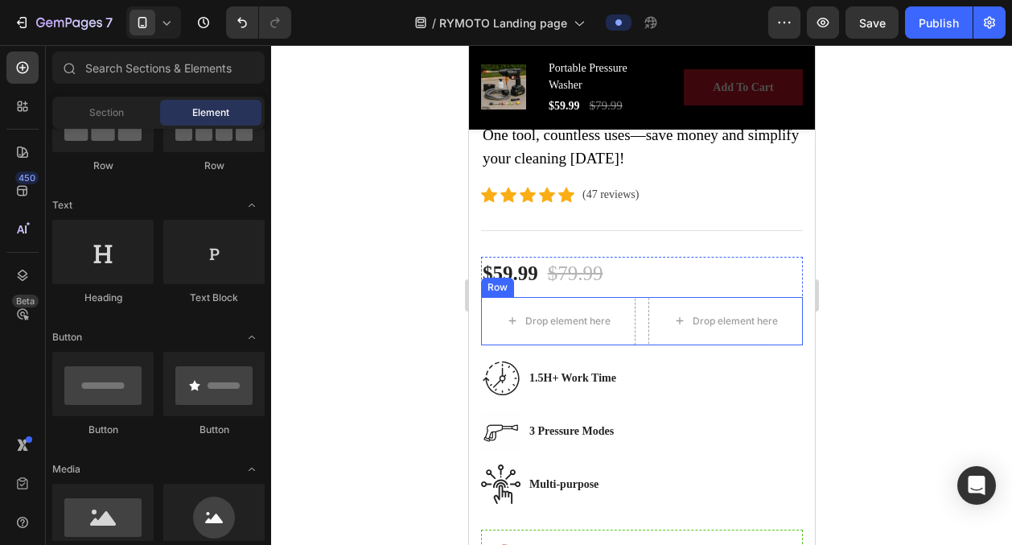
scroll to position [189, 0]
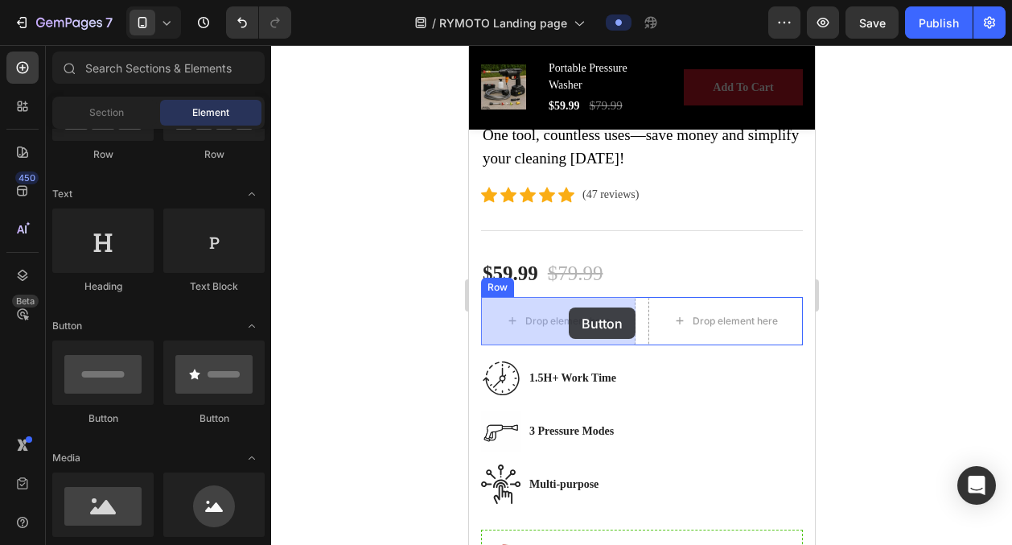
drag, startPoint x: 580, startPoint y: 429, endPoint x: 568, endPoint y: 309, distance: 120.5
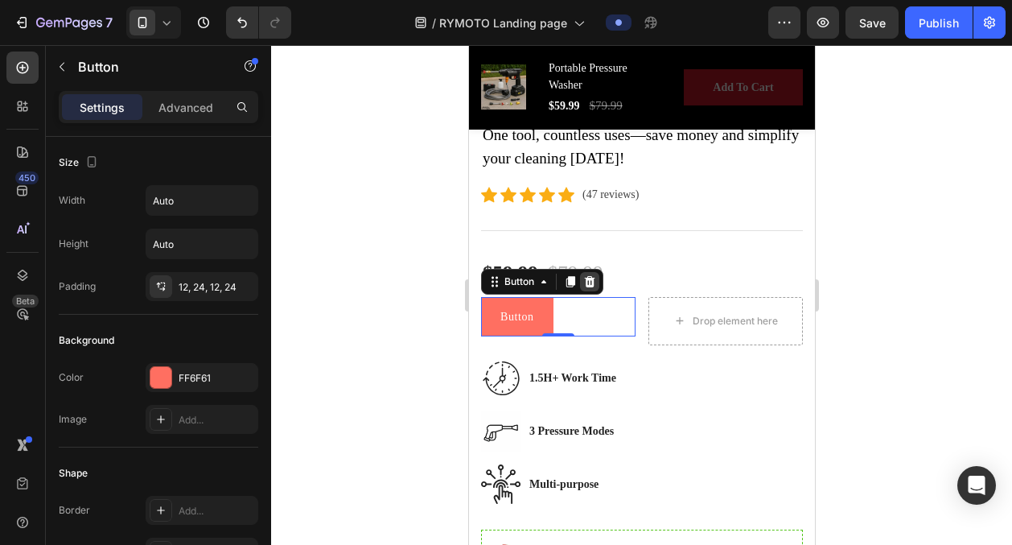
click at [585, 282] on icon at bounding box center [589, 281] width 13 height 13
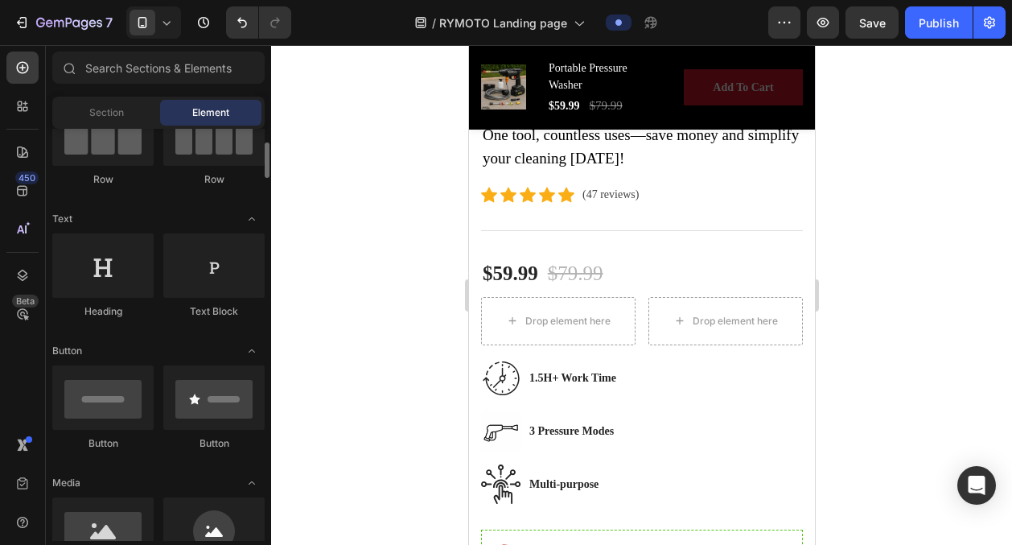
scroll to position [170, 0]
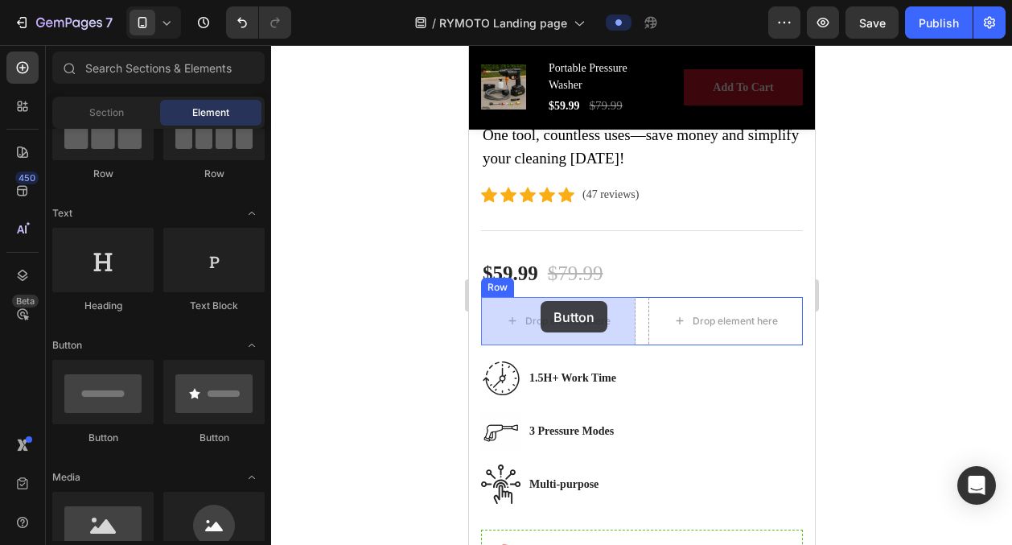
drag, startPoint x: 662, startPoint y: 437, endPoint x: 542, endPoint y: 301, distance: 181.3
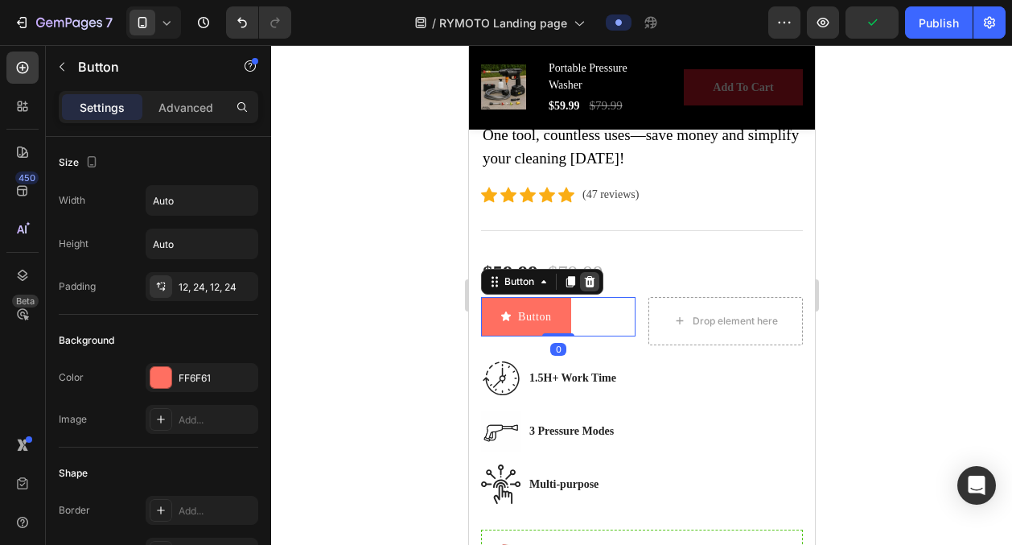
click at [591, 286] on icon at bounding box center [589, 281] width 10 height 11
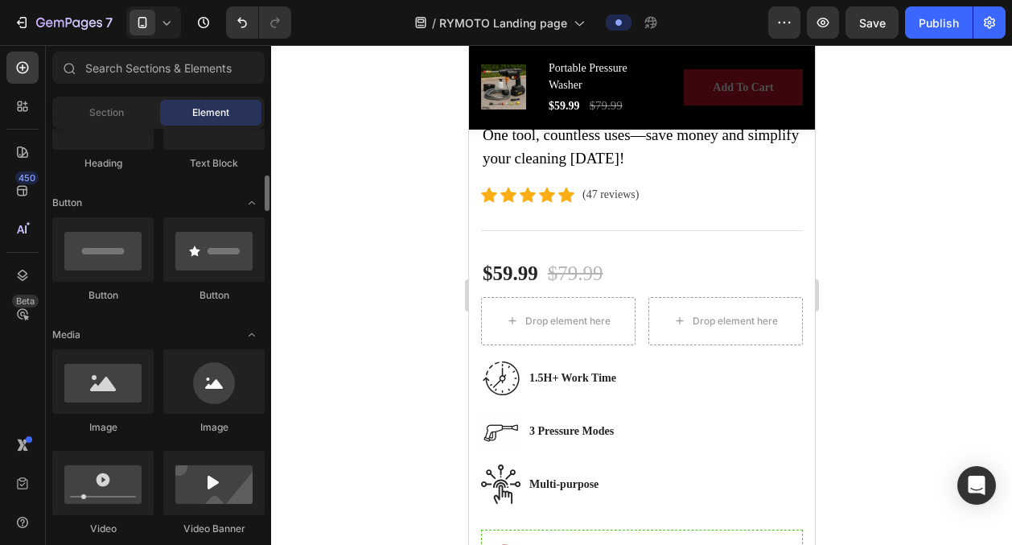
scroll to position [357, 0]
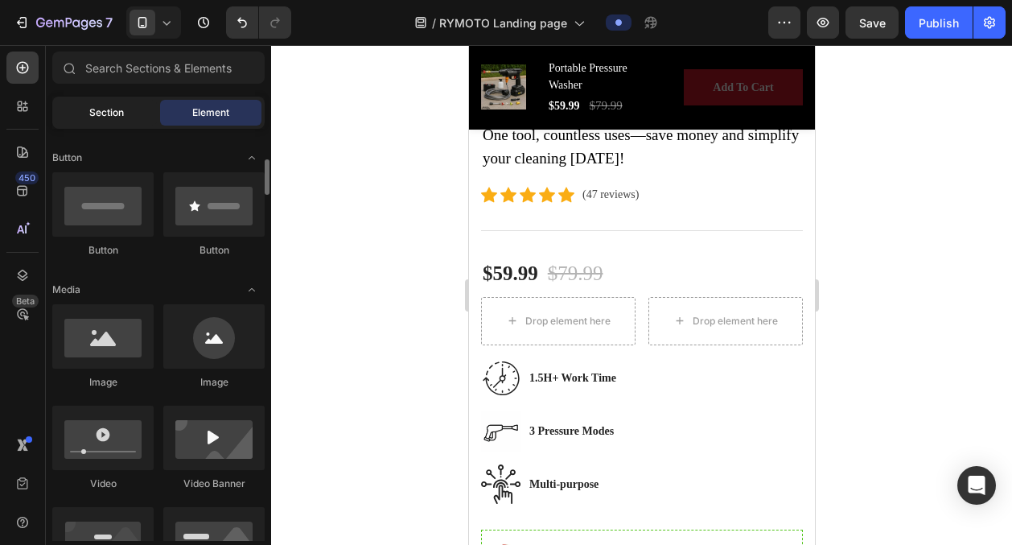
click at [134, 125] on div "Section" at bounding box center [106, 113] width 101 height 26
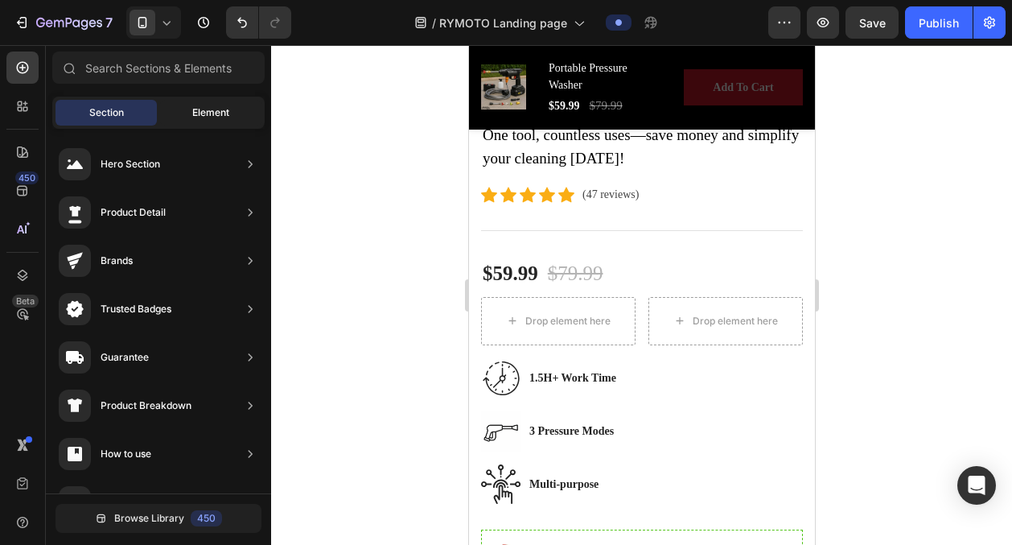
click at [206, 110] on span "Element" at bounding box center [210, 112] width 37 height 14
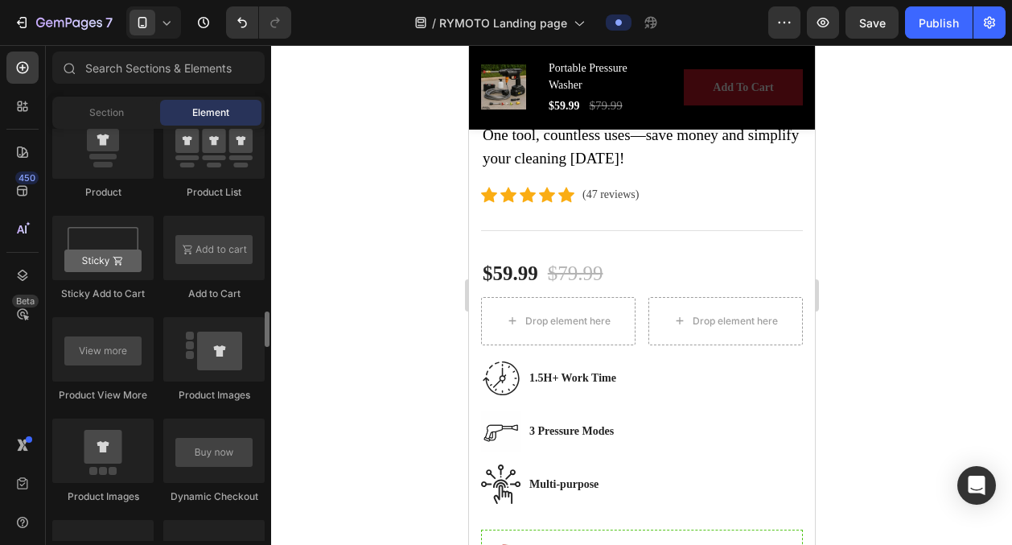
scroll to position [2201, 0]
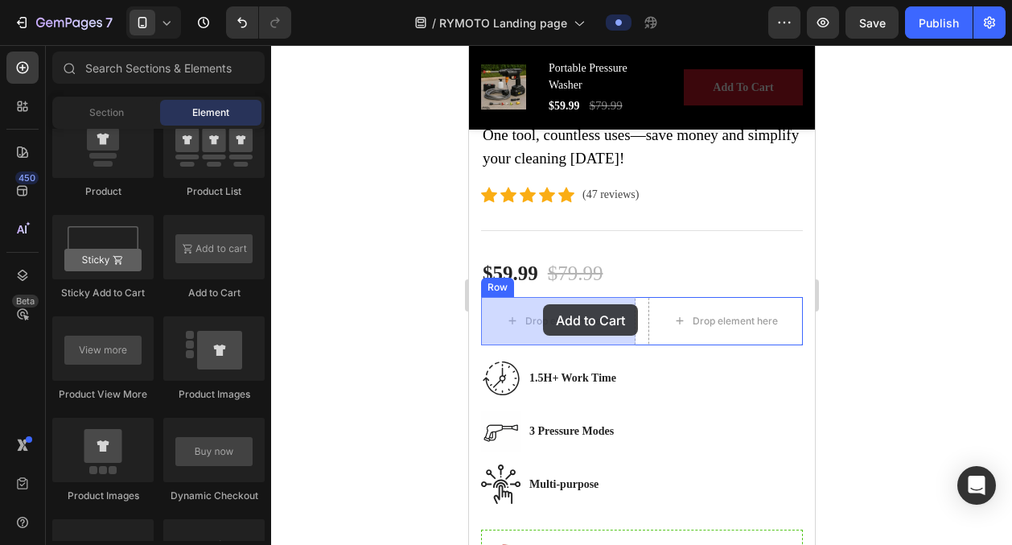
drag, startPoint x: 691, startPoint y: 320, endPoint x: 542, endPoint y: 304, distance: 149.7
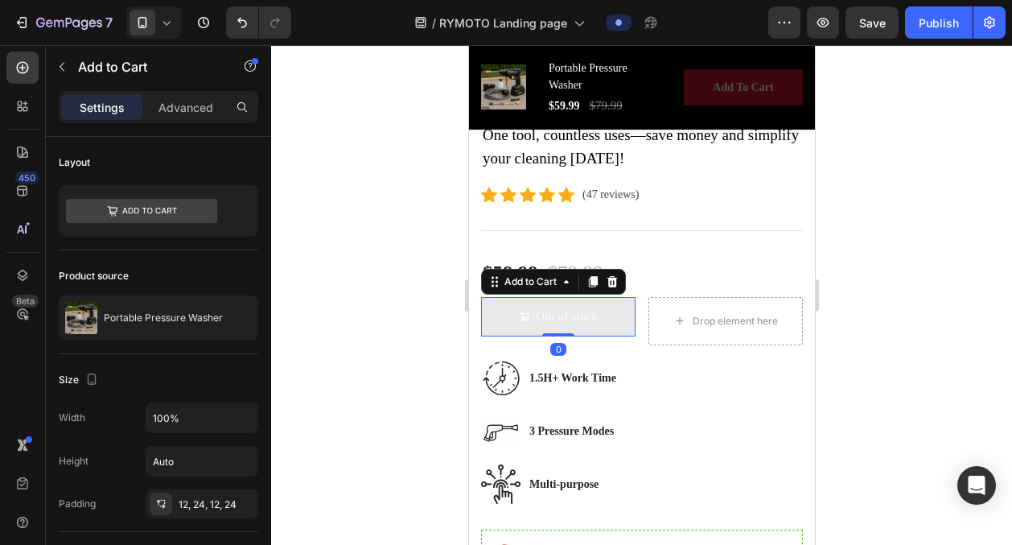
click at [425, 345] on div at bounding box center [641, 295] width 741 height 500
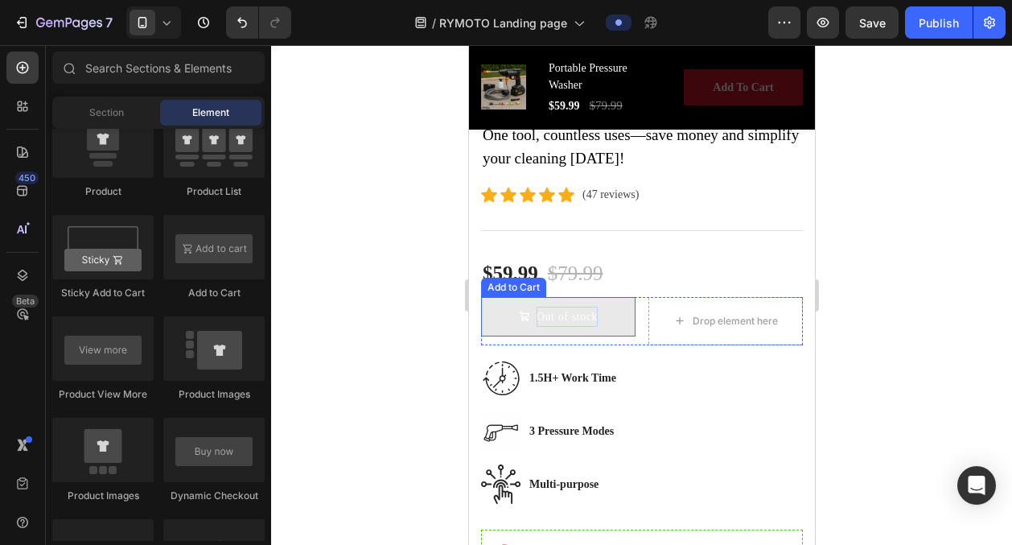
click at [564, 313] on div "Out of stock" at bounding box center [566, 317] width 61 height 20
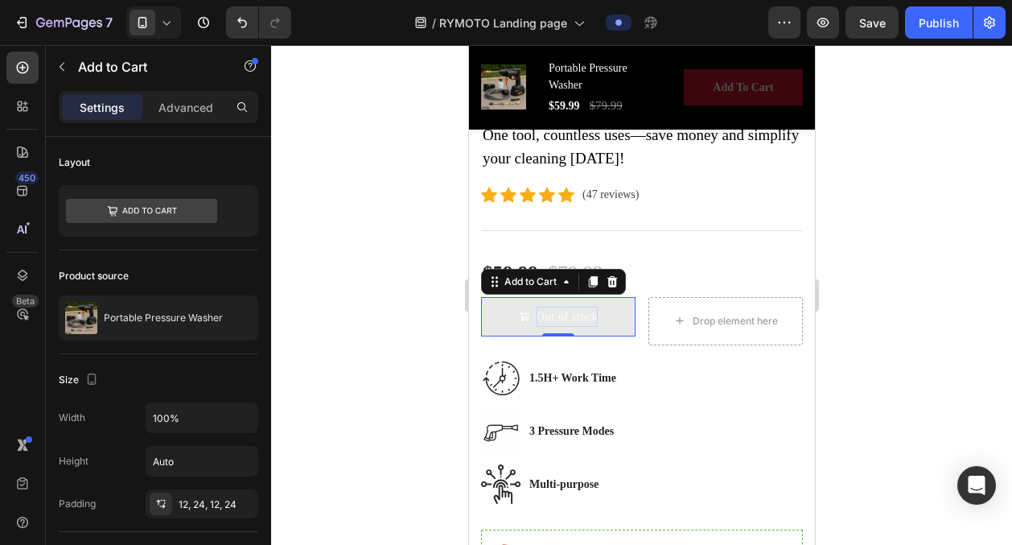
click at [564, 313] on div "Out of stock" at bounding box center [566, 317] width 61 height 20
click at [564, 313] on p "Out of stock" at bounding box center [566, 317] width 61 height 20
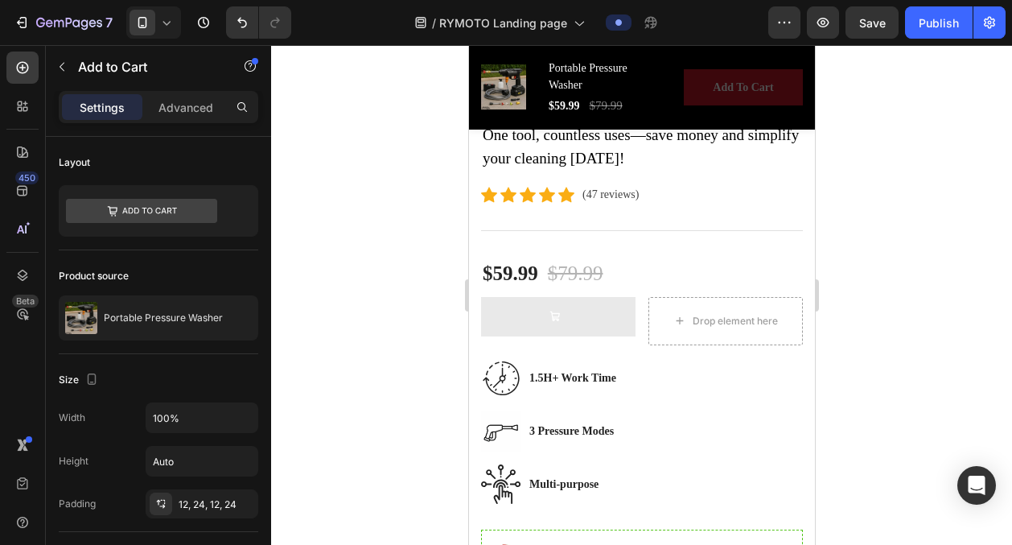
click at [554, 312] on icon at bounding box center [554, 316] width 11 height 11
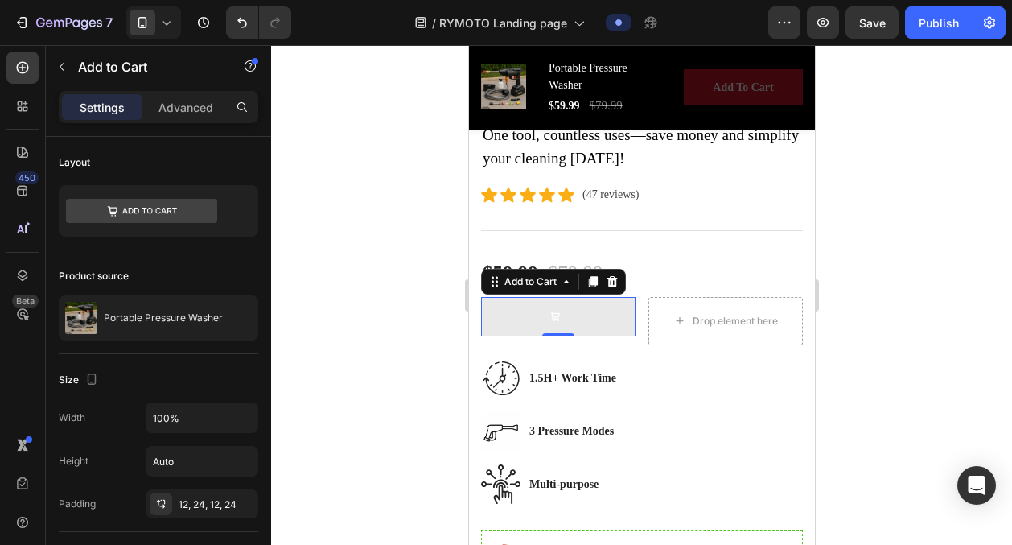
click at [550, 315] on icon at bounding box center [554, 316] width 11 height 11
click at [615, 284] on icon at bounding box center [612, 281] width 10 height 11
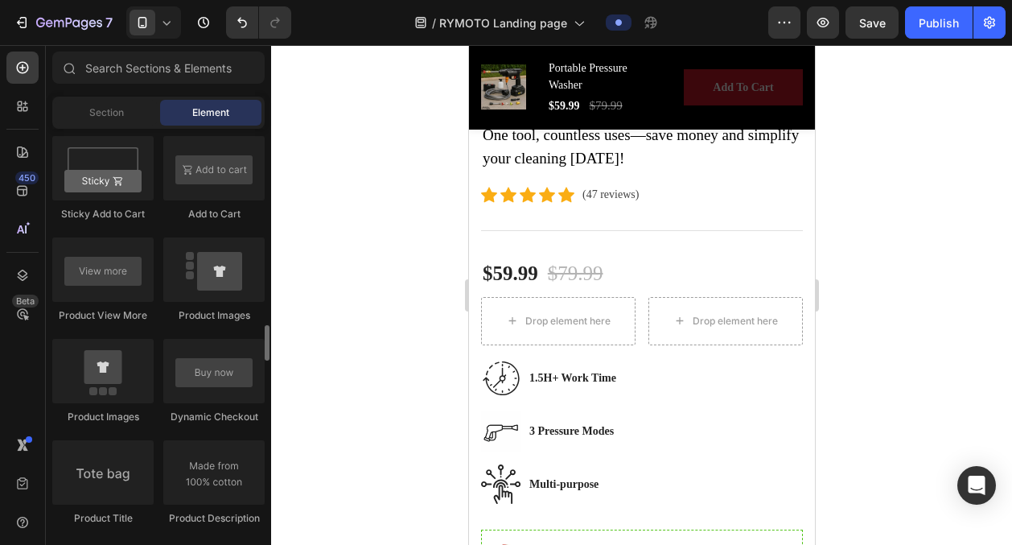
scroll to position [2278, 0]
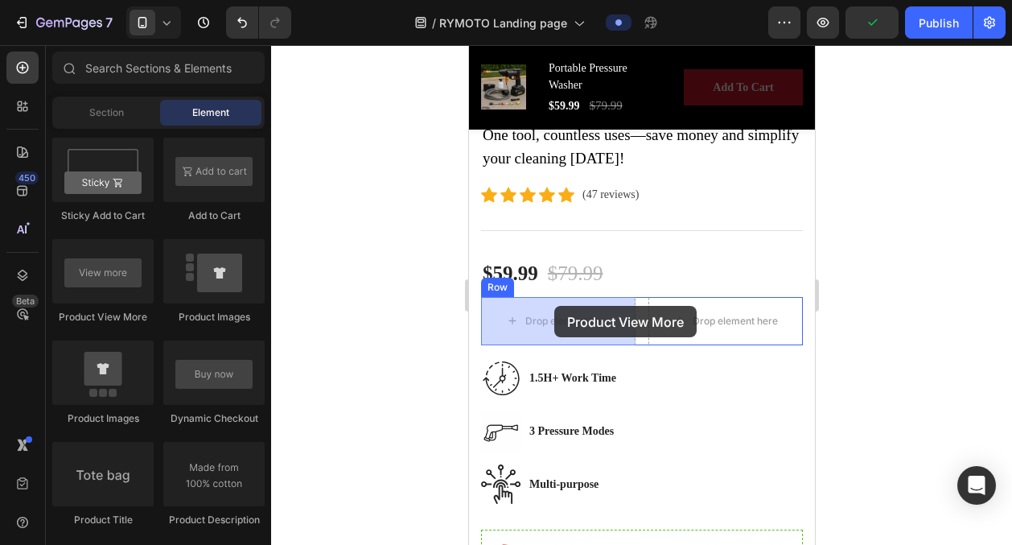
drag, startPoint x: 564, startPoint y: 344, endPoint x: 542, endPoint y: 307, distance: 42.2
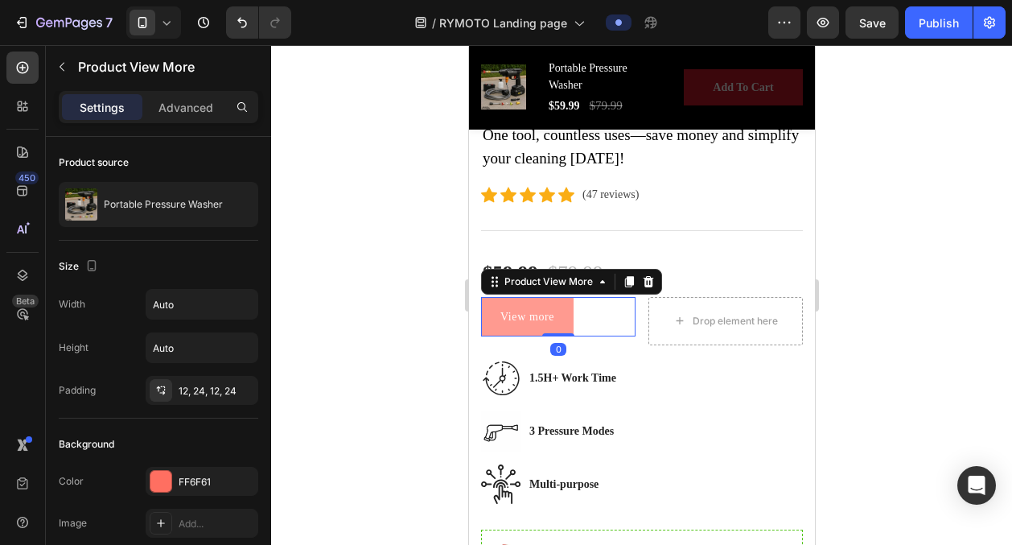
click at [572, 319] on button "View more" at bounding box center [526, 316] width 93 height 39
click at [563, 319] on button "View more" at bounding box center [526, 316] width 93 height 39
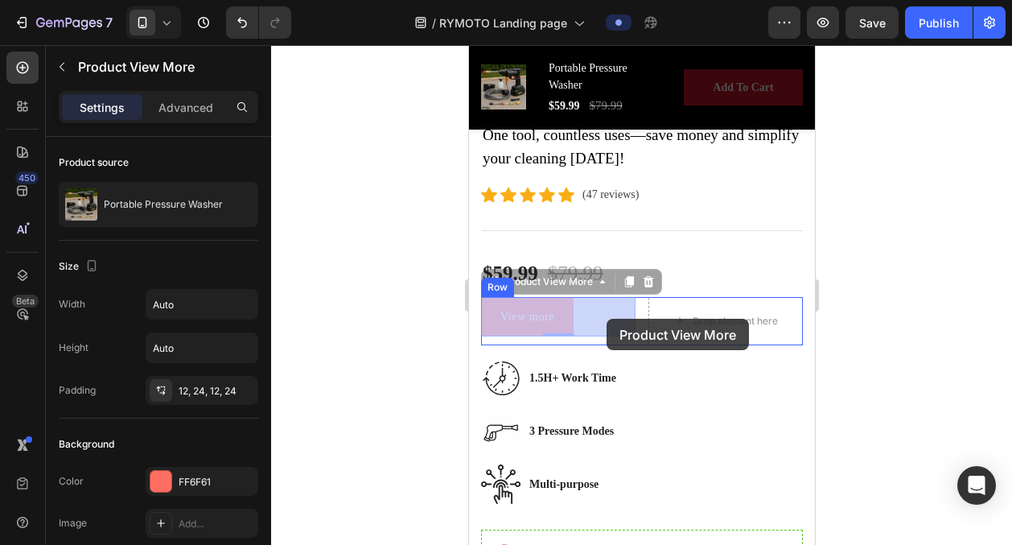
drag, startPoint x: 563, startPoint y: 319, endPoint x: 606, endPoint y: 319, distance: 42.6
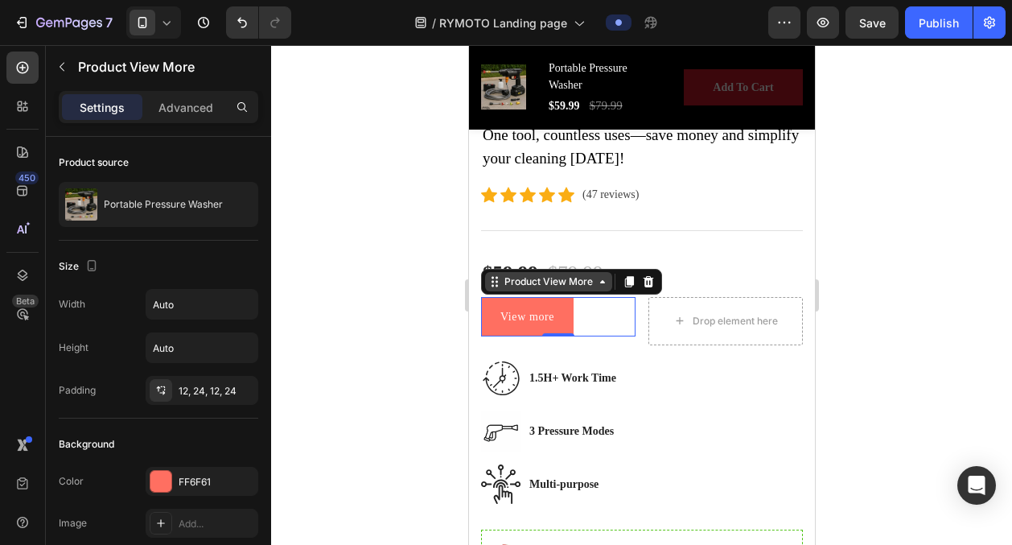
click at [579, 281] on div "Product View More" at bounding box center [547, 281] width 95 height 14
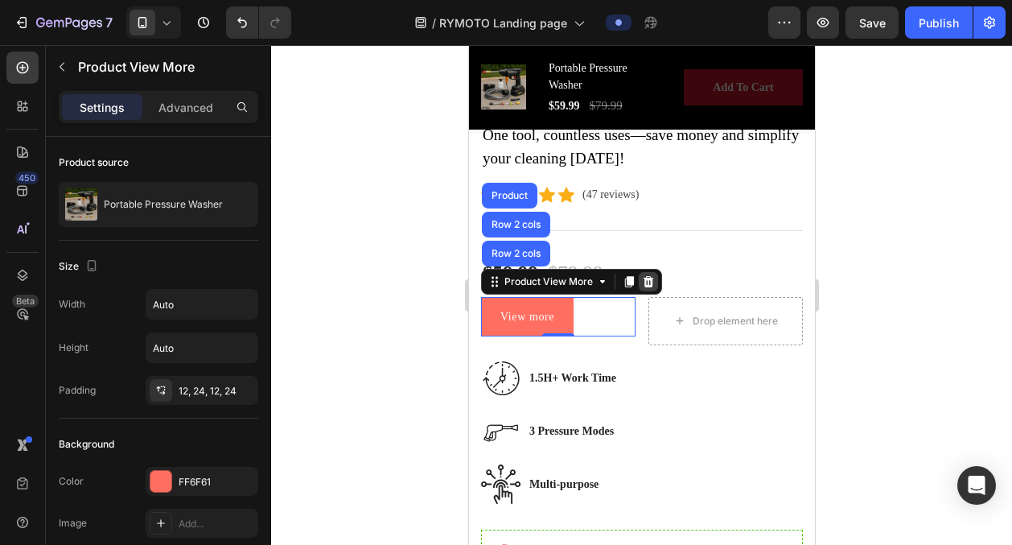
click at [649, 279] on icon at bounding box center [648, 281] width 10 height 11
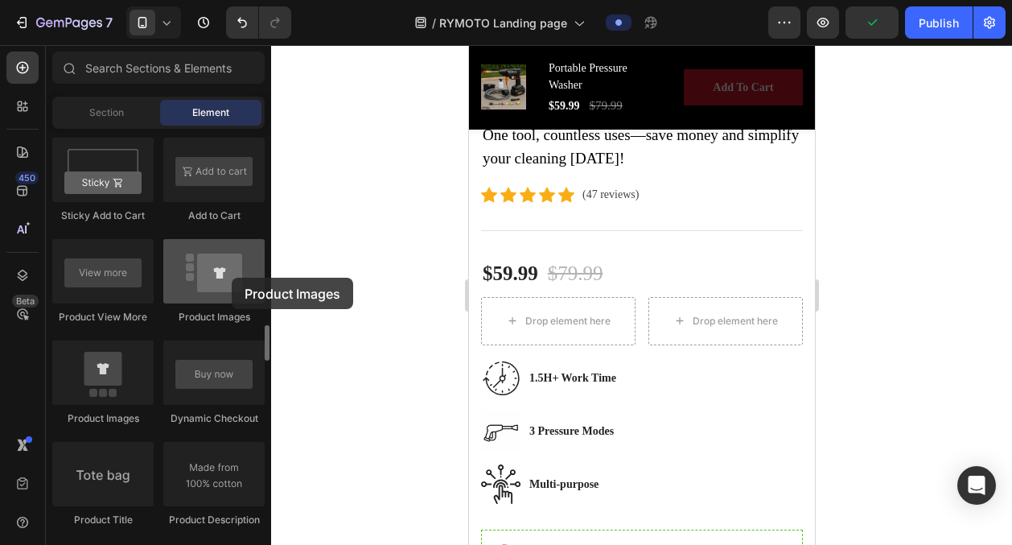
click at [232, 278] on div at bounding box center [213, 271] width 101 height 64
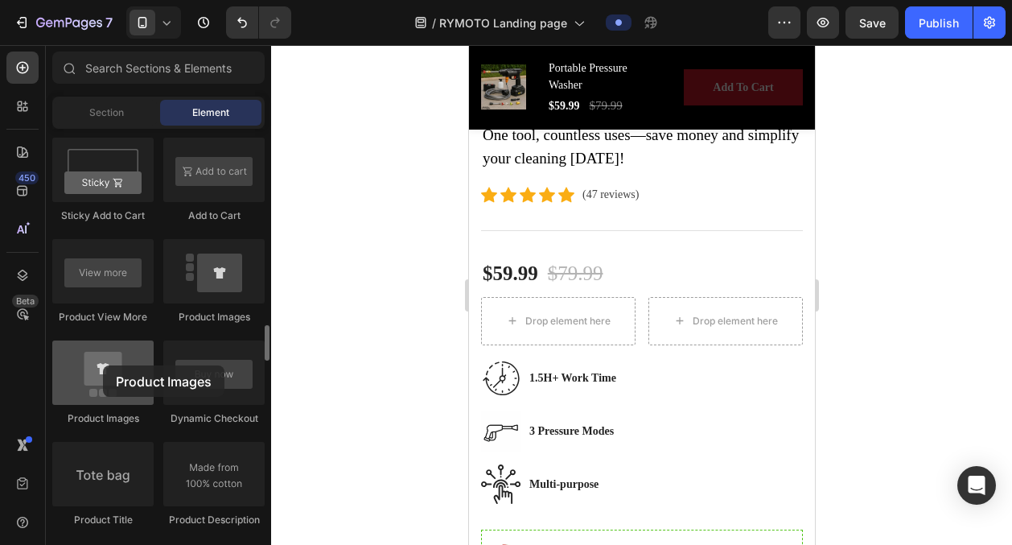
click at [103, 365] on div at bounding box center [102, 372] width 101 height 64
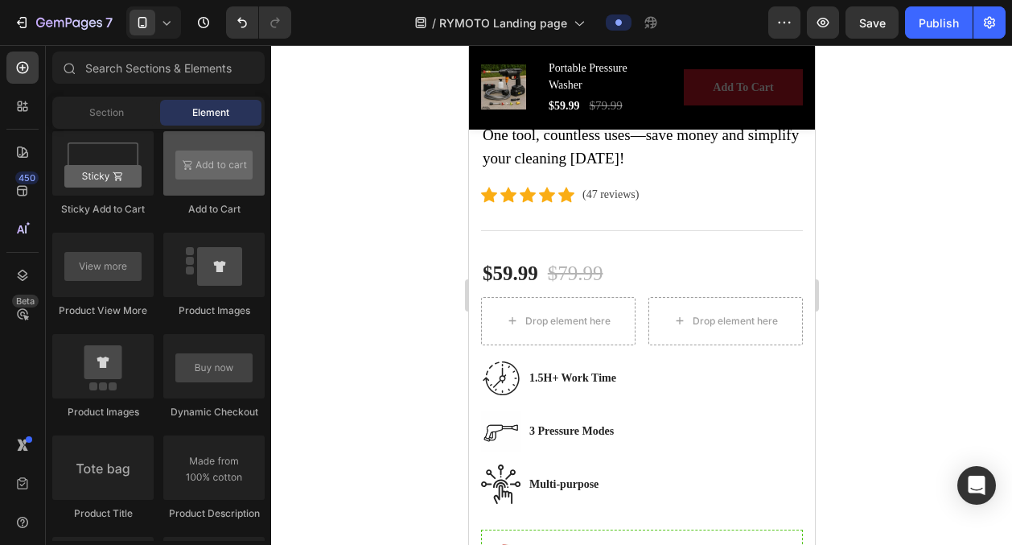
scroll to position [2323, 0]
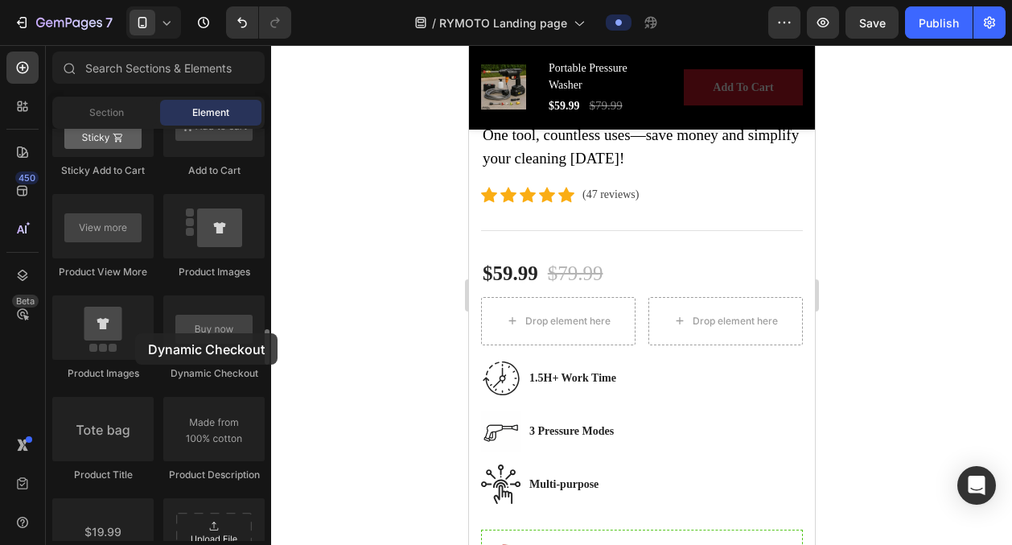
drag, startPoint x: 209, startPoint y: 349, endPoint x: 157, endPoint y: 332, distance: 55.0
click at [157, 332] on div "Product Product Product Product List Sticky Add to Cart Add to Cart Product Vie…" at bounding box center [158, 447] width 212 height 1114
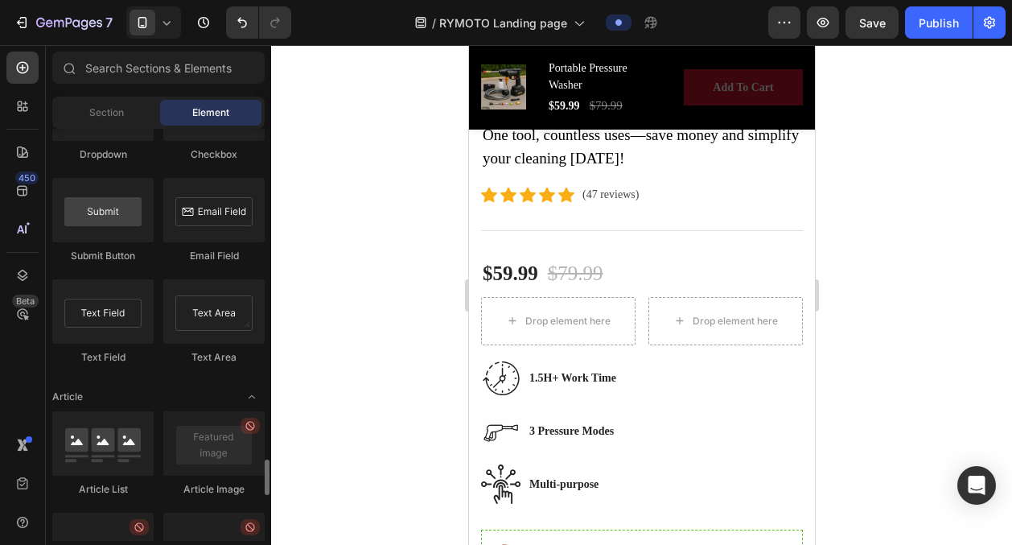
scroll to position [3847, 0]
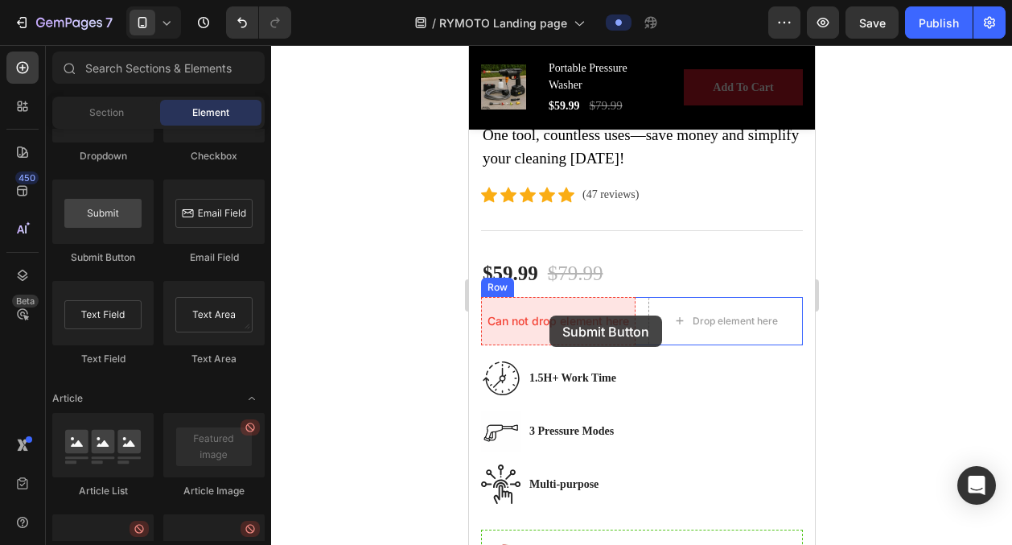
drag, startPoint x: 580, startPoint y: 268, endPoint x: 547, endPoint y: 312, distance: 55.2
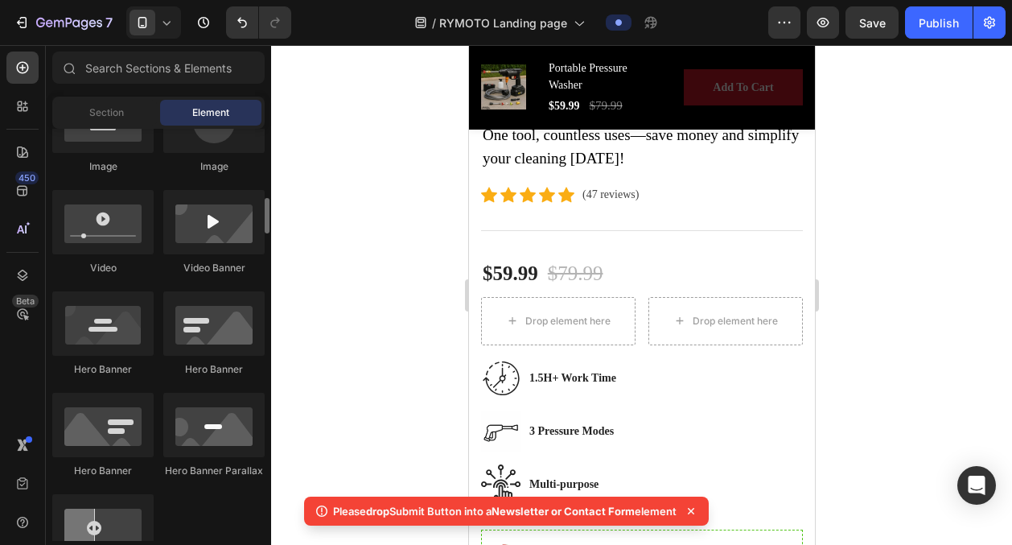
scroll to position [593, 0]
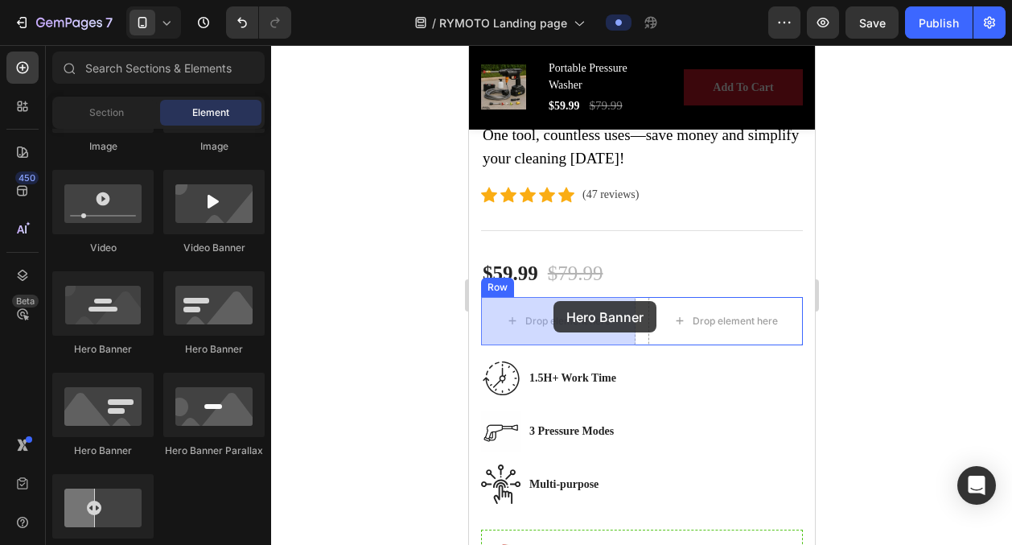
drag, startPoint x: 577, startPoint y: 339, endPoint x: 551, endPoint y: 307, distance: 41.2
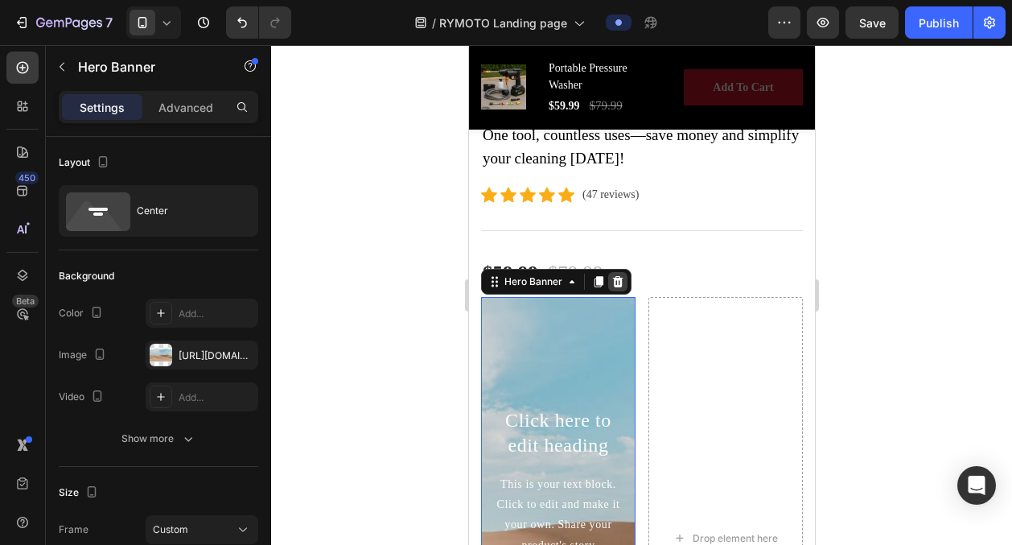
click at [625, 277] on div at bounding box center [616, 281] width 19 height 19
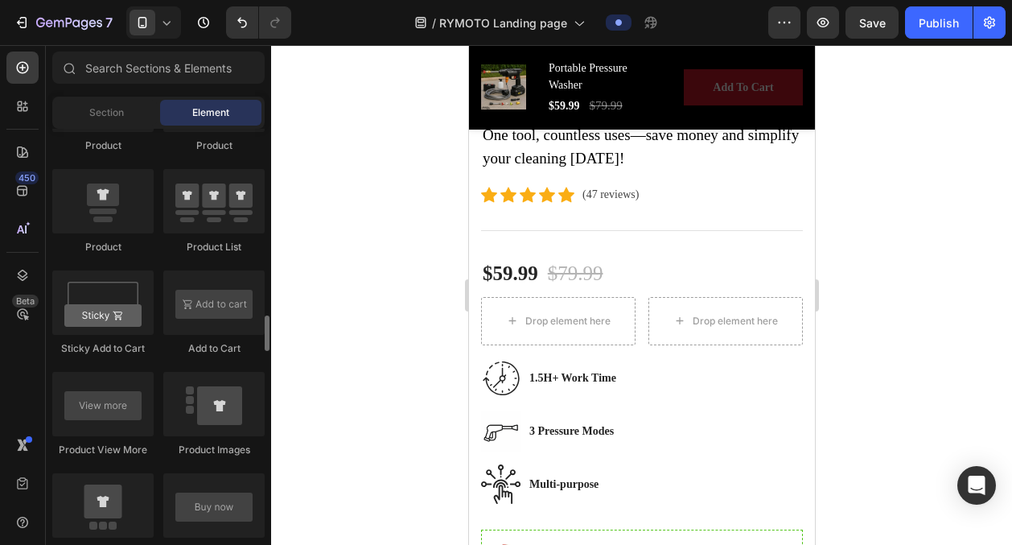
scroll to position [2147, 0]
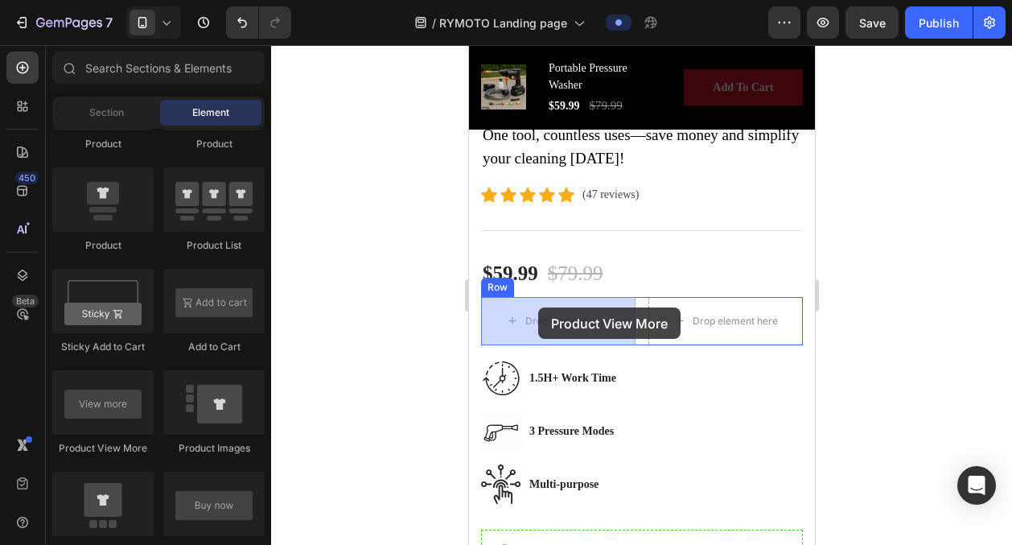
drag, startPoint x: 569, startPoint y: 453, endPoint x: 538, endPoint y: 304, distance: 152.0
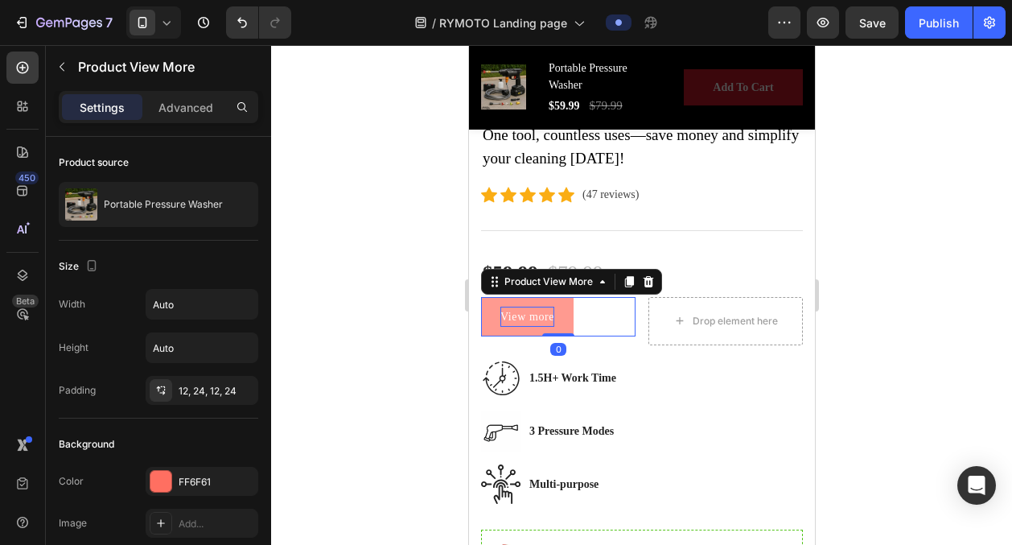
click at [537, 315] on p "View more" at bounding box center [527, 317] width 54 height 20
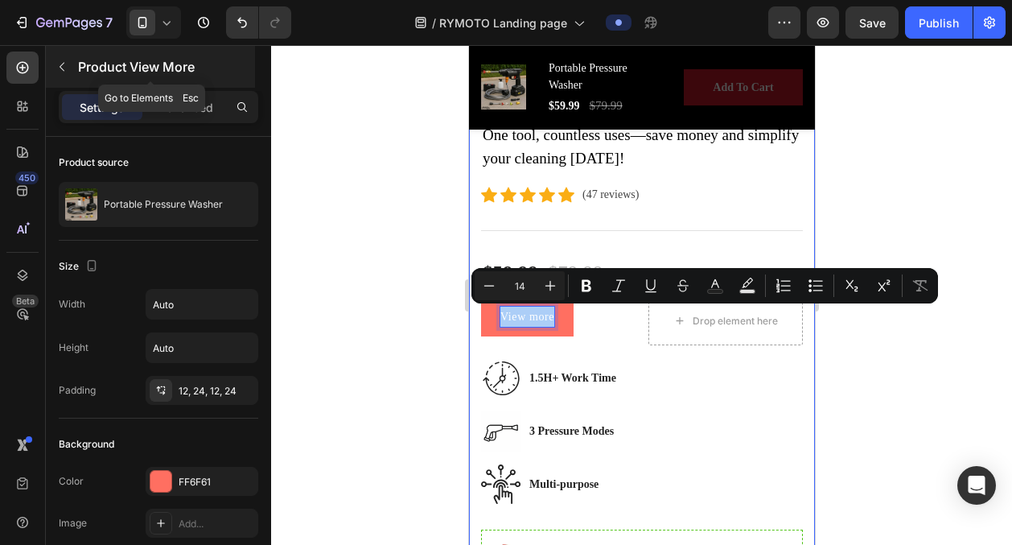
click at [67, 73] on button "button" at bounding box center [62, 67] width 26 height 26
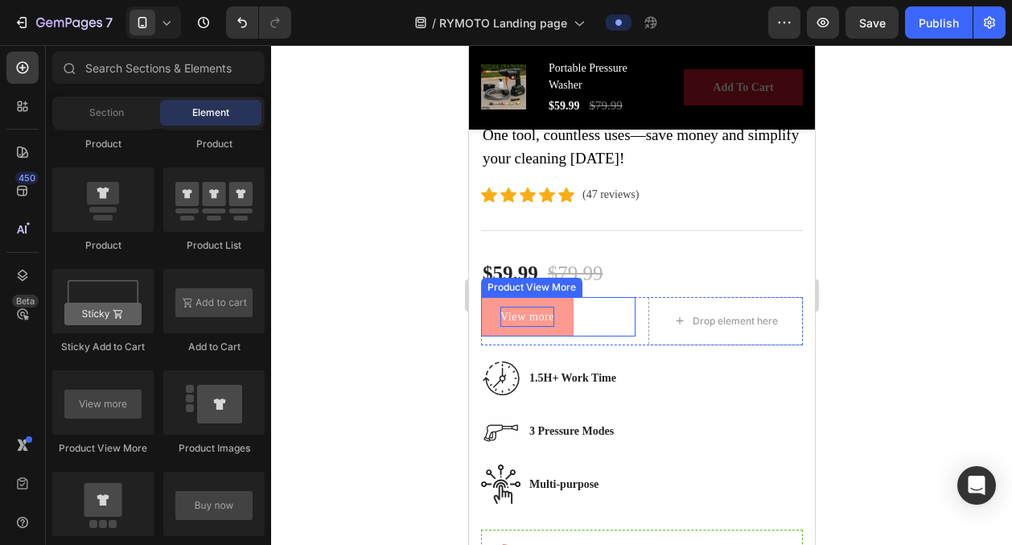
click at [532, 307] on p "View more" at bounding box center [527, 317] width 54 height 20
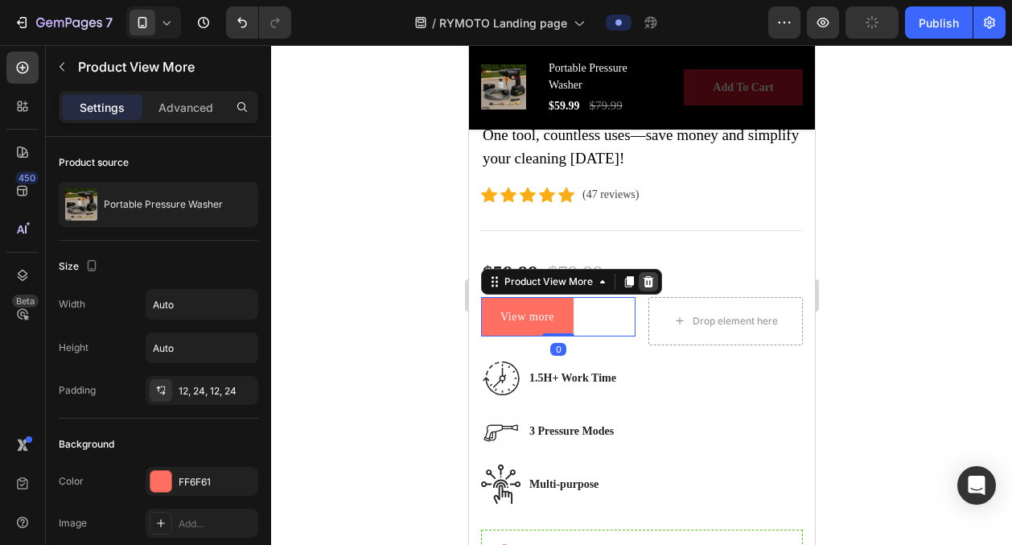
click at [655, 283] on div at bounding box center [647, 281] width 19 height 19
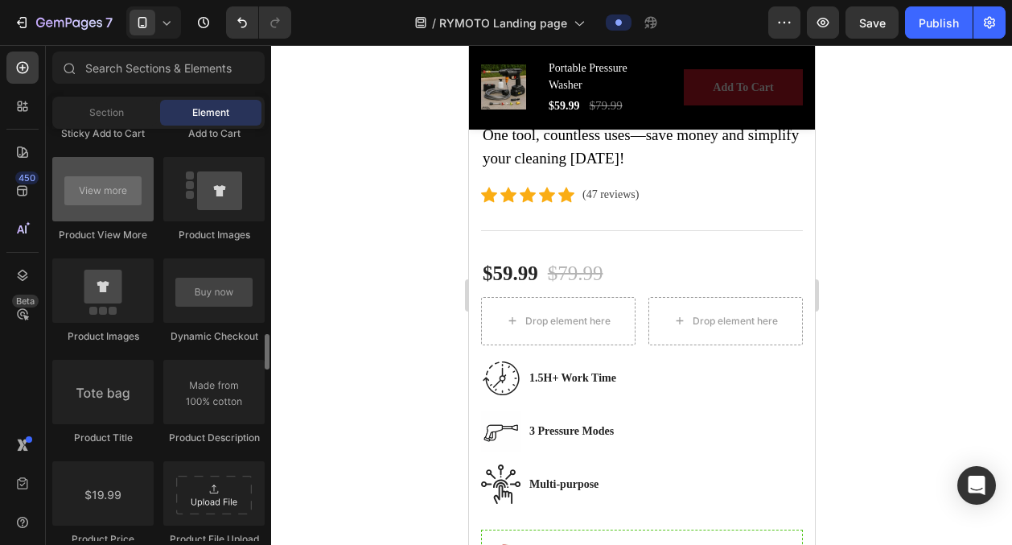
scroll to position [2361, 0]
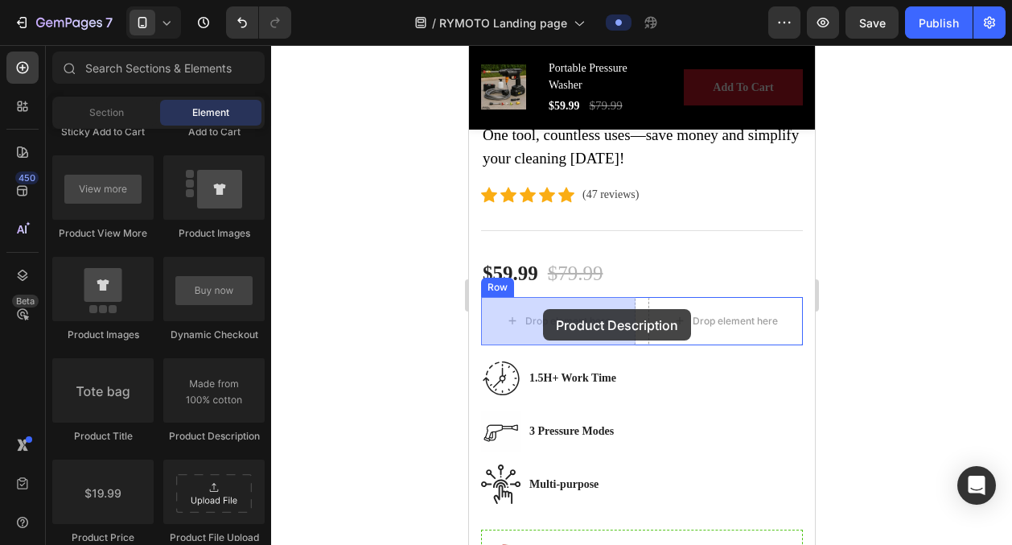
drag, startPoint x: 681, startPoint y: 440, endPoint x: 537, endPoint y: 311, distance: 193.2
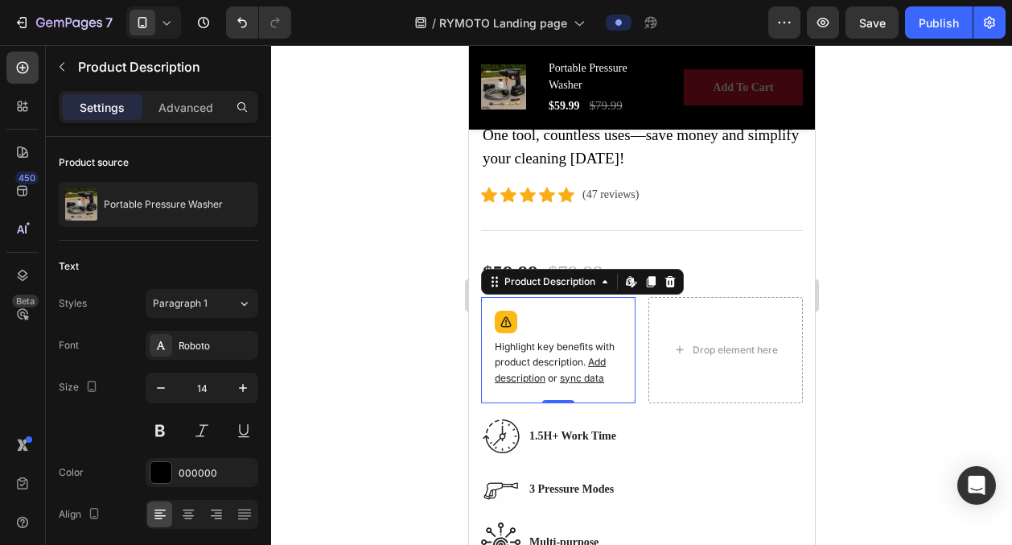
click at [565, 321] on div "Highlight key benefits with product description. Add description or sync data" at bounding box center [558, 350] width 140 height 92
click at [672, 283] on icon at bounding box center [669, 281] width 13 height 13
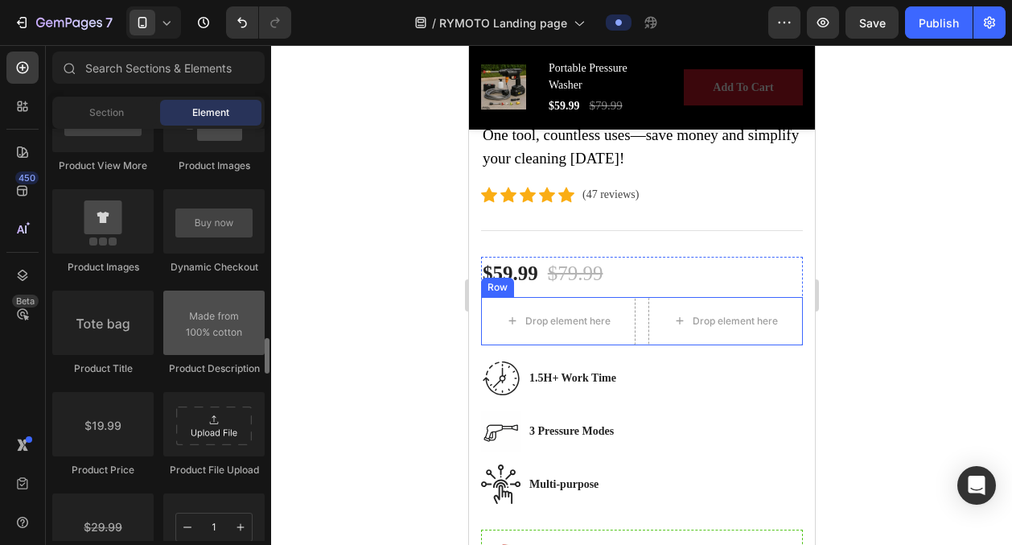
scroll to position [2431, 0]
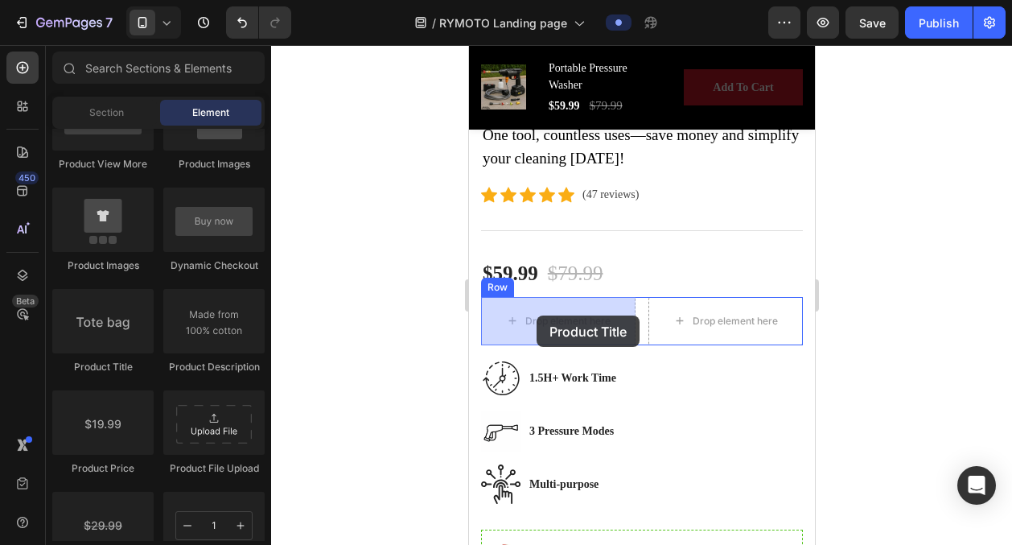
drag, startPoint x: 591, startPoint y: 380, endPoint x: 536, endPoint y: 315, distance: 85.6
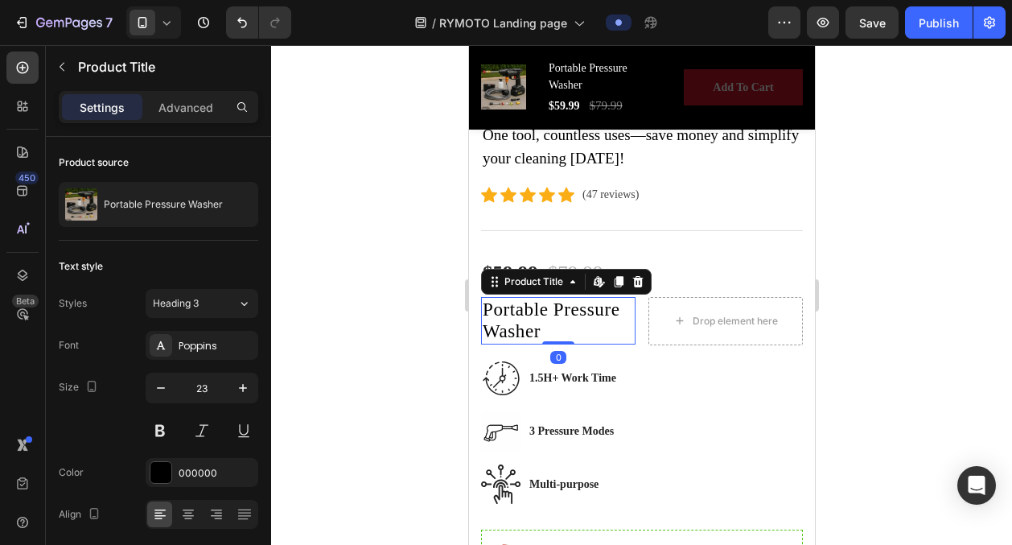
click at [541, 317] on h2 "Portable Pressure Washer" at bounding box center [557, 320] width 154 height 47
click at [522, 325] on h2 "Portable Pressure Washer" at bounding box center [557, 320] width 154 height 47
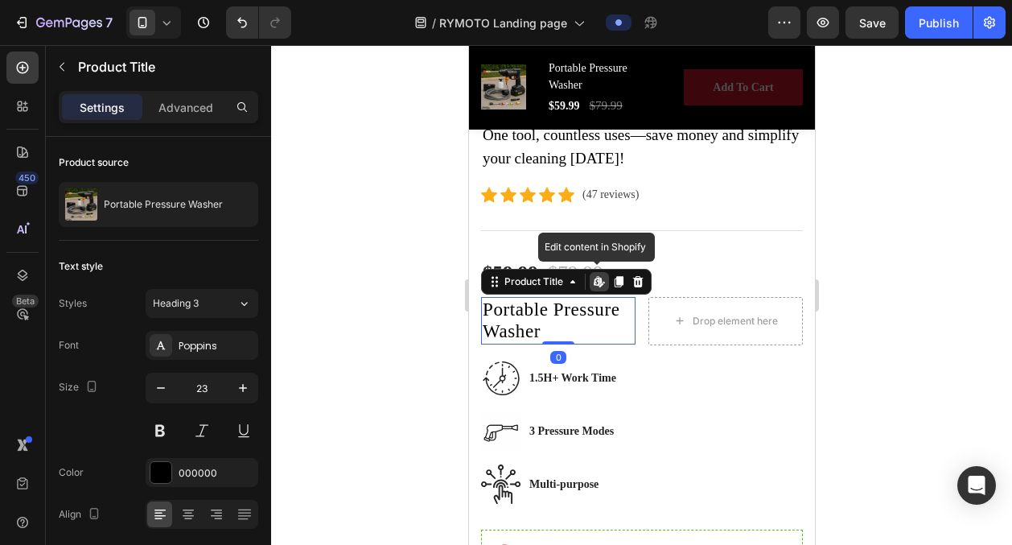
click at [522, 325] on h2 "Portable Pressure Washer" at bounding box center [557, 320] width 154 height 47
click at [554, 329] on h2 "Portable Pressure Washer" at bounding box center [557, 320] width 154 height 47
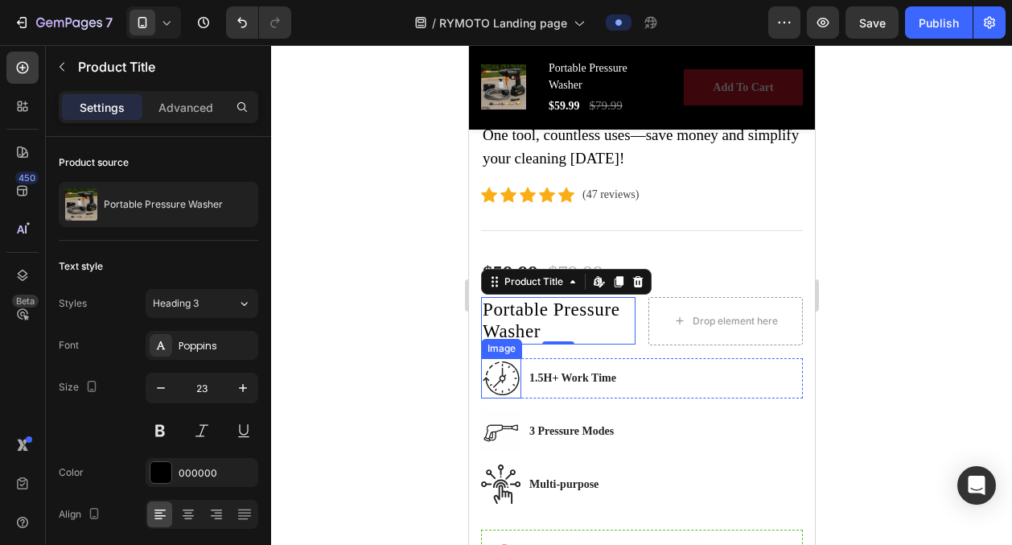
click at [399, 340] on div at bounding box center [641, 295] width 741 height 500
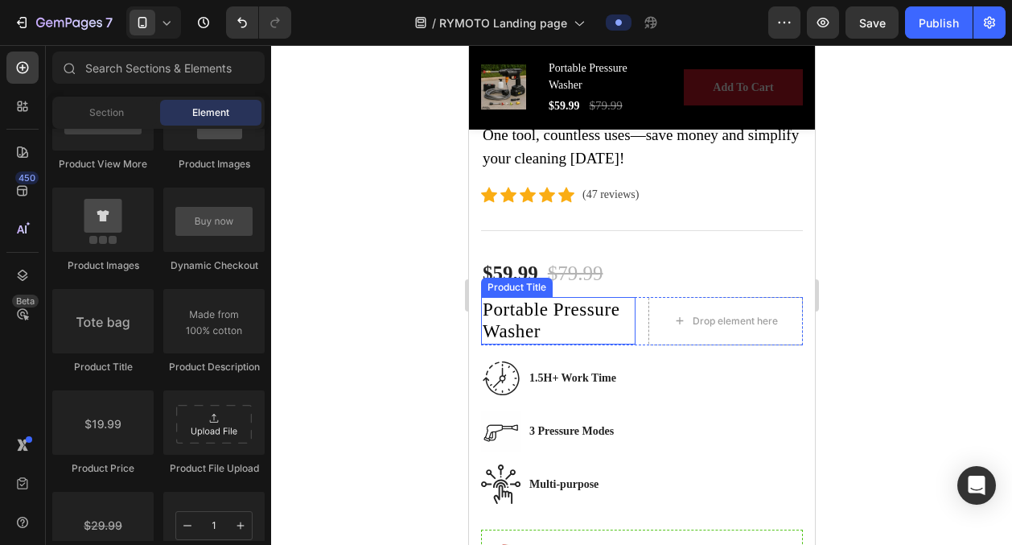
click at [503, 325] on h2 "Portable Pressure Washer" at bounding box center [557, 320] width 154 height 47
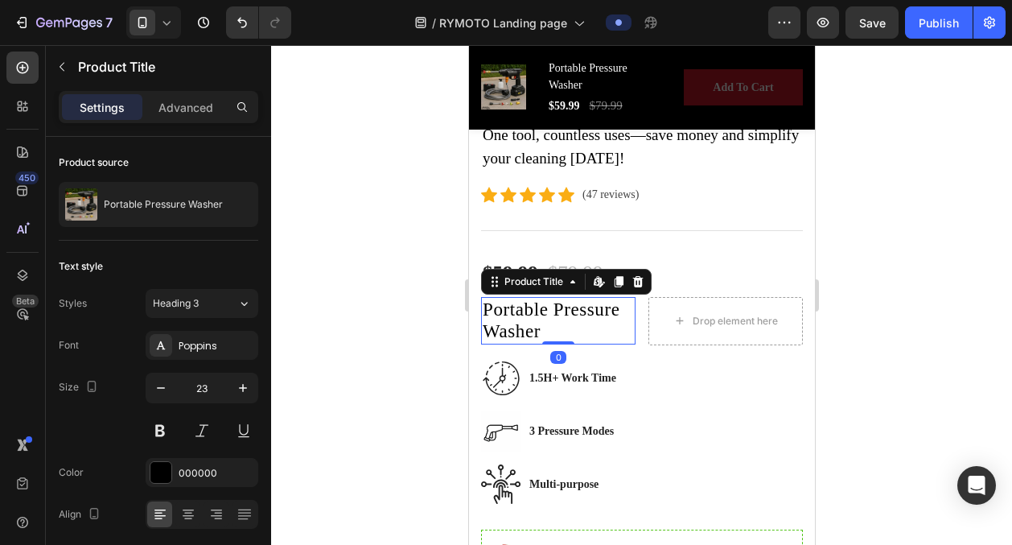
click at [503, 325] on h2 "Portable Pressure Washer" at bounding box center [557, 320] width 154 height 47
click at [537, 334] on h2 "Portable Pressure Washer" at bounding box center [557, 320] width 154 height 47
click at [602, 286] on icon at bounding box center [598, 281] width 13 height 13
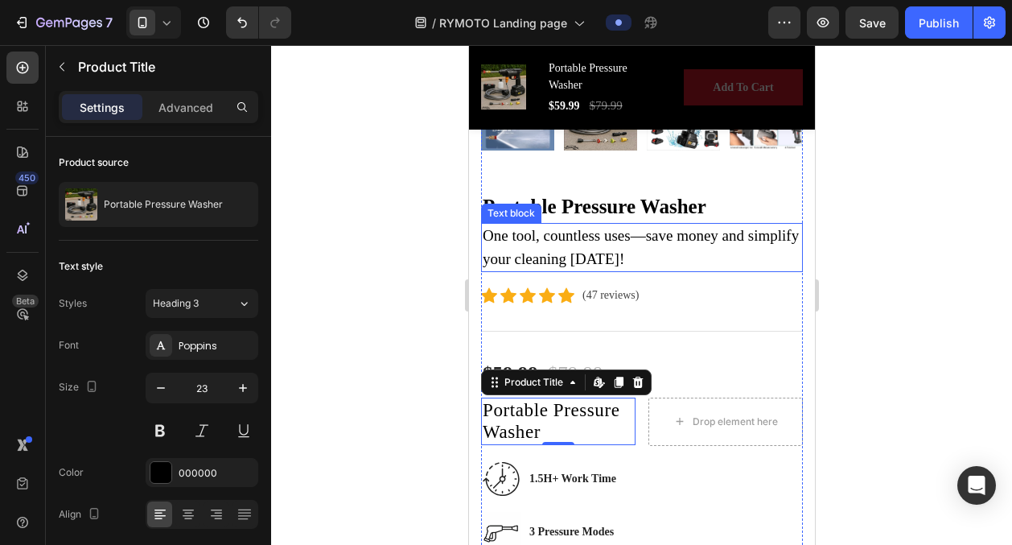
scroll to position [674, 0]
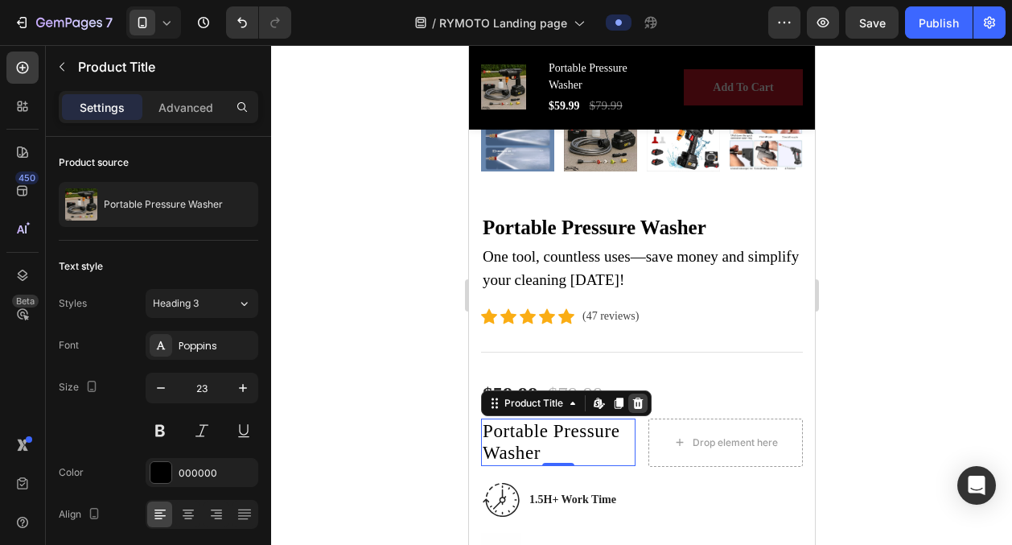
click at [634, 397] on icon at bounding box center [637, 403] width 13 height 13
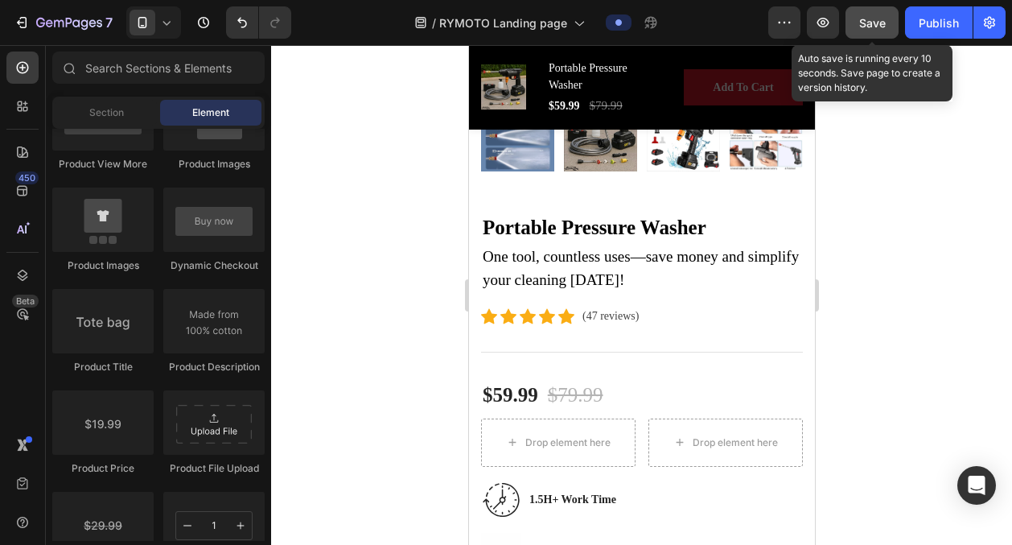
click at [859, 23] on button "Save" at bounding box center [872, 22] width 53 height 32
